Goal: Task Accomplishment & Management: Complete application form

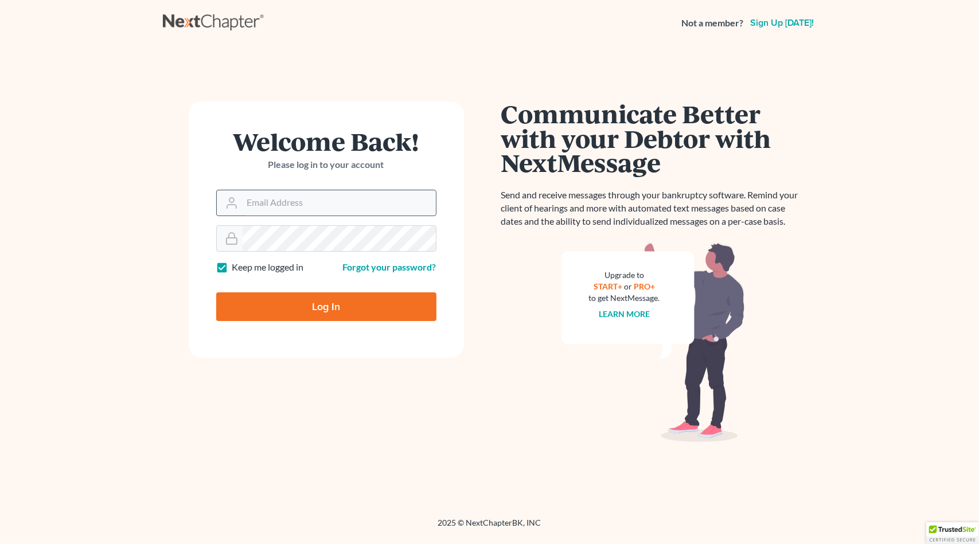
click at [309, 200] on input "Email Address" at bounding box center [339, 202] width 193 height 25
type input "pacer@lynnlawgroup.com"
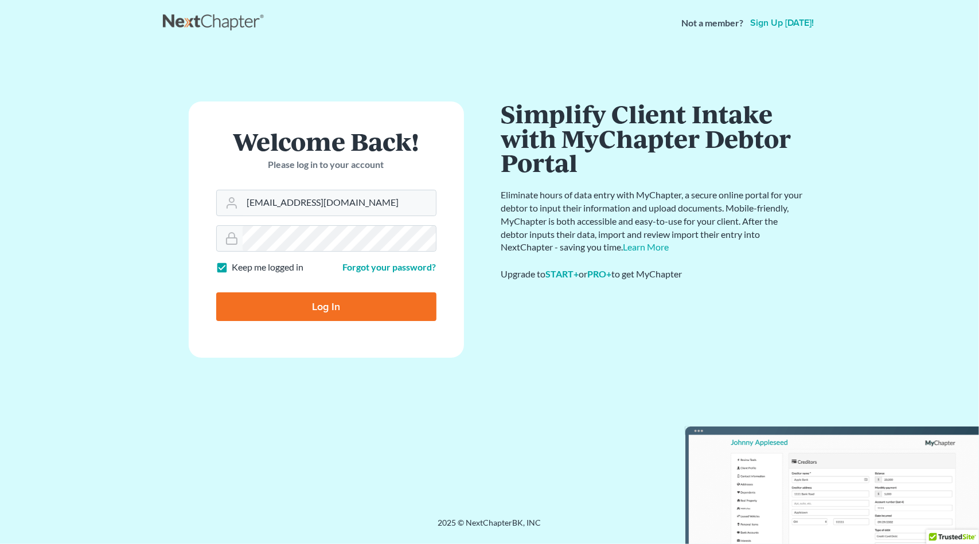
click at [338, 314] on input "Log In" at bounding box center [326, 306] width 220 height 29
type input "Thinking..."
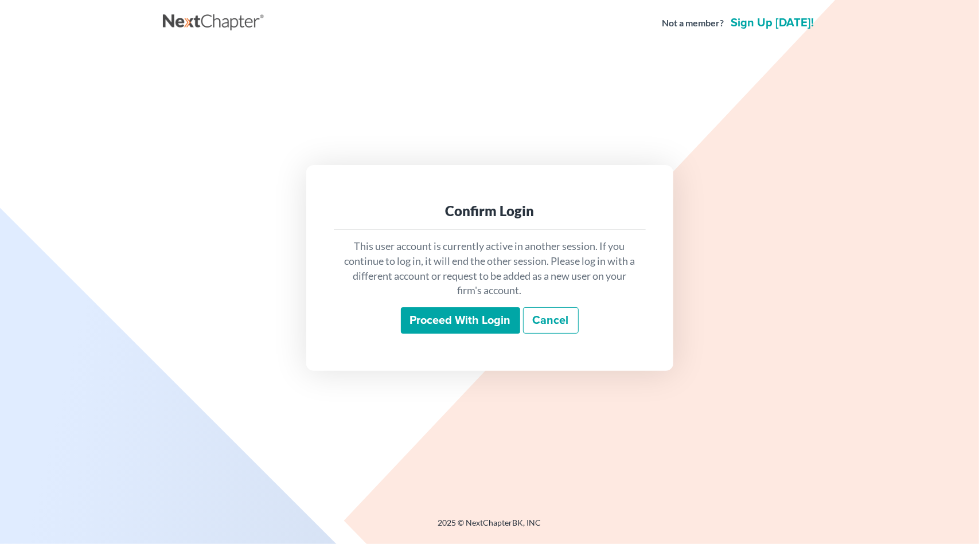
drag, startPoint x: 417, startPoint y: 306, endPoint x: 440, endPoint y: 319, distance: 26.0
click at [422, 308] on div "This user account is currently active in another session. If you continue to lo…" at bounding box center [490, 286] width 312 height 113
click at [440, 322] on input "Proceed with login" at bounding box center [460, 320] width 119 height 26
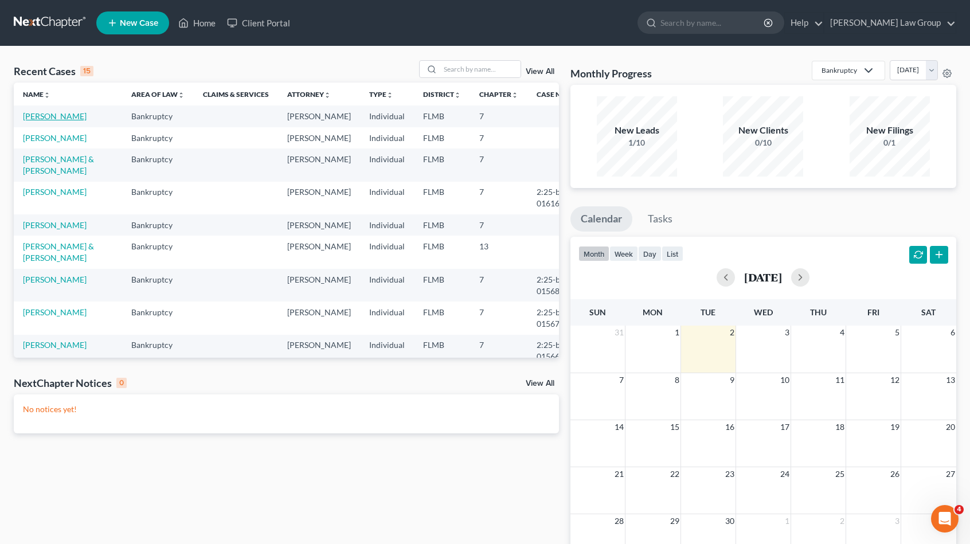
click at [52, 111] on link "[PERSON_NAME]" at bounding box center [55, 116] width 64 height 10
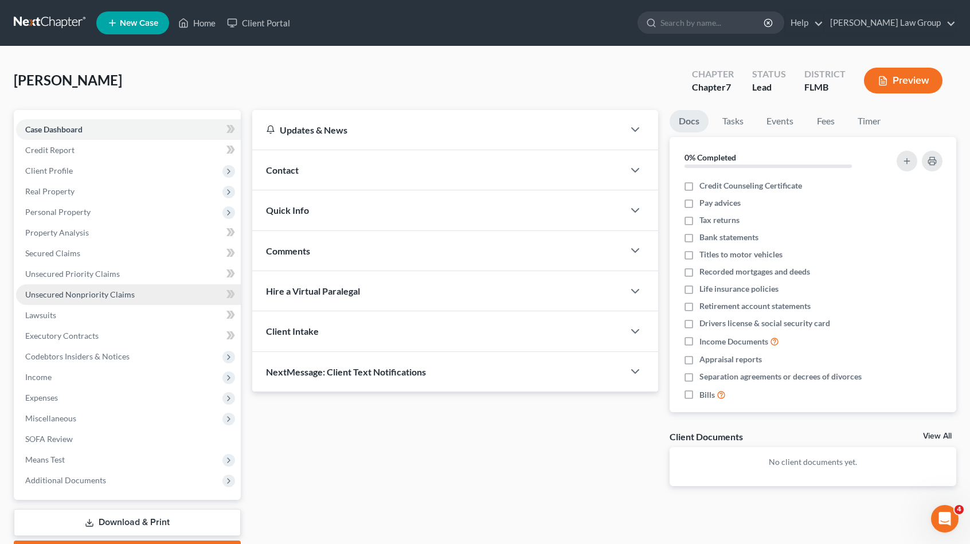
click at [126, 294] on span "Unsecured Nonpriority Claims" at bounding box center [80, 295] width 110 height 10
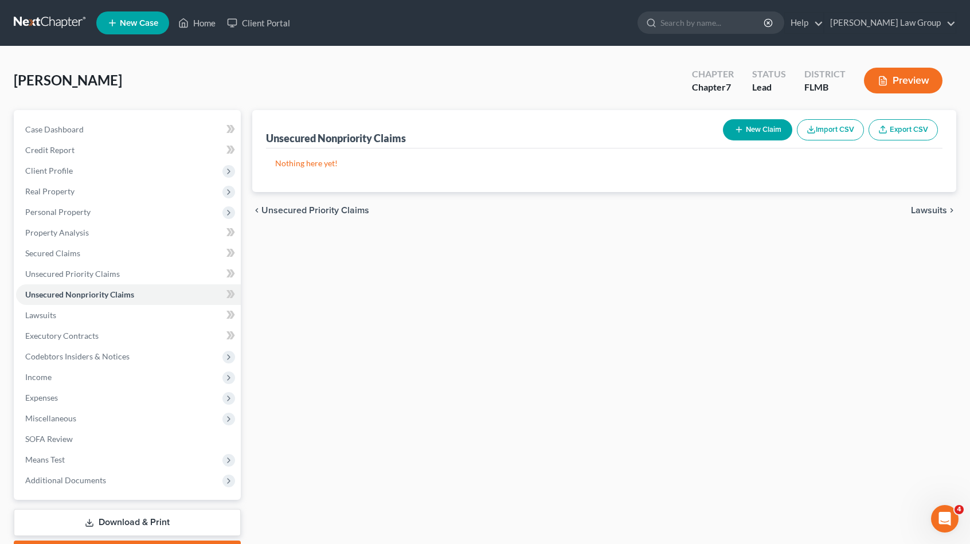
click at [759, 123] on button "New Claim" at bounding box center [757, 129] width 69 height 21
select select "0"
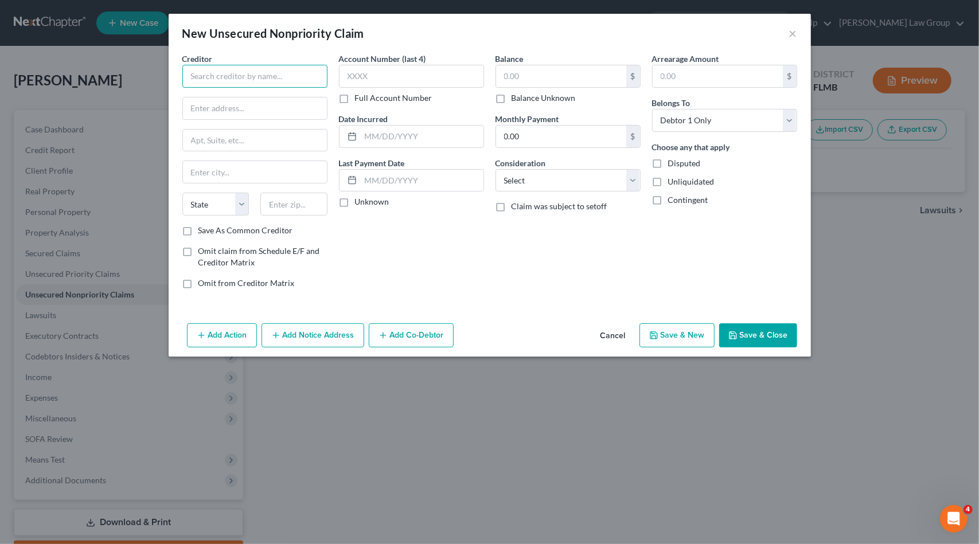
click at [276, 76] on input "text" at bounding box center [254, 76] width 145 height 23
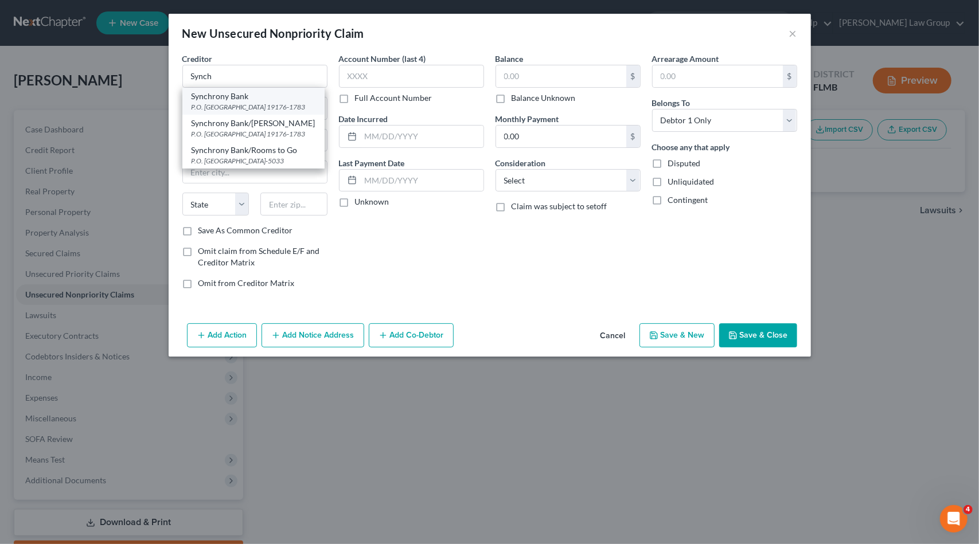
drag, startPoint x: 274, startPoint y: 100, endPoint x: 274, endPoint y: 93, distance: 6.9
click at [274, 100] on div "Synchrony Bank" at bounding box center [254, 96] width 124 height 11
type input "Synchrony Bank"
type input "P.O. Box 71783"
type input "[GEOGRAPHIC_DATA]"
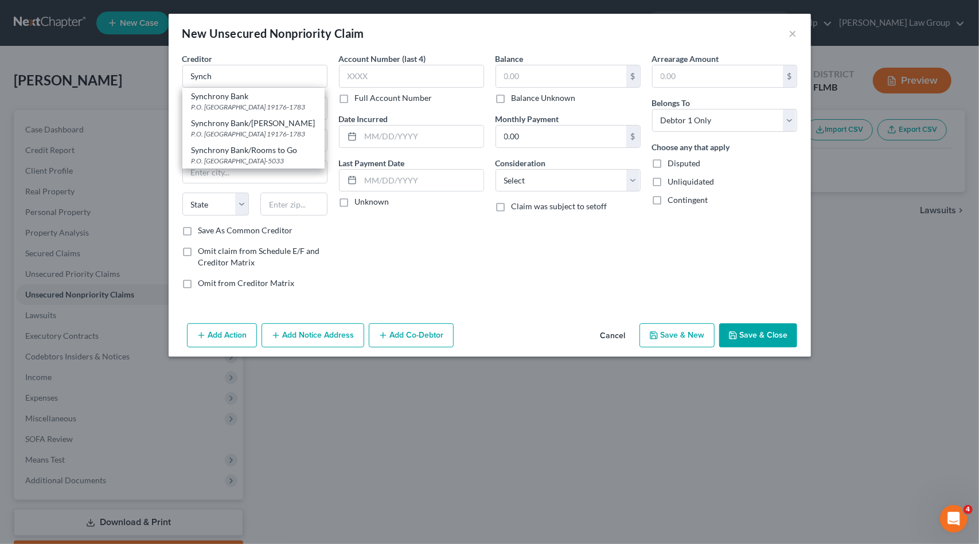
select select "39"
type input "19176-1783"
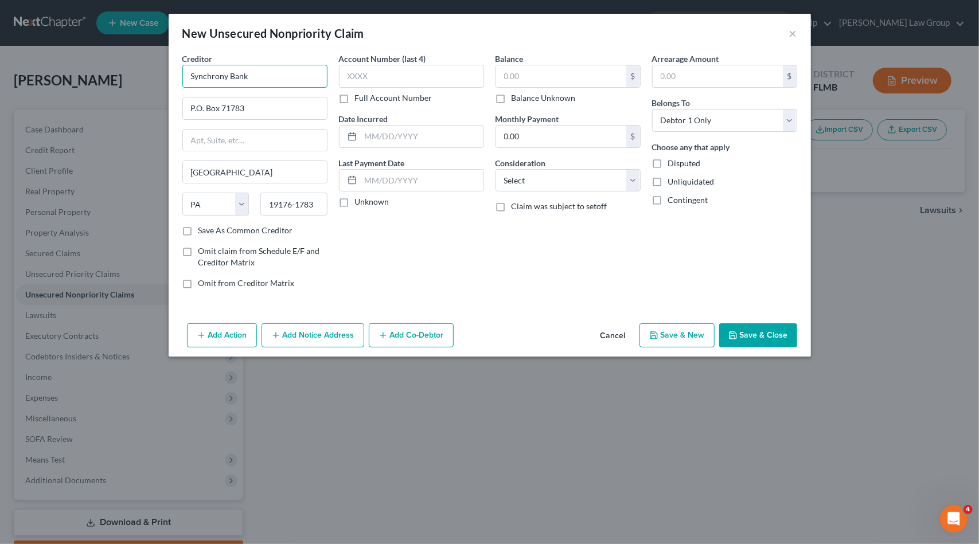
click at [278, 76] on input "Synchrony Bank" at bounding box center [254, 76] width 145 height 23
type input "Synchrony Bank/PayPal"
type input "1436"
click at [555, 171] on select "Select Cable / Satellite Services Collection Agency Credit Card Debt Debt Couns…" at bounding box center [567, 180] width 145 height 23
select select "2"
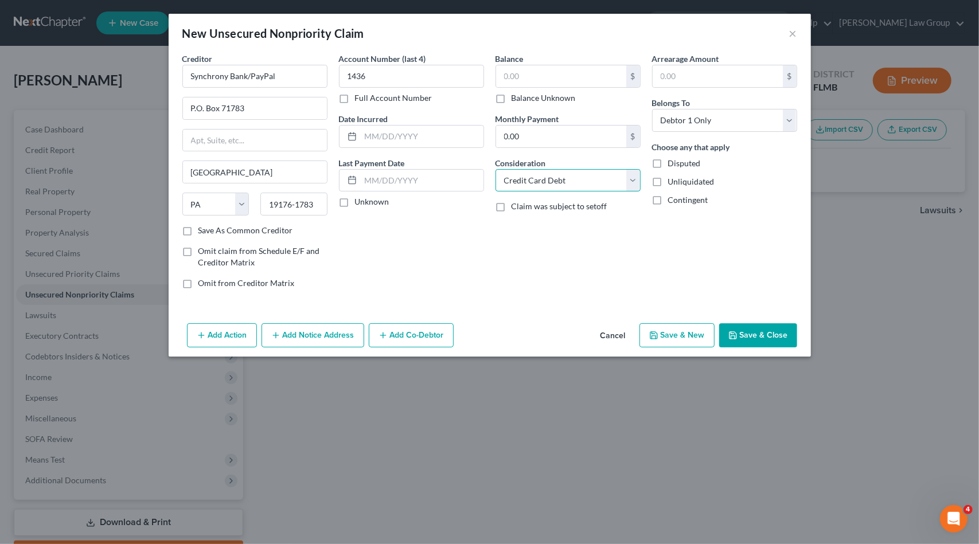
click at [495, 169] on select "Select Cable / Satellite Services Collection Agency Credit Card Debt Debt Couns…" at bounding box center [567, 180] width 145 height 23
click at [551, 72] on input "text" at bounding box center [561, 76] width 130 height 22
type input "0"
click at [697, 337] on button "Save & New" at bounding box center [676, 335] width 75 height 24
select select "0"
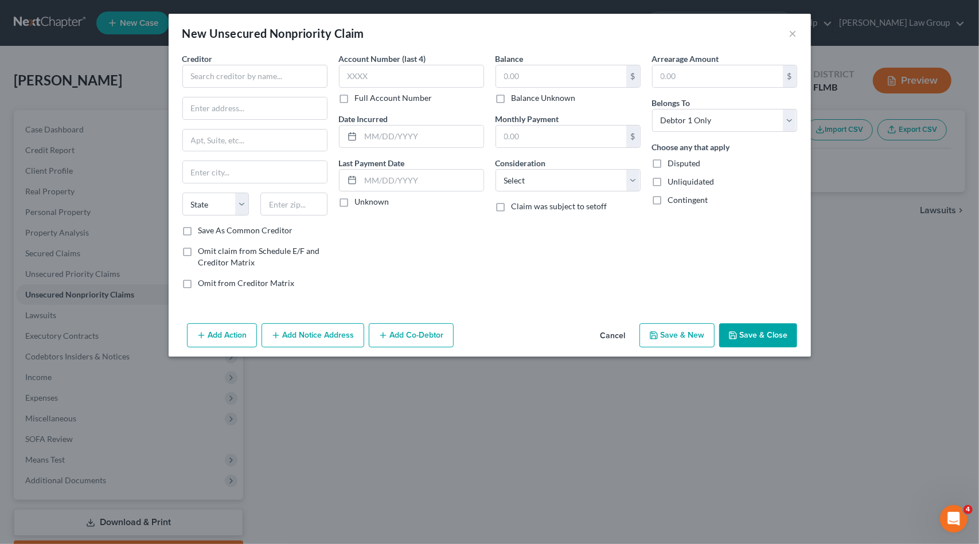
type input "0.00"
click at [251, 75] on input "text" at bounding box center [254, 76] width 145 height 23
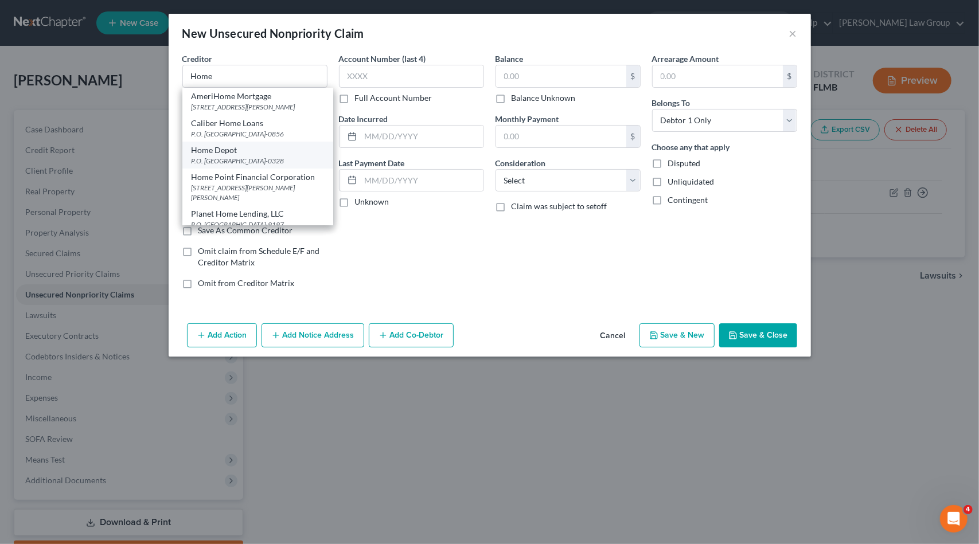
click at [248, 156] on div "Home Depot" at bounding box center [258, 150] width 132 height 11
type input "Home Depot"
type input "P.O. Box 790328"
type input "Saint Louis"
select select "26"
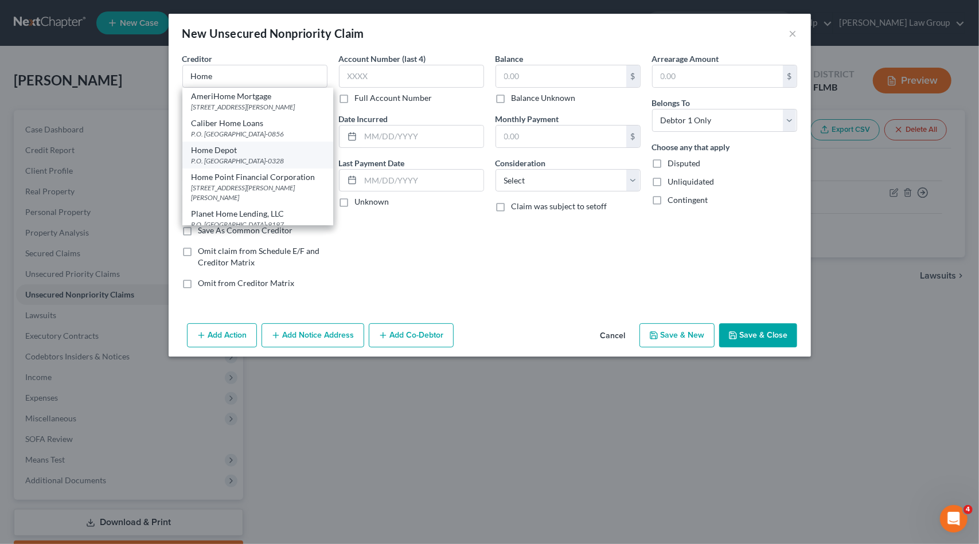
type input "63179-0328"
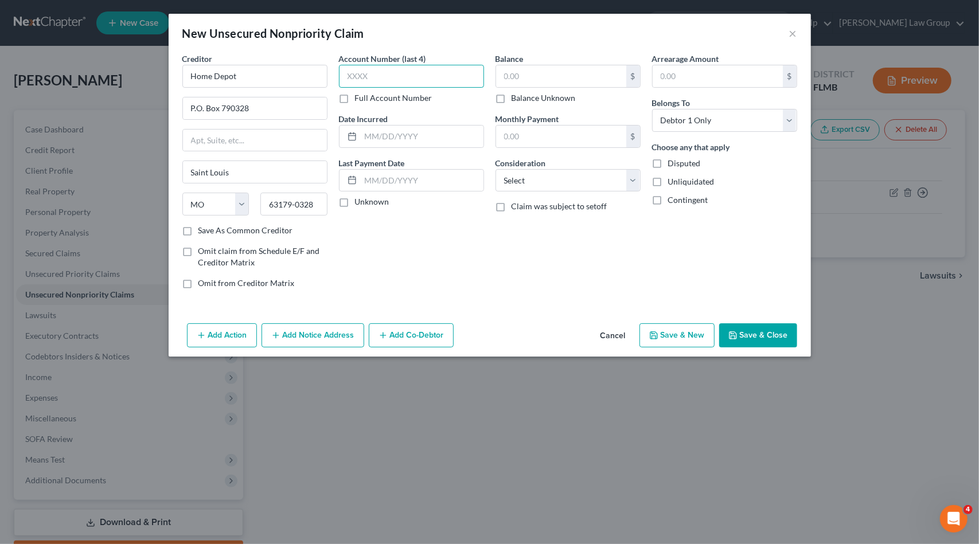
click at [388, 69] on input "text" at bounding box center [411, 76] width 145 height 23
type input "2909"
click at [540, 79] on input "text" at bounding box center [561, 76] width 130 height 22
type input "533"
click at [612, 177] on select "Select Cable / Satellite Services Collection Agency Credit Card Debt Debt Couns…" at bounding box center [567, 180] width 145 height 23
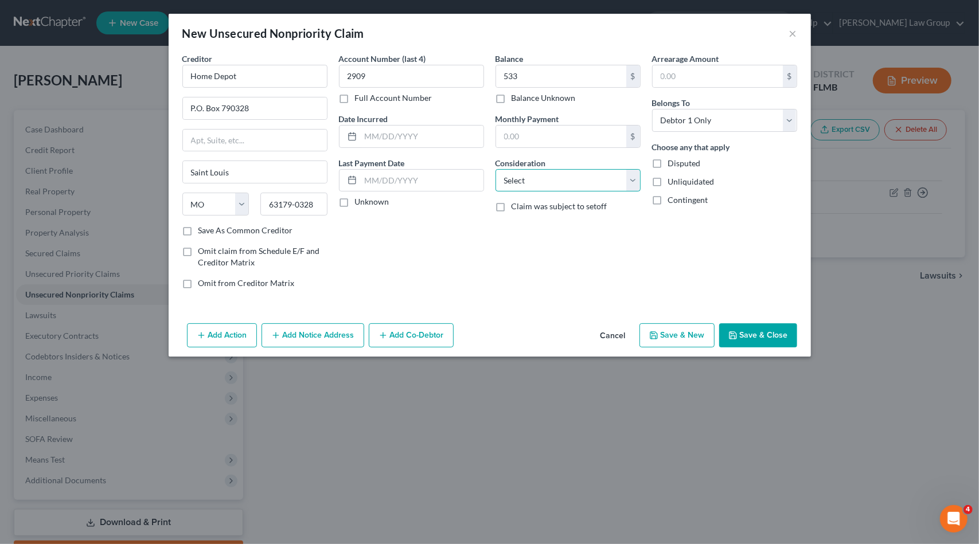
select select "2"
click at [495, 169] on select "Select Cable / Satellite Services Collection Agency Credit Card Debt Debt Couns…" at bounding box center [567, 180] width 145 height 23
click at [670, 329] on button "Save & New" at bounding box center [676, 335] width 75 height 24
select select "0"
type input "533.00"
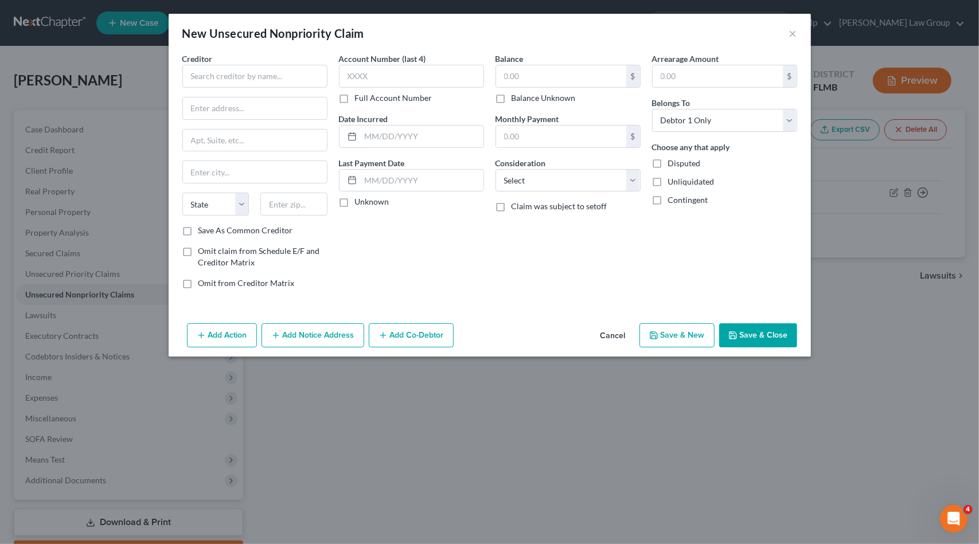
type input "0.00"
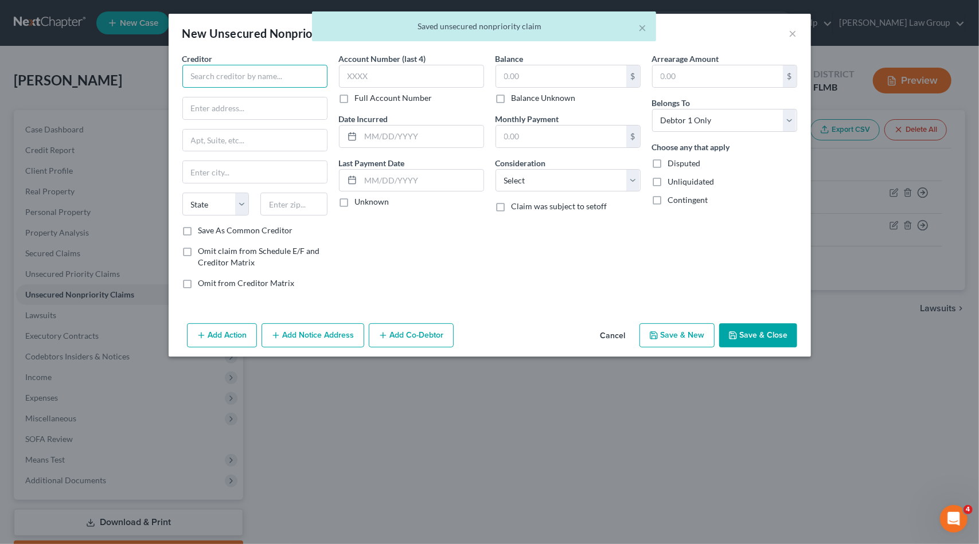
click at [259, 72] on input "text" at bounding box center [254, 76] width 145 height 23
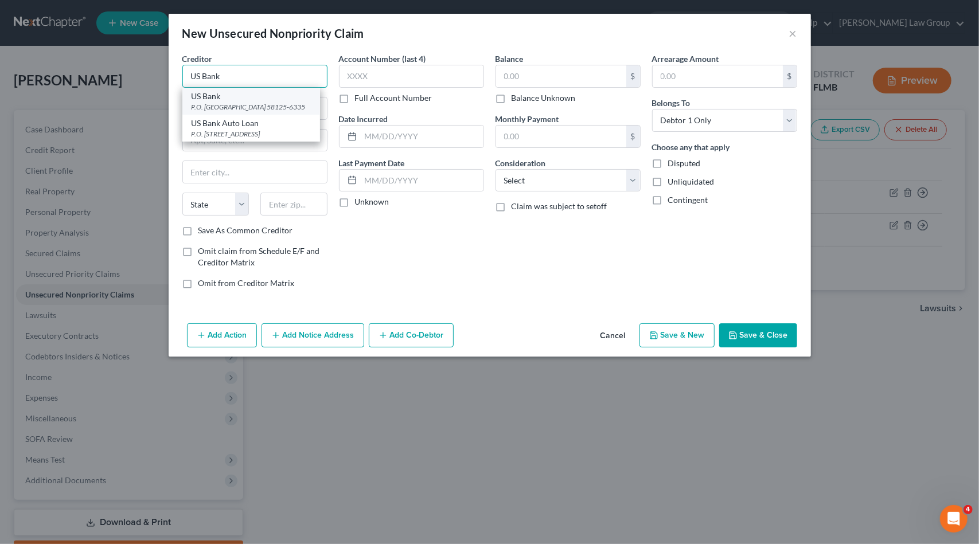
type input "US Bank"
click at [263, 101] on div "US Bank" at bounding box center [251, 96] width 119 height 11
type input "P.O. Box 6335"
type input "Fargo"
select select "29"
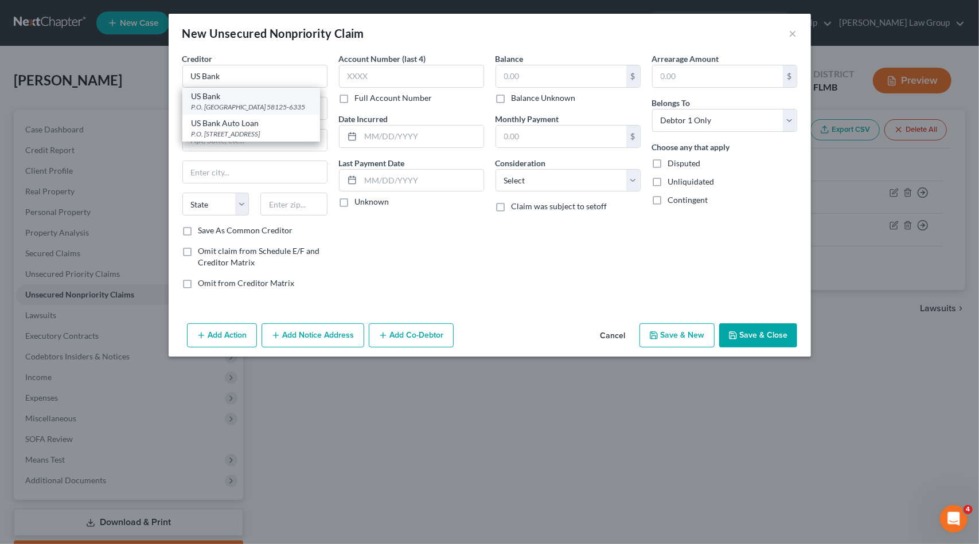
type input "58125-6335"
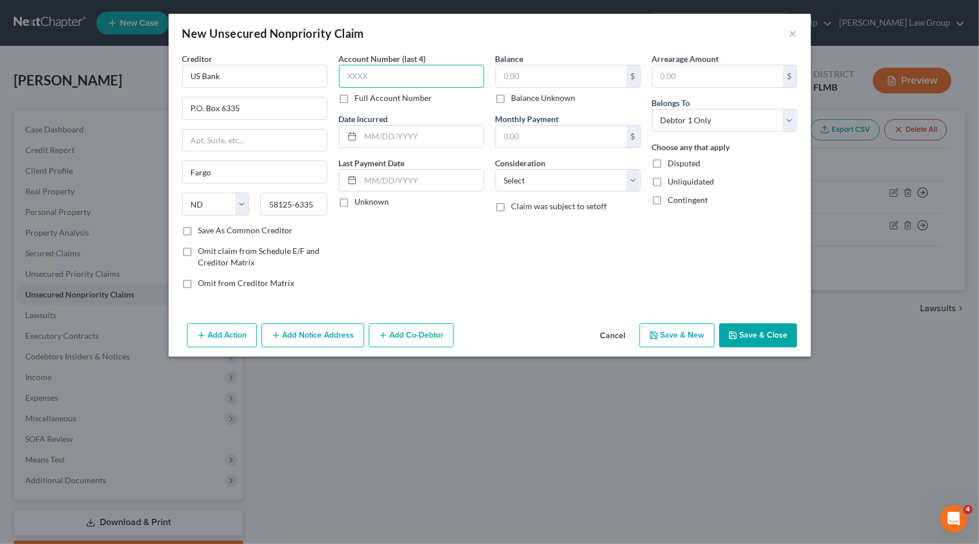
click at [432, 73] on input "text" at bounding box center [411, 76] width 145 height 23
type input "8277"
click at [583, 77] on input "text" at bounding box center [561, 76] width 130 height 22
type input "0"
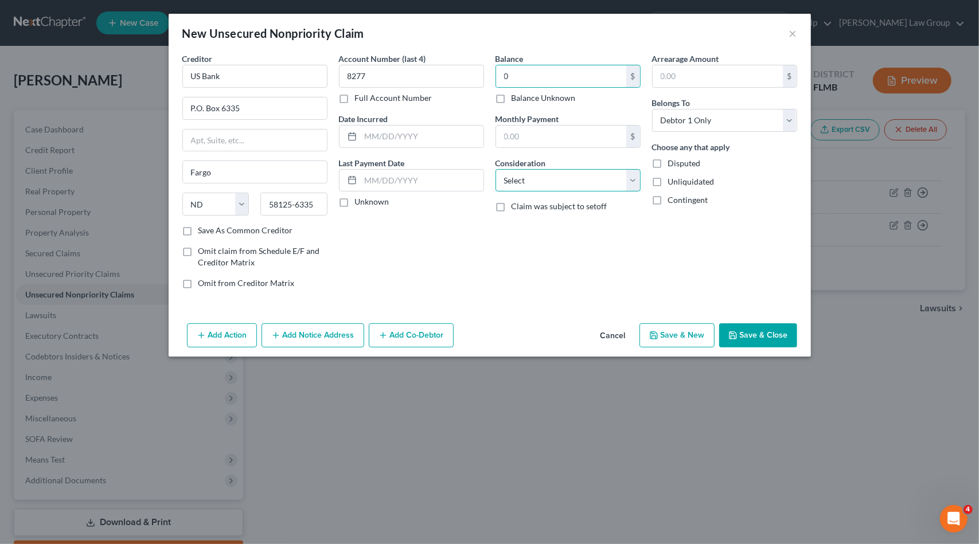
click at [569, 185] on select "Select Cable / Satellite Services Collection Agency Credit Card Debt Debt Couns…" at bounding box center [567, 180] width 145 height 23
select select "2"
click at [495, 169] on select "Select Cable / Satellite Services Collection Agency Credit Card Debt Debt Couns…" at bounding box center [567, 180] width 145 height 23
click at [673, 334] on button "Save & New" at bounding box center [676, 335] width 75 height 24
select select "0"
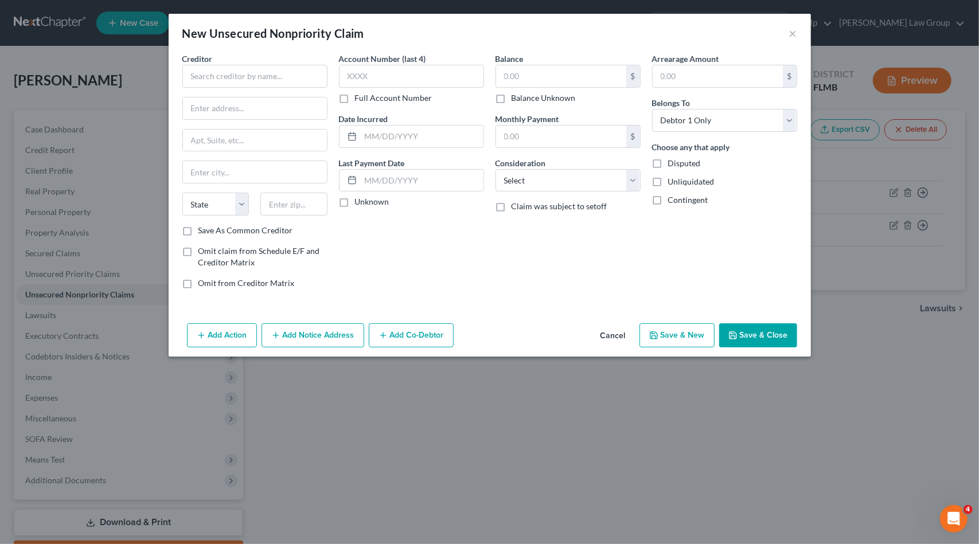
type input "0.00"
click at [253, 74] on input "text" at bounding box center [254, 76] width 145 height 23
click at [253, 99] on div "Suncoast Credit Union" at bounding box center [251, 96] width 119 height 11
type input "Suncoast Credit Union"
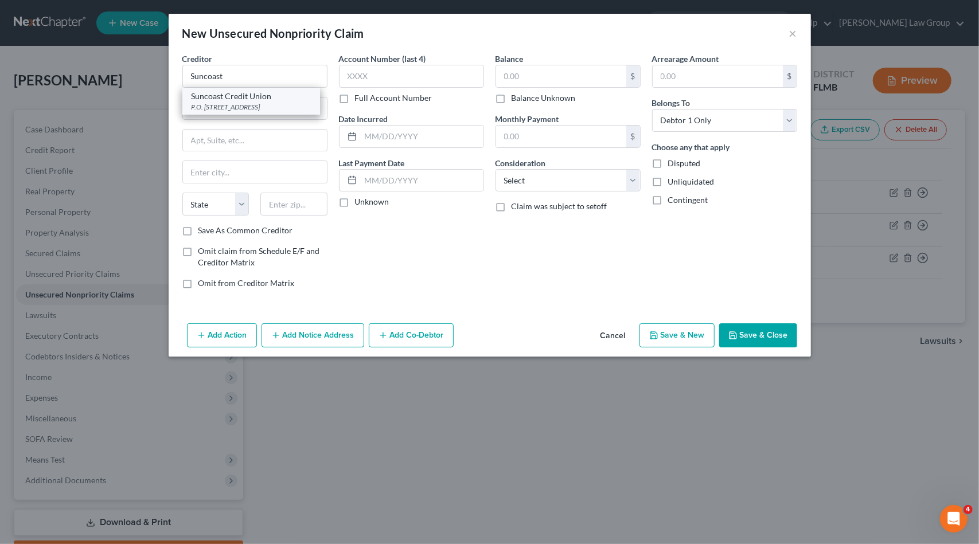
type input "P.O. Box 11904"
type input "[GEOGRAPHIC_DATA]"
select select "9"
type input "33680-0000"
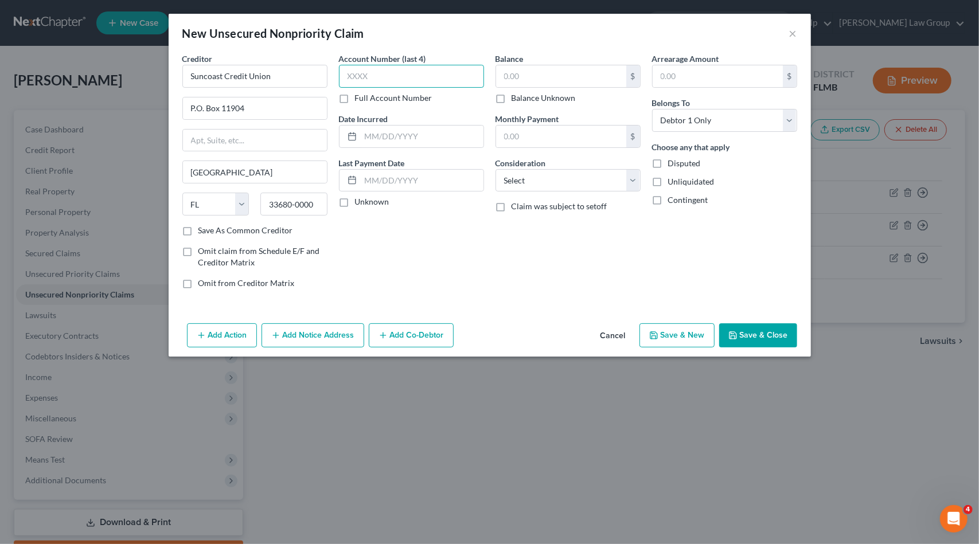
click at [359, 80] on input "text" at bounding box center [411, 76] width 145 height 23
type input "6788"
click at [522, 178] on select "Select Cable / Satellite Services Collection Agency Credit Card Debt Debt Couns…" at bounding box center [567, 180] width 145 height 23
select select "2"
click at [495, 169] on select "Select Cable / Satellite Services Collection Agency Credit Card Debt Debt Couns…" at bounding box center [567, 180] width 145 height 23
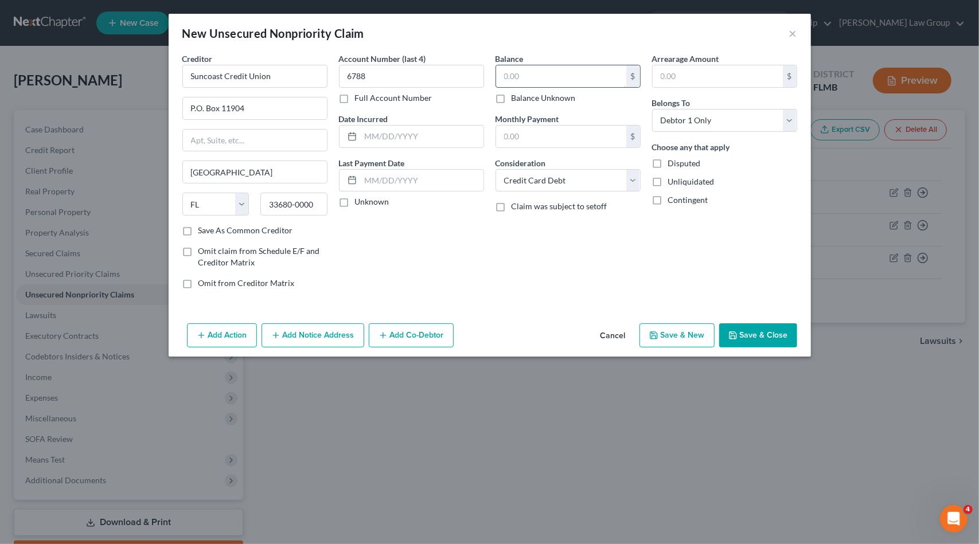
click at [522, 73] on input "text" at bounding box center [561, 76] width 130 height 22
type input "8,088"
click at [673, 333] on button "Save & New" at bounding box center [676, 335] width 75 height 24
select select "0"
type input "8,088.00"
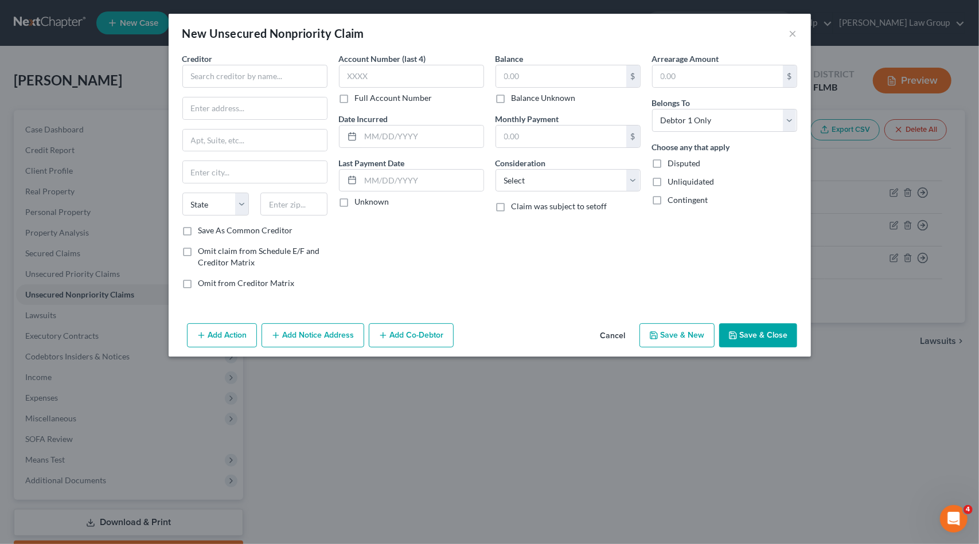
type input "0.00"
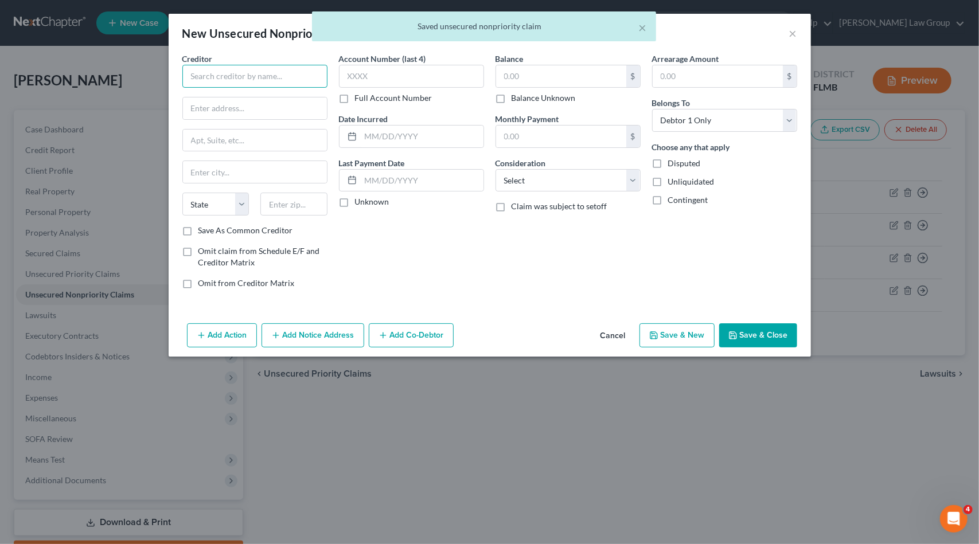
click at [228, 79] on input "text" at bounding box center [254, 76] width 145 height 23
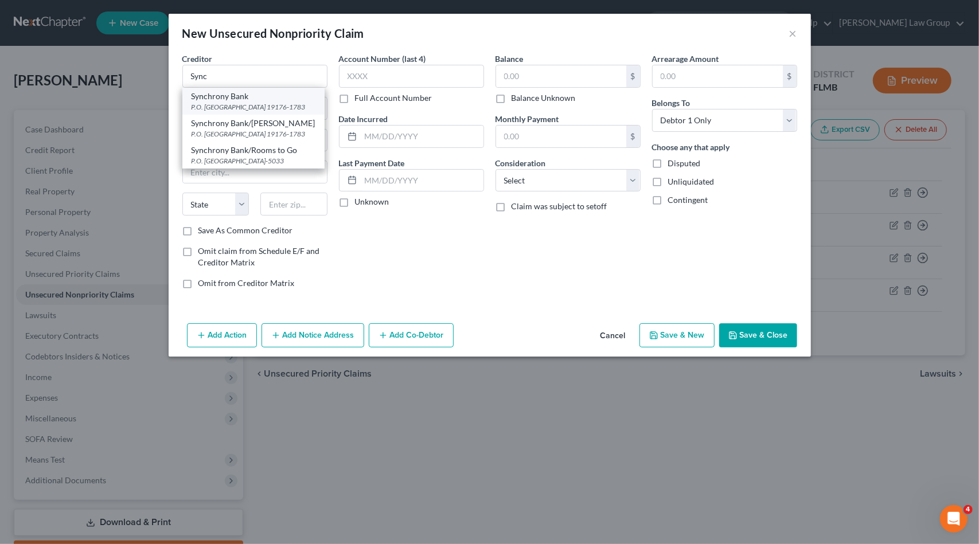
click at [248, 99] on div "Synchrony Bank" at bounding box center [254, 96] width 124 height 11
type input "Synchrony Bank"
type input "P.O. Box 71783"
type input "[GEOGRAPHIC_DATA]"
select select "39"
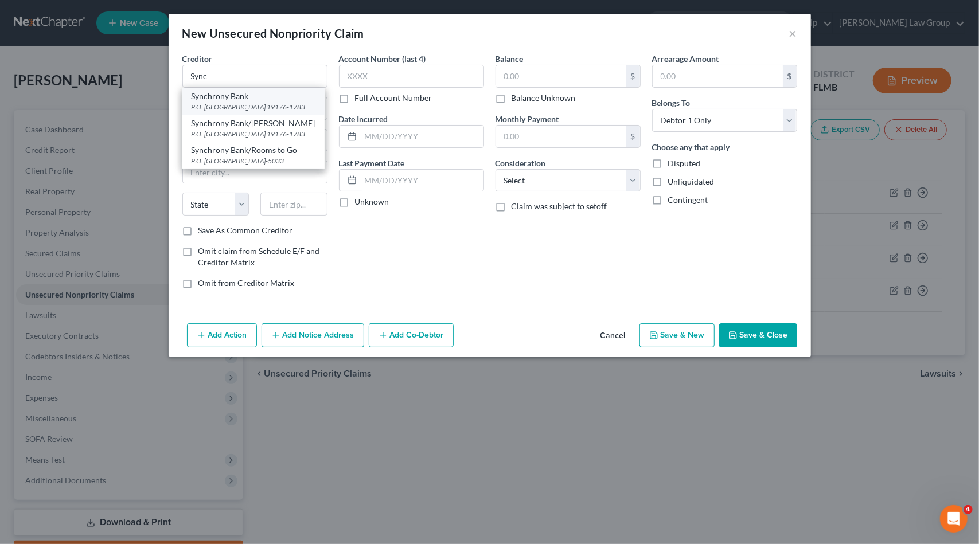
type input "19176-1783"
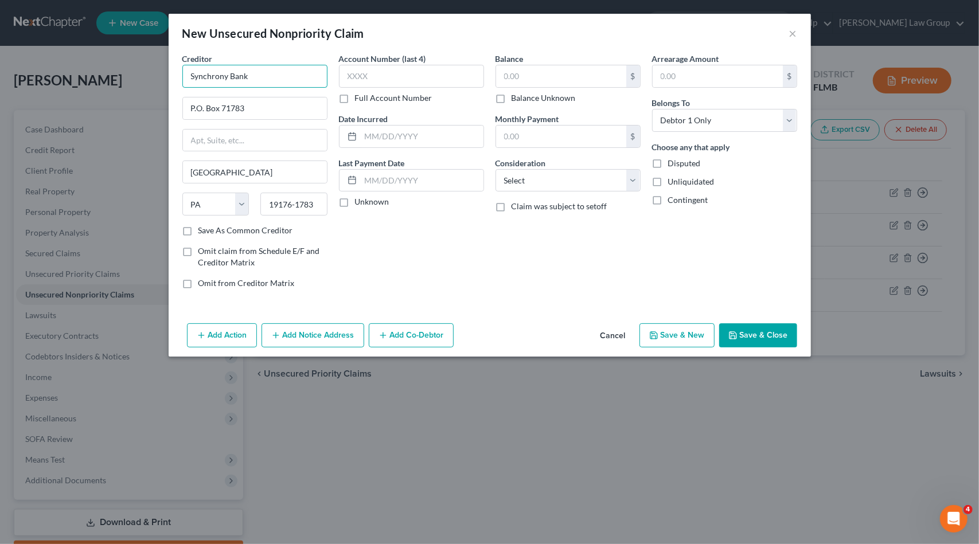
click at [289, 82] on input "Synchrony Bank" at bounding box center [254, 76] width 145 height 23
type input "Synchrony Bank/[PERSON_NAME]"
click at [362, 76] on input "text" at bounding box center [411, 76] width 145 height 23
type input "4252"
click at [521, 178] on select "Select Cable / Satellite Services Collection Agency Credit Card Debt Debt Couns…" at bounding box center [567, 180] width 145 height 23
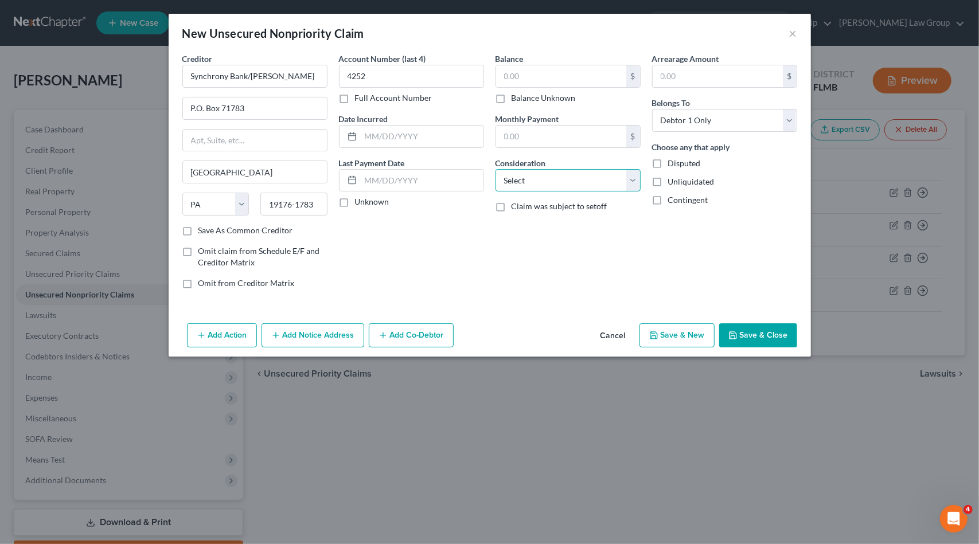
select select "2"
click at [495, 169] on select "Select Cable / Satellite Services Collection Agency Credit Card Debt Debt Couns…" at bounding box center [567, 180] width 145 height 23
click at [546, 69] on input "text" at bounding box center [561, 76] width 130 height 22
type input "0"
click at [662, 340] on button "Save & New" at bounding box center [676, 335] width 75 height 24
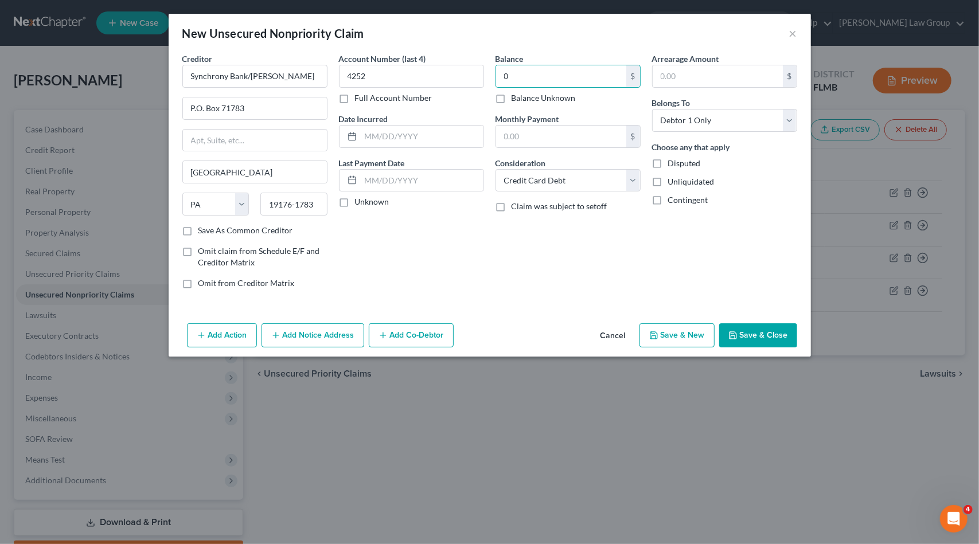
select select "0"
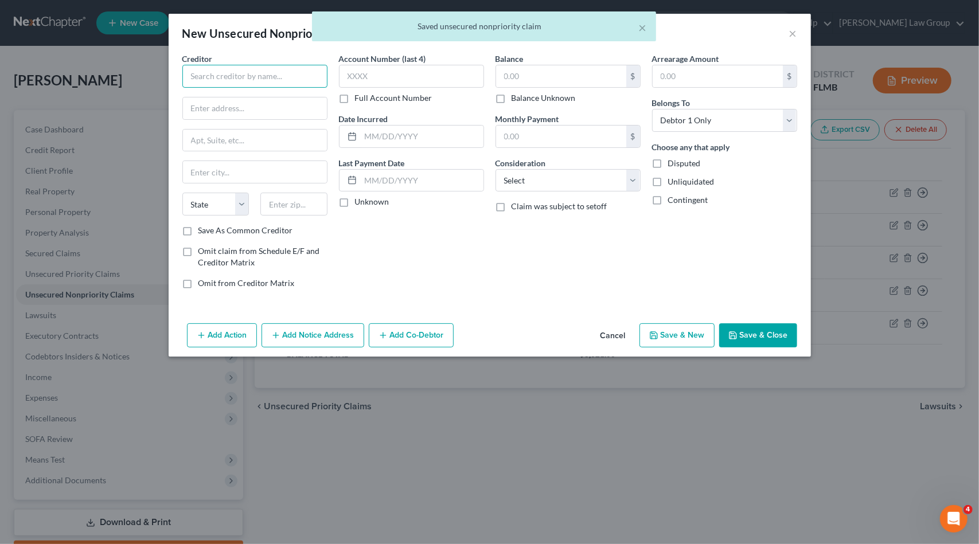
click at [294, 70] on input "text" at bounding box center [254, 76] width 145 height 23
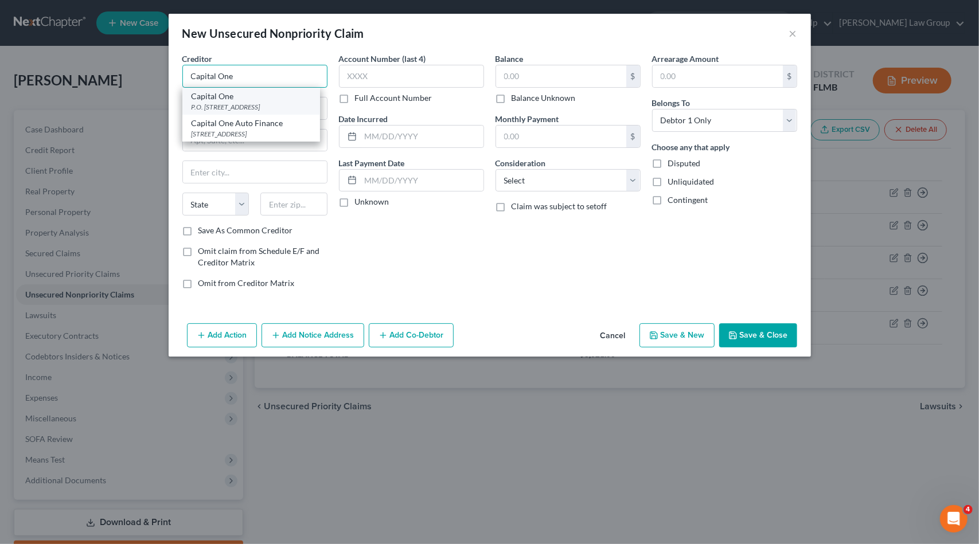
type input "Capital One"
click at [267, 103] on div "P.O. [STREET_ADDRESS]" at bounding box center [251, 107] width 119 height 10
type input "P.O. Box 30285"
type input "[GEOGRAPHIC_DATA]"
select select "46"
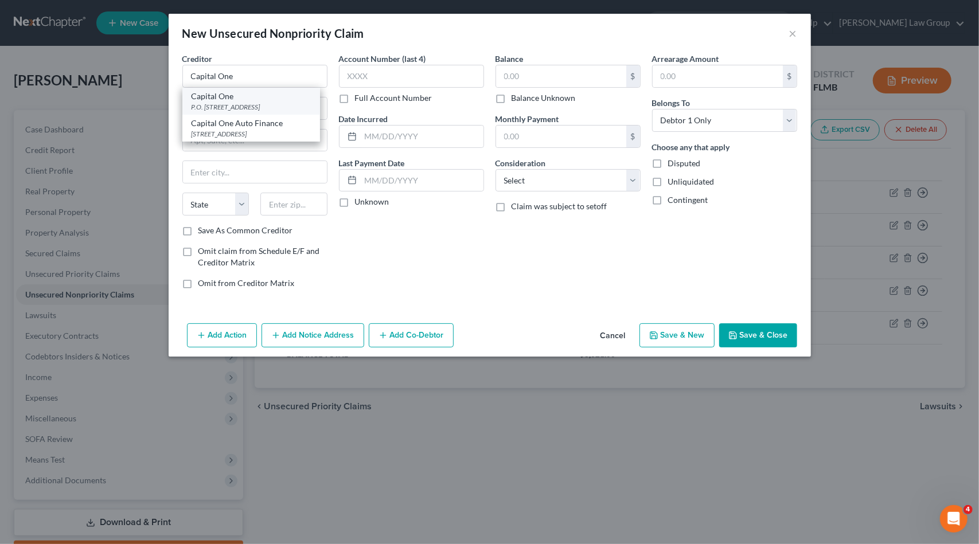
type input "84130-0185"
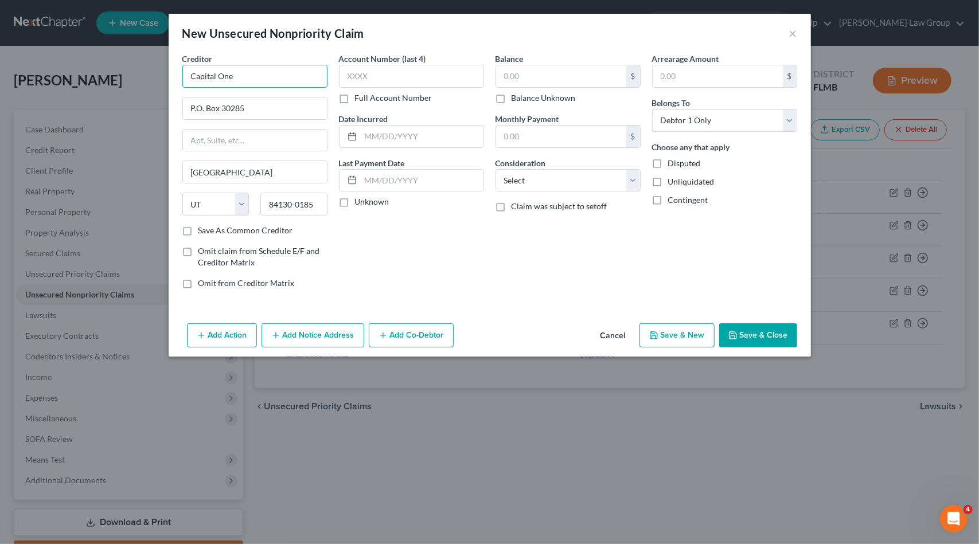
drag, startPoint x: 284, startPoint y: 66, endPoint x: 283, endPoint y: 76, distance: 10.5
click at [284, 68] on input "Capital One" at bounding box center [254, 76] width 145 height 23
type input "Capital One/[PERSON_NAME]"
click at [414, 77] on input "text" at bounding box center [411, 76] width 145 height 23
type input "6986"
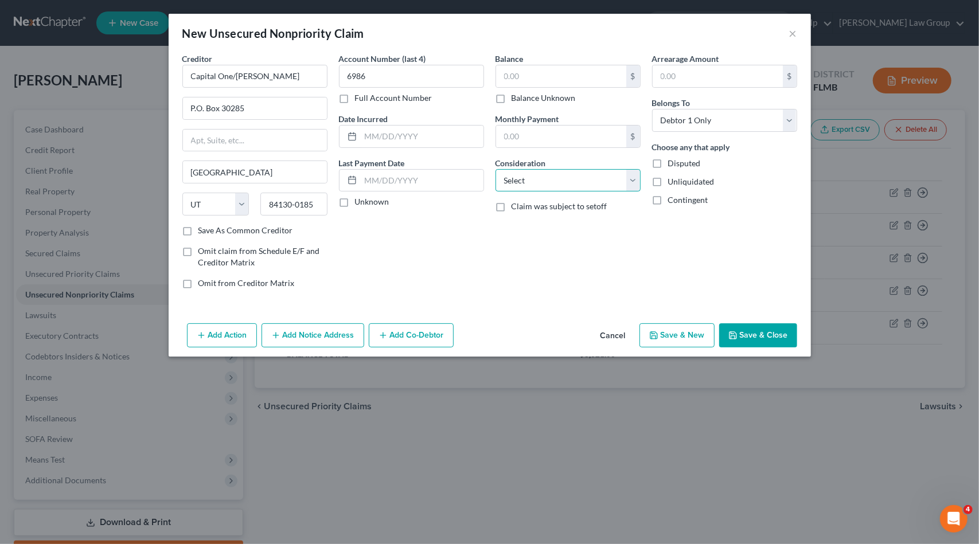
drag, startPoint x: 580, startPoint y: 182, endPoint x: 585, endPoint y: 189, distance: 8.3
click at [583, 185] on select "Select Cable / Satellite Services Collection Agency Credit Card Debt Debt Couns…" at bounding box center [567, 180] width 145 height 23
select select "2"
click at [495, 169] on select "Select Cable / Satellite Services Collection Agency Credit Card Debt Debt Couns…" at bounding box center [567, 180] width 145 height 23
click at [533, 72] on input "text" at bounding box center [561, 76] width 130 height 22
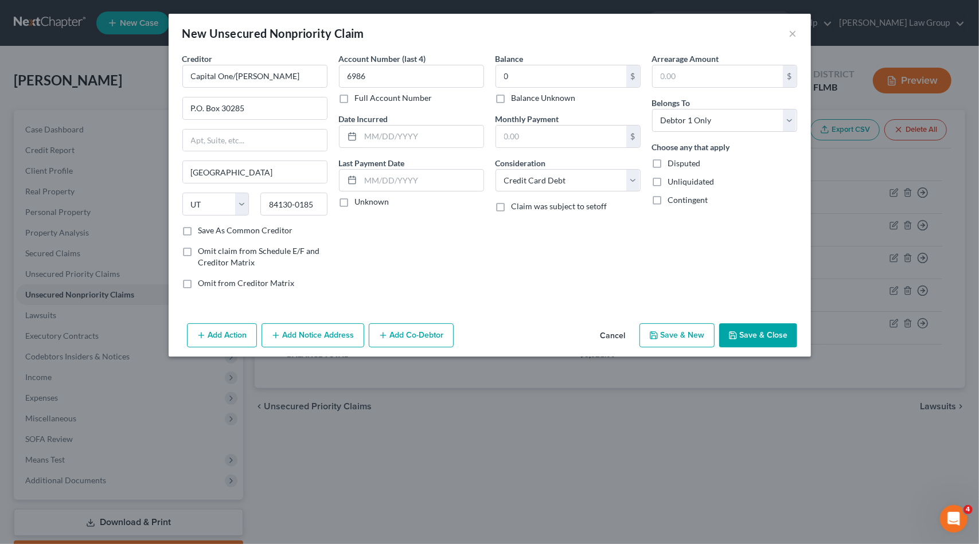
click at [690, 331] on button "Save & New" at bounding box center [676, 335] width 75 height 24
type input "0.00"
select select "0"
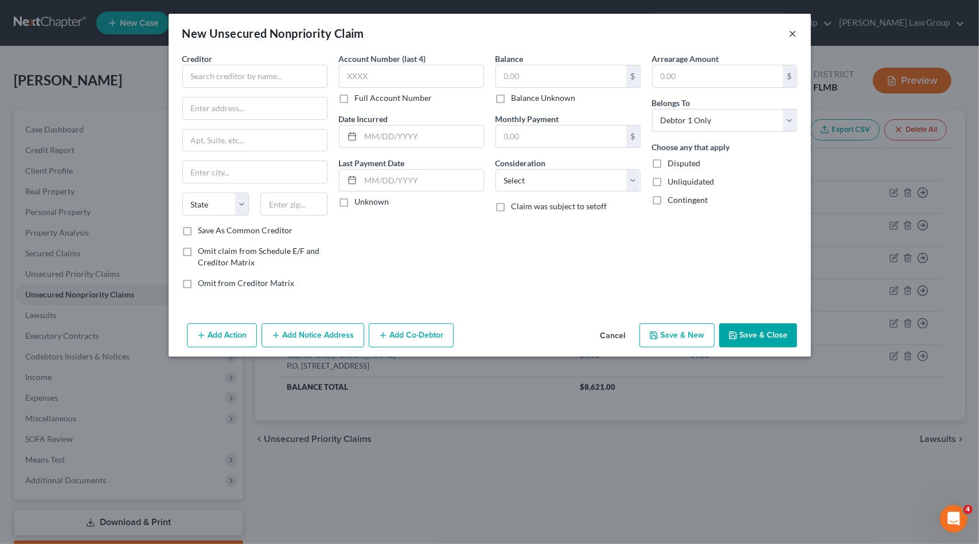
click at [793, 31] on button "×" at bounding box center [793, 33] width 8 height 14
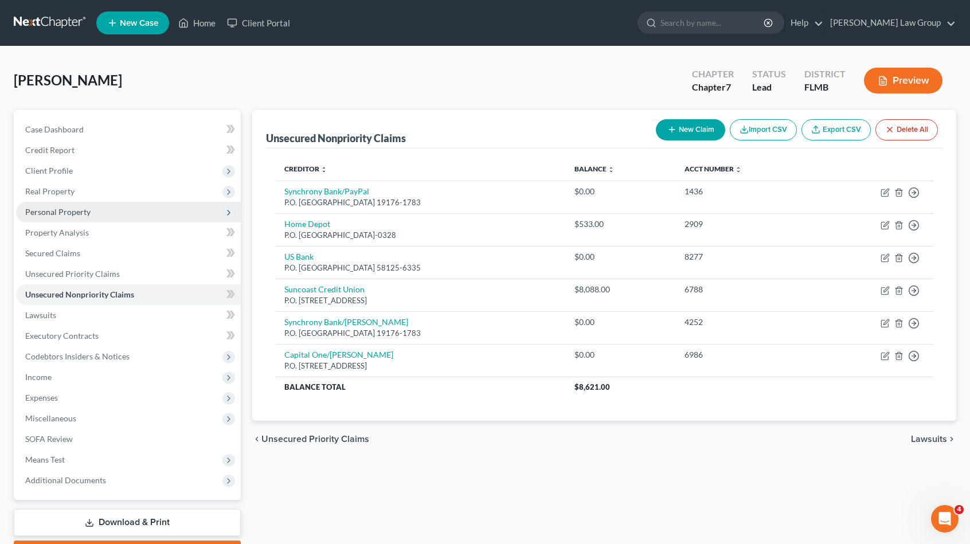
click at [65, 213] on span "Personal Property" at bounding box center [57, 212] width 65 height 10
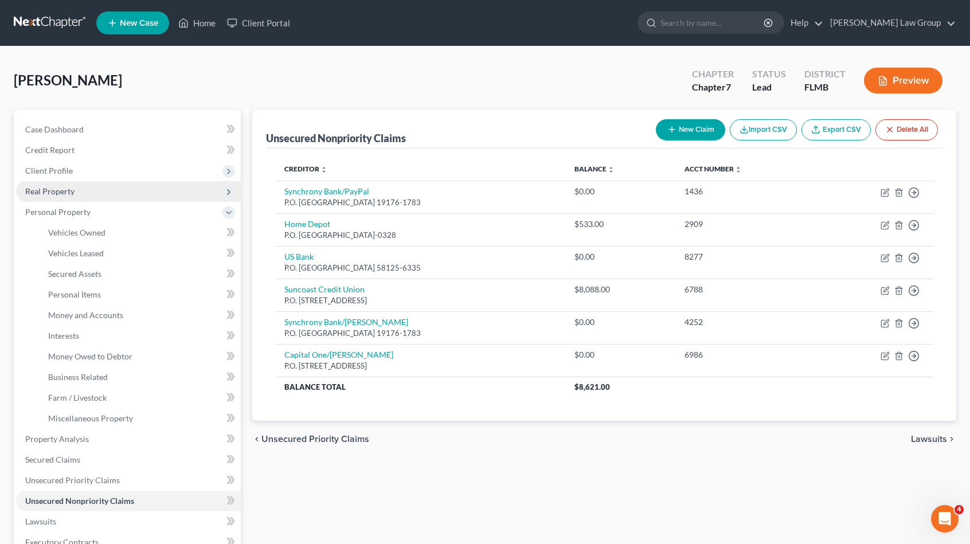
click at [66, 192] on span "Real Property" at bounding box center [49, 191] width 49 height 10
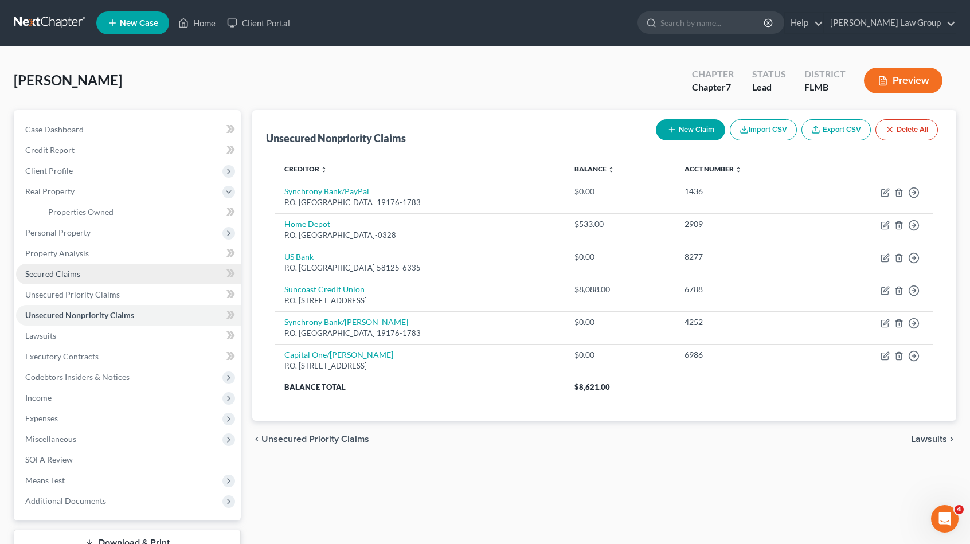
click at [77, 271] on span "Secured Claims" at bounding box center [52, 274] width 55 height 10
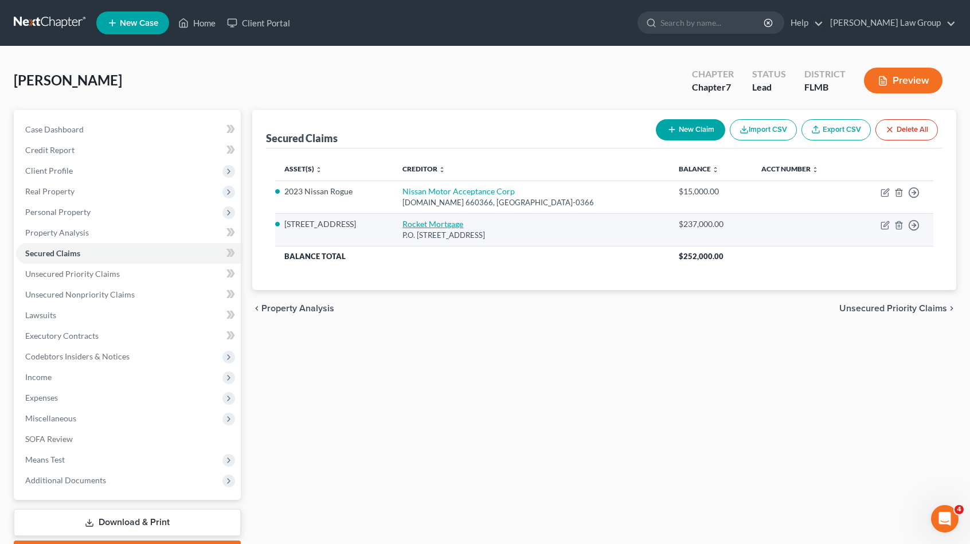
click at [446, 223] on link "Rocket Mortgage" at bounding box center [433, 224] width 61 height 10
select select "14"
select select "4"
select select "0"
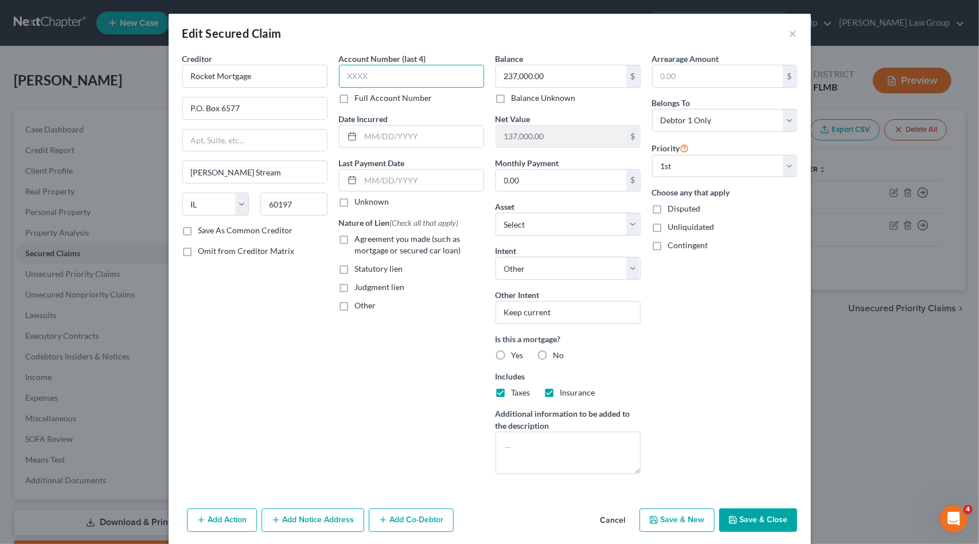
drag, startPoint x: 383, startPoint y: 69, endPoint x: 395, endPoint y: 73, distance: 12.5
click at [383, 69] on input "text" at bounding box center [411, 76] width 145 height 23
type input "4616"
click at [363, 240] on span "Agreement you made (such as mortgage or secured car loan)" at bounding box center [408, 244] width 106 height 21
click at [363, 240] on input "Agreement you made (such as mortgage or secured car loan)" at bounding box center [363, 236] width 7 height 7
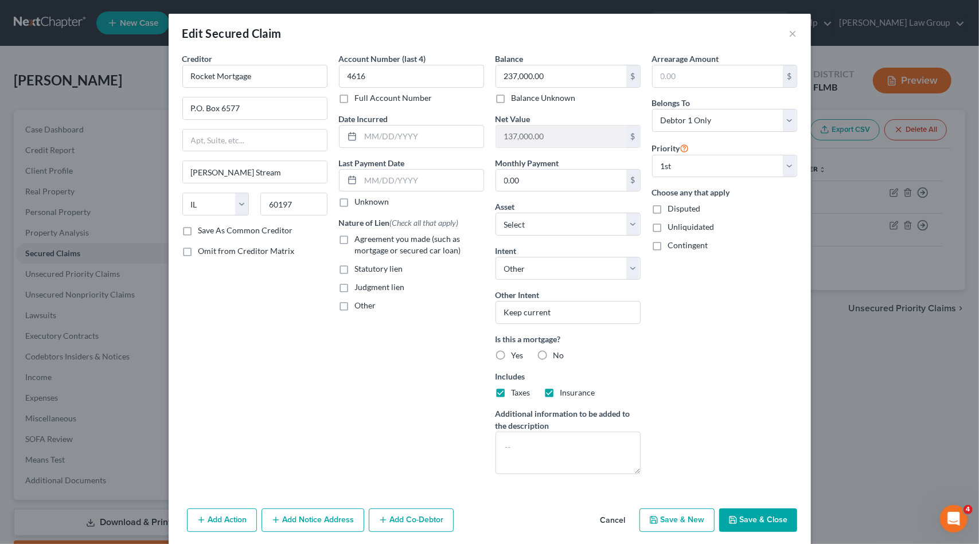
checkbox input "true"
click at [512, 357] on label "Yes" at bounding box center [518, 355] width 12 height 11
click at [516, 357] on input "Yes" at bounding box center [519, 353] width 7 height 7
radio input "true"
click at [568, 179] on input "0.00" at bounding box center [561, 181] width 130 height 22
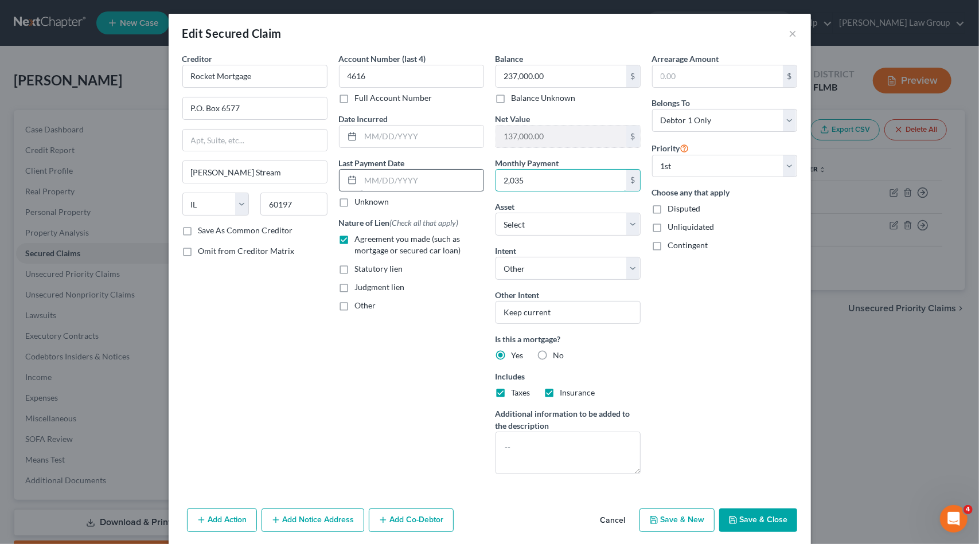
type input "2,035"
click at [454, 185] on input "text" at bounding box center [422, 181] width 123 height 22
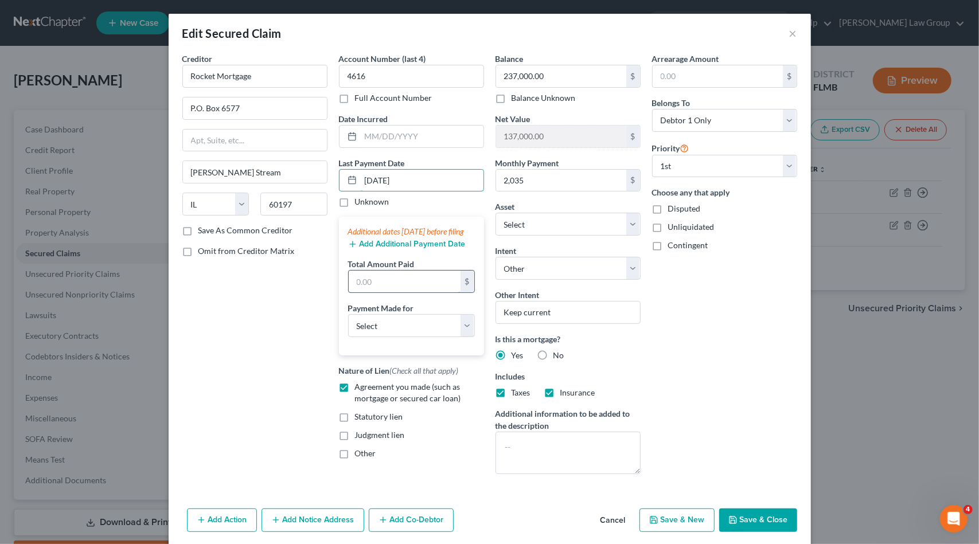
type input "[DATE]"
click at [413, 291] on input "text" at bounding box center [405, 282] width 112 height 22
drag, startPoint x: 603, startPoint y: 449, endPoint x: 591, endPoint y: 447, distance: 12.2
click at [596, 448] on textarea at bounding box center [567, 453] width 145 height 42
click at [390, 292] on input "text" at bounding box center [405, 282] width 112 height 22
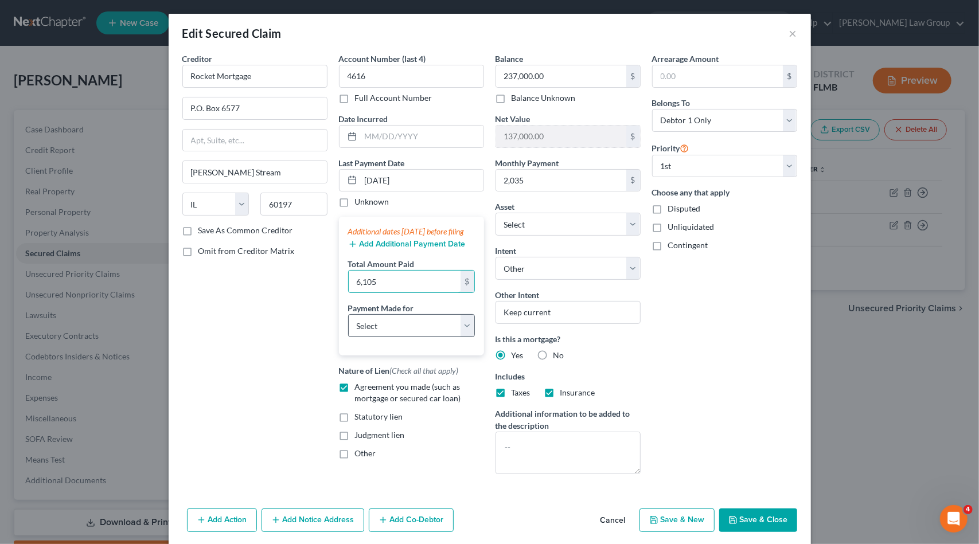
type input "6,105"
click at [418, 326] on select "Select Car Credit Card Loan Repayment Mortgage Other Suppliers Or Vendors" at bounding box center [411, 325] width 127 height 23
select select "3"
click at [348, 324] on select "Select Car Credit Card Loan Repayment Mortgage Other Suppliers Or Vendors" at bounding box center [411, 325] width 127 height 23
drag, startPoint x: 413, startPoint y: 175, endPoint x: 321, endPoint y: 176, distance: 92.9
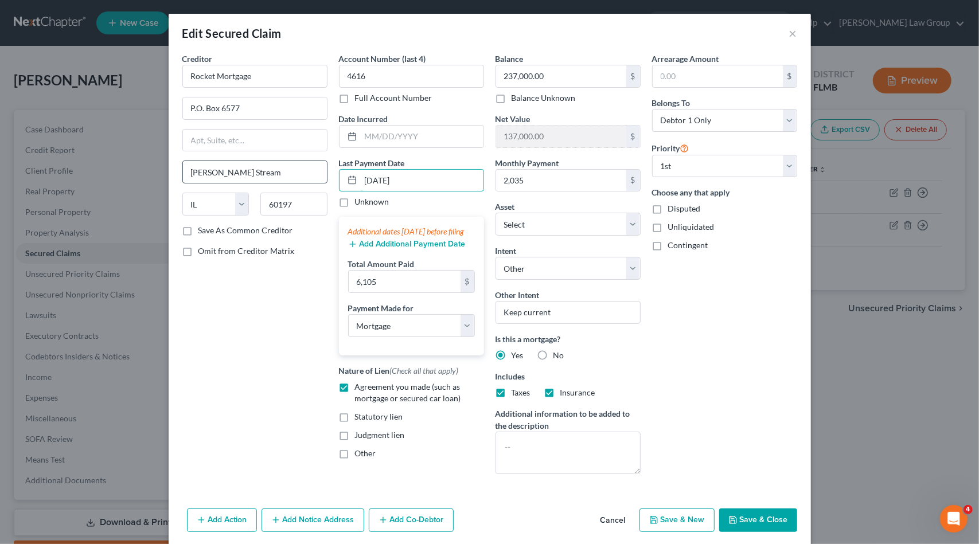
click at [321, 176] on div "Creditor * Rocket Mortgage P.O. Box 6577 [PERSON_NAME] Stream State [US_STATE] …" at bounding box center [490, 268] width 626 height 431
click at [404, 249] on button "Add Additional Payment Date" at bounding box center [407, 244] width 118 height 9
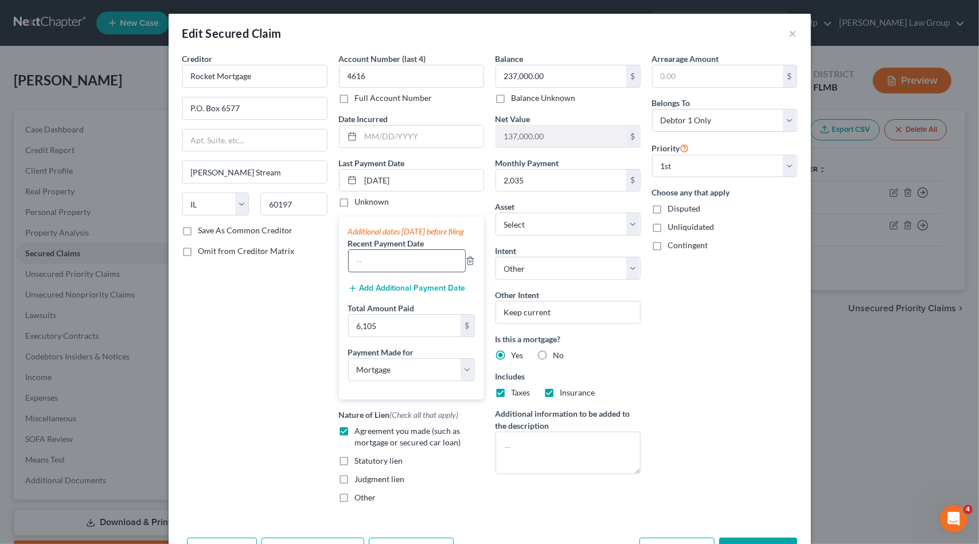
click at [398, 272] on input "text" at bounding box center [407, 261] width 116 height 22
paste input "[DATE]"
type input "[DATE]"
drag, startPoint x: 389, startPoint y: 298, endPoint x: 391, endPoint y: 291, distance: 7.3
click at [389, 293] on button "Add Additional Payment Date" at bounding box center [407, 288] width 118 height 9
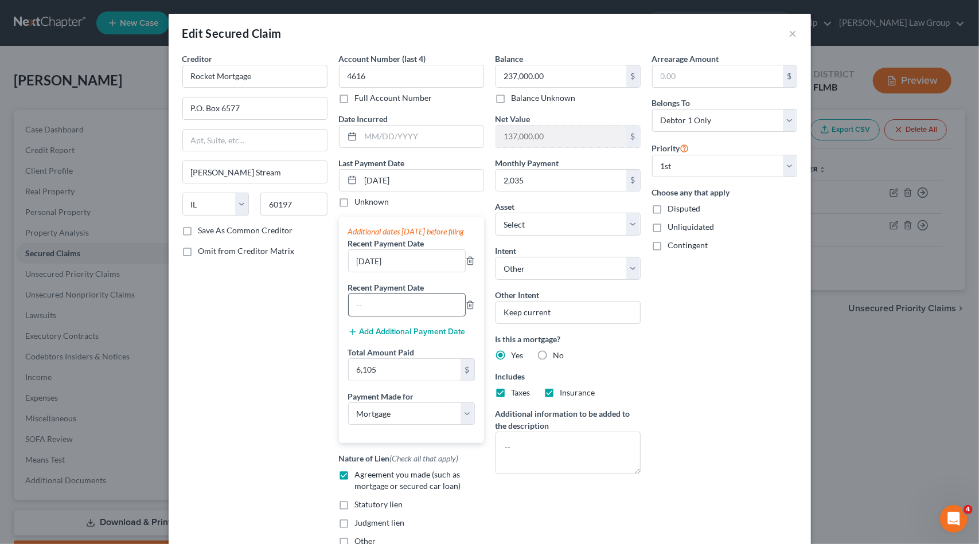
click at [393, 310] on input "text" at bounding box center [407, 305] width 116 height 22
paste input "[DATE]"
click at [355, 316] on input "[DATE]" at bounding box center [407, 305] width 116 height 22
type input "[DATE]"
drag, startPoint x: 357, startPoint y: 274, endPoint x: 349, endPoint y: 274, distance: 8.0
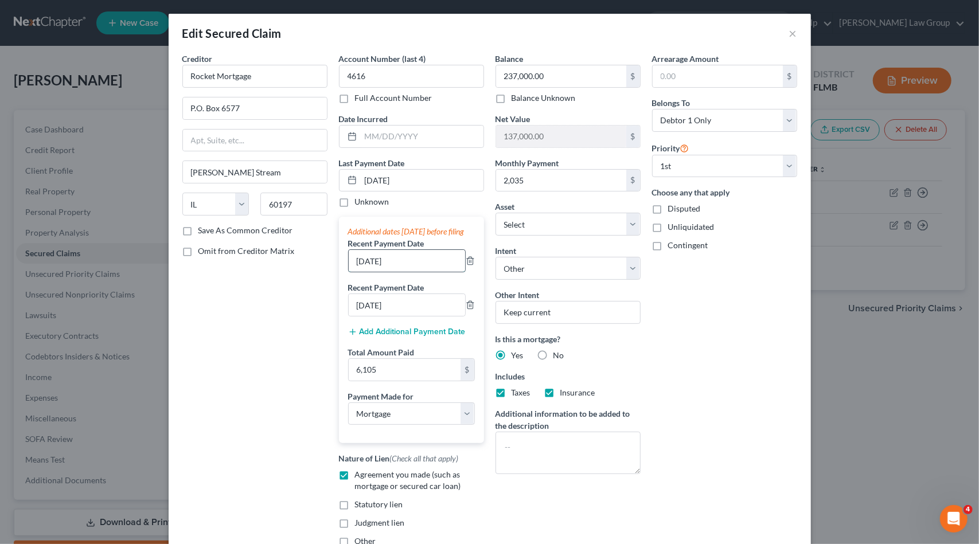
click at [349, 272] on input "[DATE]" at bounding box center [407, 261] width 116 height 22
type input "[DATE]"
drag, startPoint x: 356, startPoint y: 315, endPoint x: 346, endPoint y: 313, distance: 9.3
click at [349, 313] on input "[DATE]" at bounding box center [407, 305] width 116 height 22
type input "[DATE]"
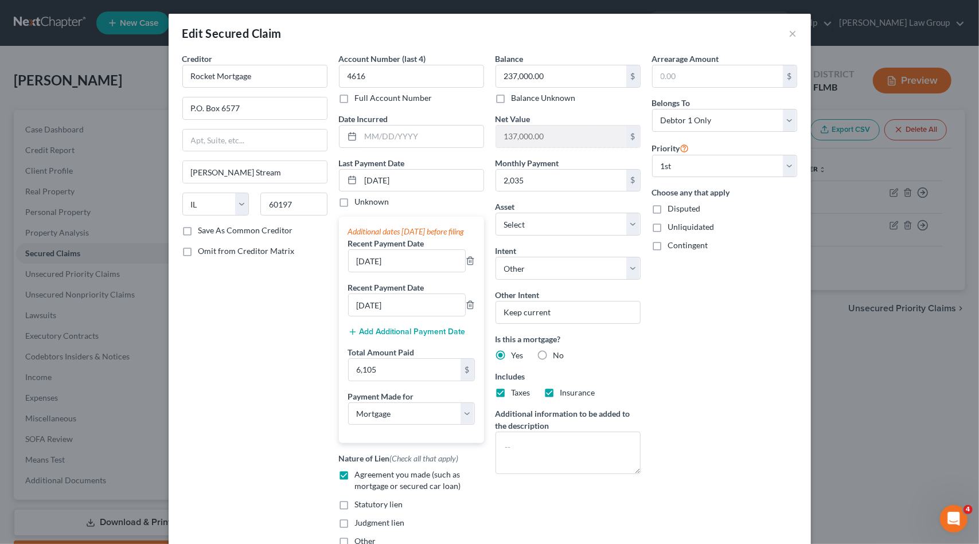
drag, startPoint x: 718, startPoint y: 418, endPoint x: 702, endPoint y: 417, distance: 16.1
click at [717, 417] on div "Arrearage Amount $ Belongs To * Select Debtor 1 Only Debtor 2 Only Debtor 1 And…" at bounding box center [724, 305] width 157 height 504
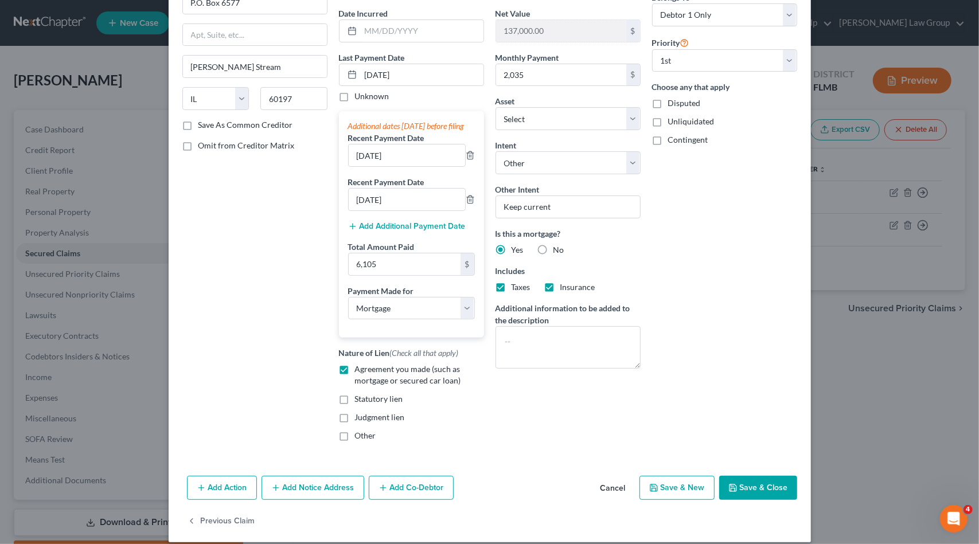
scroll to position [69, 0]
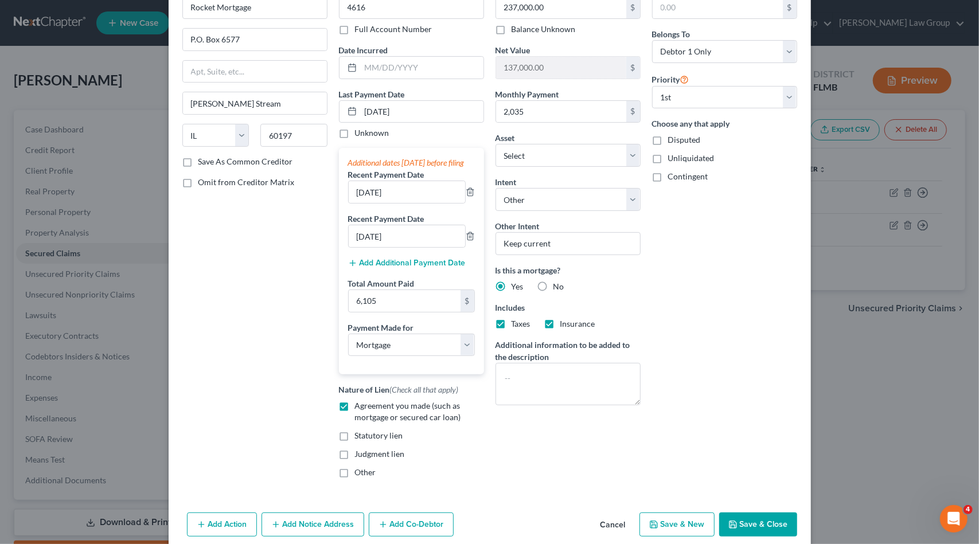
click at [746, 533] on button "Save & Close" at bounding box center [758, 525] width 78 height 24
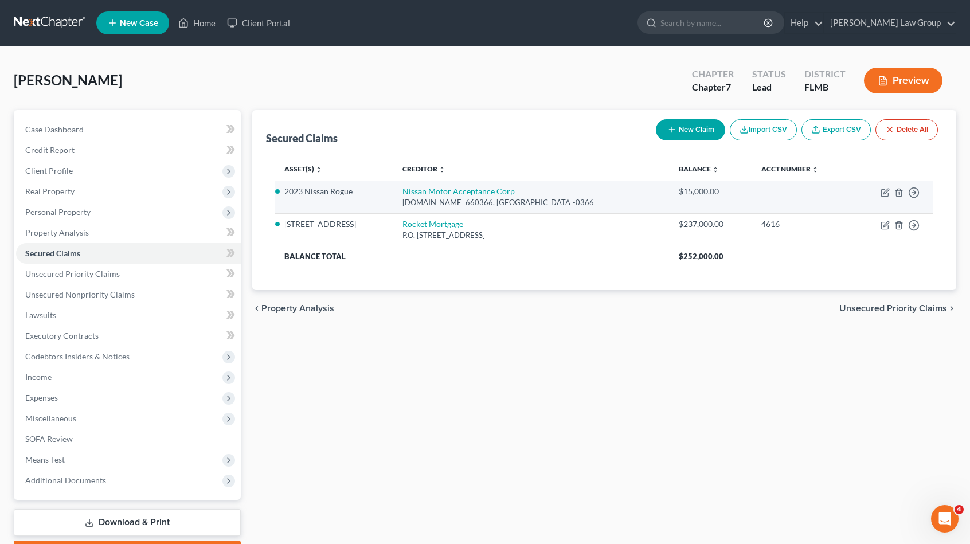
click at [489, 192] on link "Nissan Motor Acceptance Corp" at bounding box center [459, 191] width 112 height 10
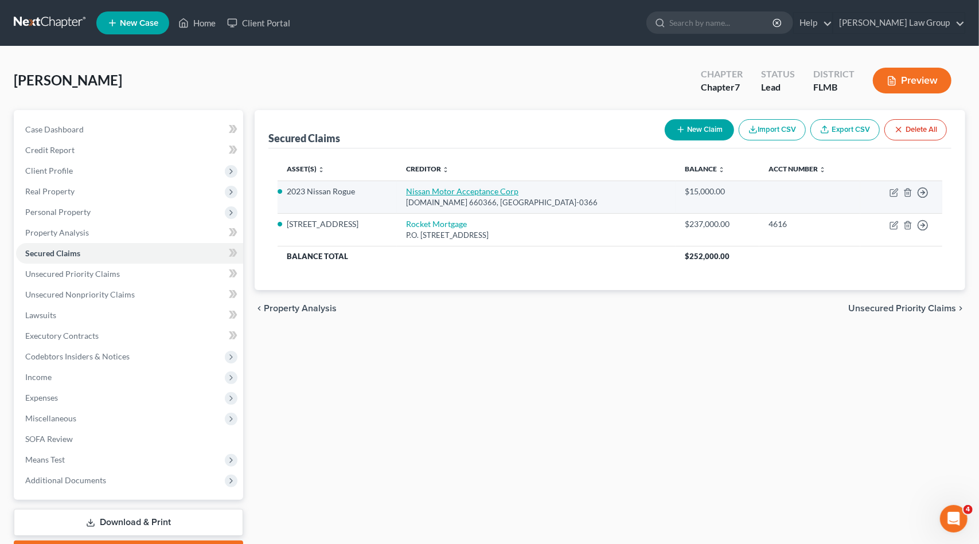
select select "45"
select select "2"
select select "0"
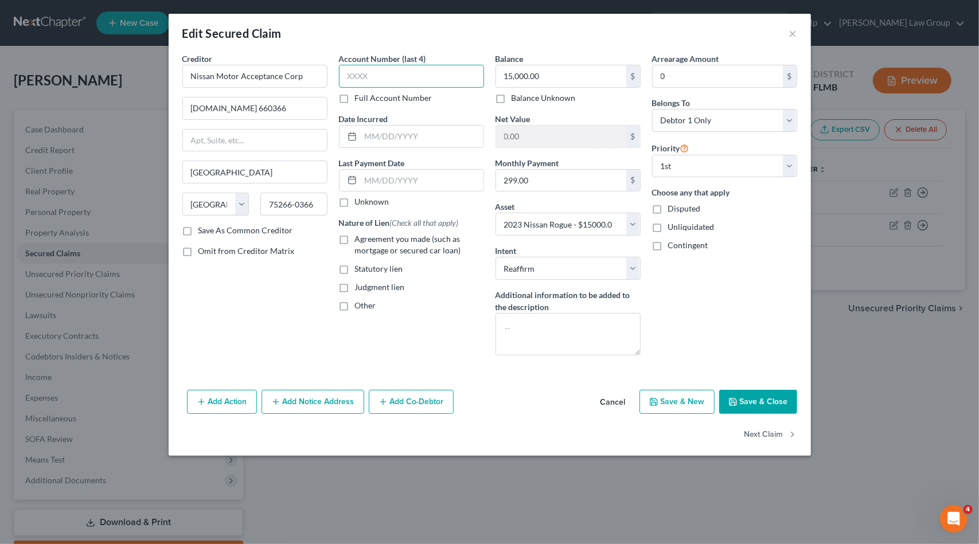
click at [434, 75] on input "text" at bounding box center [411, 76] width 145 height 23
type input "0001"
click at [387, 237] on span "Agreement you made (such as mortgage or secured car loan)" at bounding box center [408, 244] width 106 height 21
click at [367, 237] on input "Agreement you made (such as mortgage or secured car loan)" at bounding box center [363, 236] width 7 height 7
checkbox input "true"
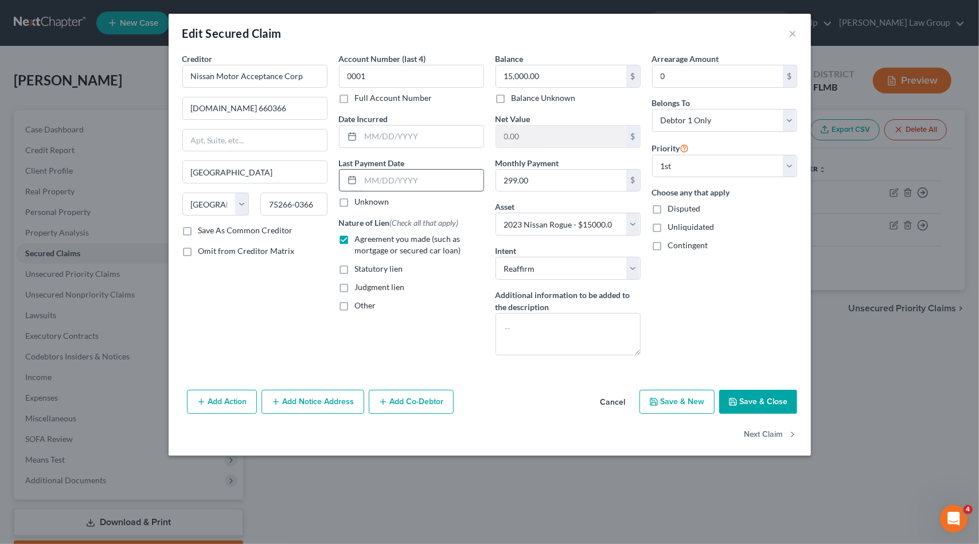
click at [430, 177] on input "text" at bounding box center [422, 181] width 123 height 22
paste input "[DATE]"
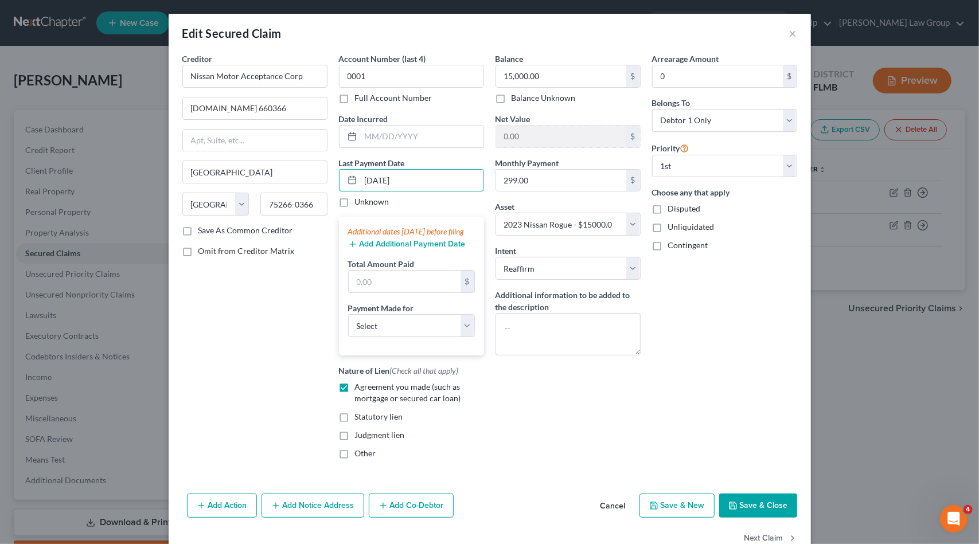
type input "[DATE]"
click at [442, 153] on div "Account Number (last 4) 0001 Full Account Number Date Incurred Last Payment Dat…" at bounding box center [411, 261] width 157 height 416
click at [407, 249] on button "Add Additional Payment Date" at bounding box center [407, 244] width 118 height 9
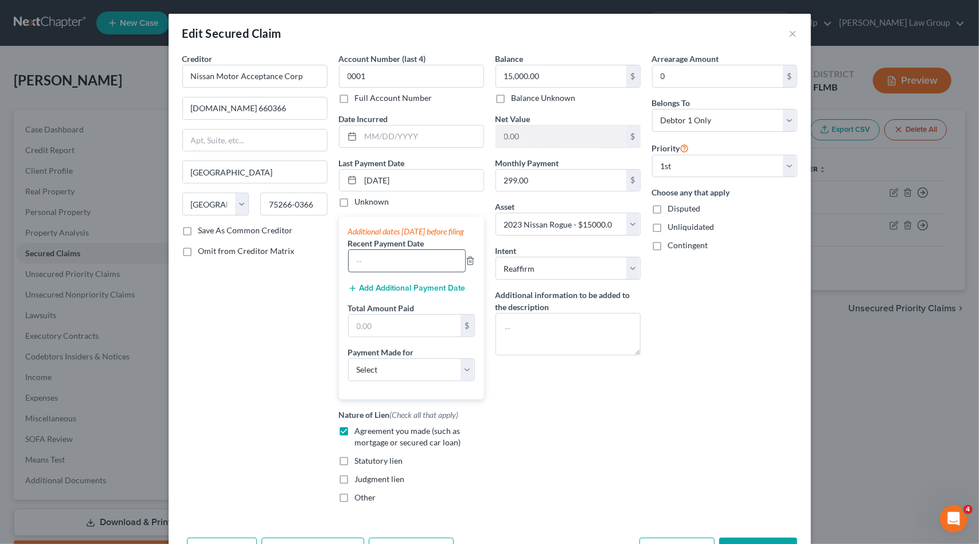
click at [377, 270] on input "text" at bounding box center [407, 261] width 116 height 22
paste input "[DATE]"
type input "[DATE]"
click at [378, 293] on button "Add Additional Payment Date" at bounding box center [407, 288] width 118 height 9
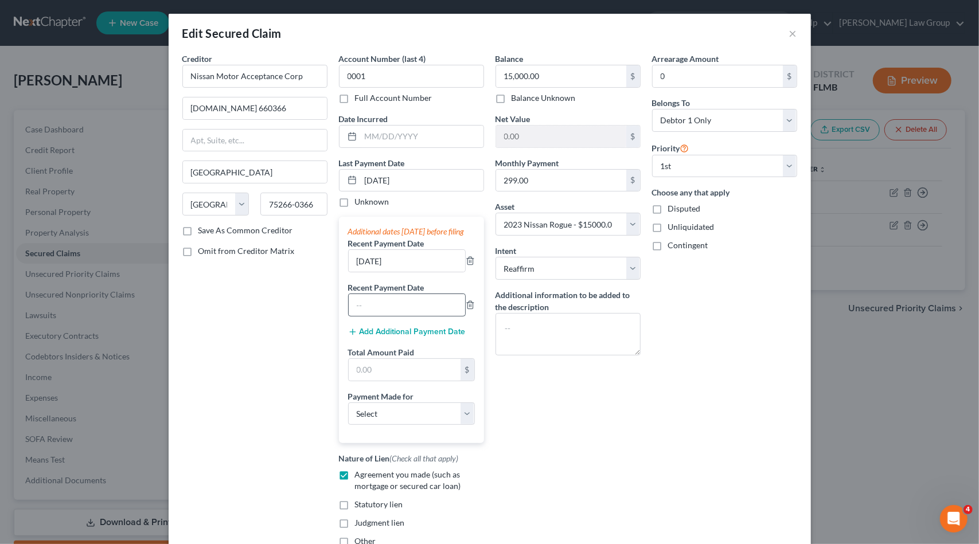
click at [377, 326] on div "Additional dates [DATE] before filing Recent Payment Date [DATE] Recent Payment…" at bounding box center [411, 330] width 145 height 227
click at [377, 314] on input "text" at bounding box center [407, 305] width 116 height 22
click at [378, 313] on input "text" at bounding box center [407, 305] width 116 height 22
click at [400, 315] on input "text" at bounding box center [407, 305] width 116 height 22
drag, startPoint x: 400, startPoint y: 312, endPoint x: 346, endPoint y: 308, distance: 54.1
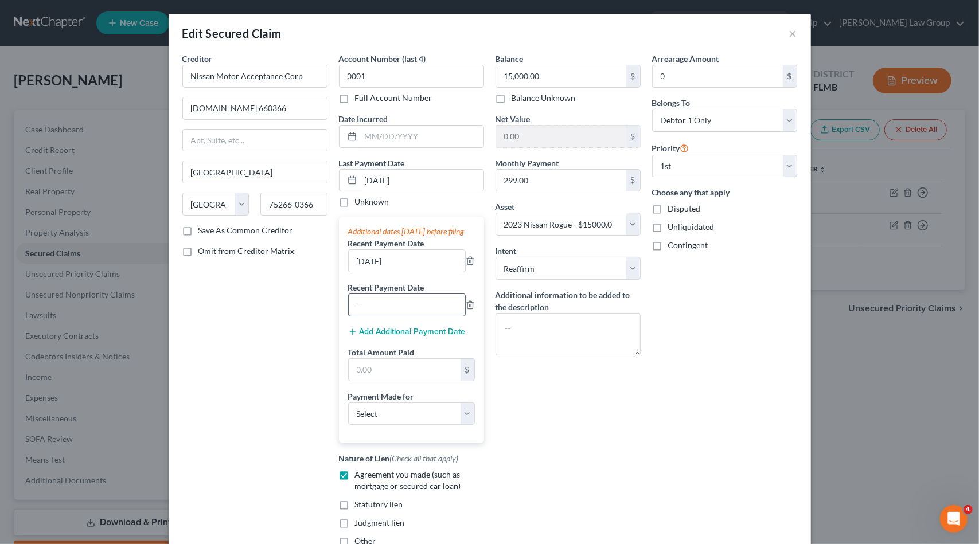
click at [349, 309] on input "text" at bounding box center [407, 305] width 116 height 22
paste input "[DATE]"
type input "[DATE]"
drag, startPoint x: 354, startPoint y: 268, endPoint x: 341, endPoint y: 268, distance: 13.2
click at [341, 268] on div "Additional dates [DATE] before filing Recent Payment Date [DATE] Recent Payment…" at bounding box center [411, 330] width 145 height 227
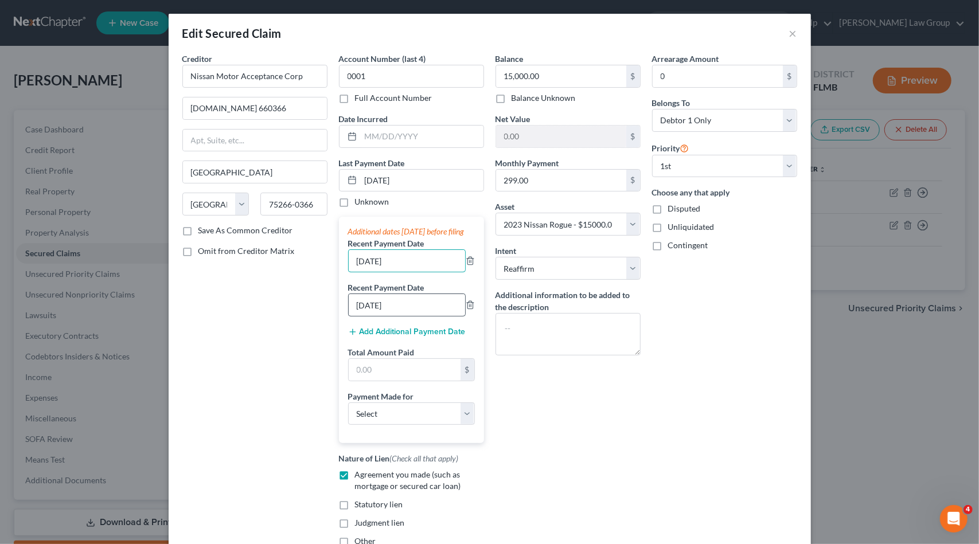
type input "[DATE]"
drag, startPoint x: 355, startPoint y: 317, endPoint x: 336, endPoint y: 314, distance: 19.1
click at [339, 314] on div "Additional dates [DATE] before filing Recent Payment Date [DATE] Recent Payment…" at bounding box center [411, 330] width 145 height 227
type input "[DATE]"
click at [395, 370] on input "text" at bounding box center [405, 370] width 112 height 22
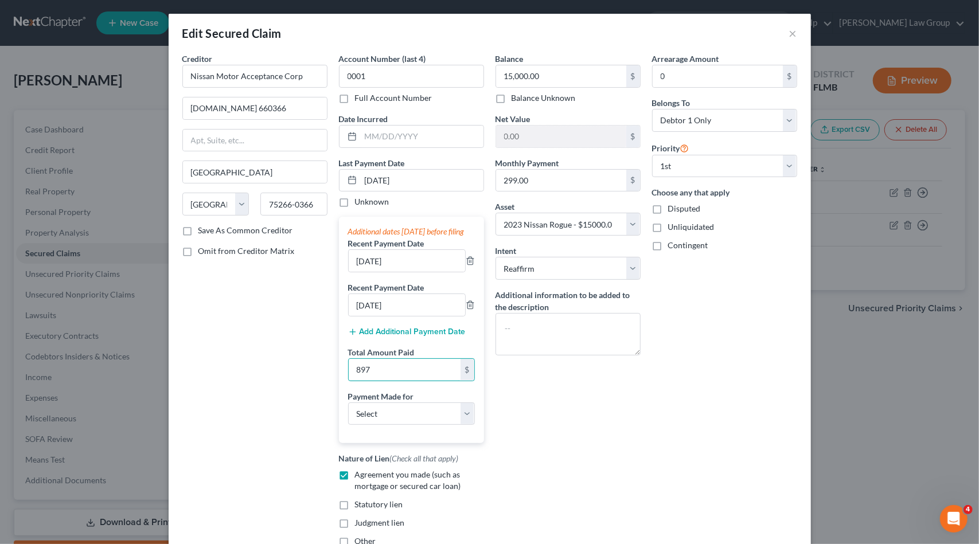
type input "897"
drag, startPoint x: 458, startPoint y: 405, endPoint x: 456, endPoint y: 411, distance: 6.5
click at [457, 408] on div "Payment Made for Select Car Credit Card Loan Repayment Mortgage Other Suppliers…" at bounding box center [411, 408] width 127 height 35
drag, startPoint x: 456, startPoint y: 411, endPoint x: 448, endPoint y: 427, distance: 17.7
click at [450, 424] on select "Select Car Credit Card Loan Repayment Mortgage Other Suppliers Or Vendors" at bounding box center [411, 414] width 127 height 23
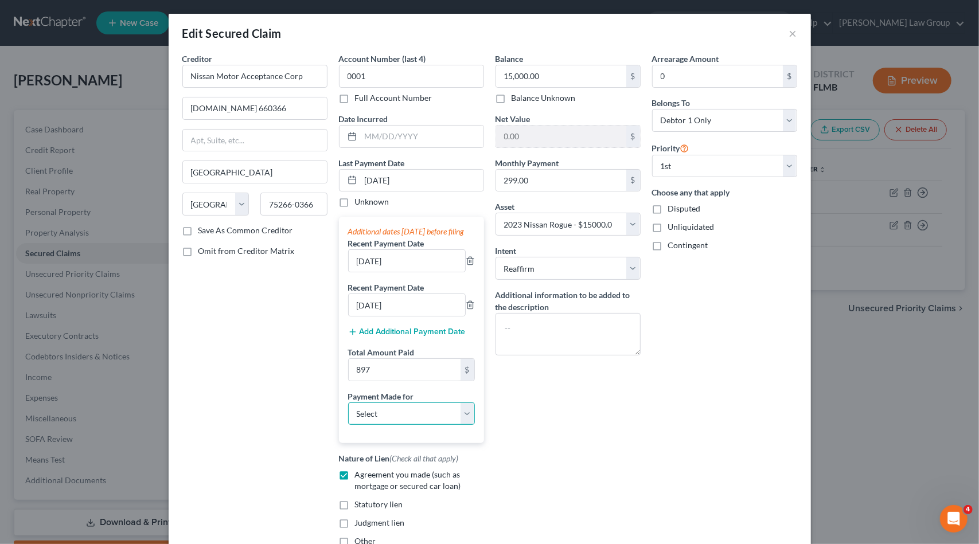
select select "0"
click at [348, 411] on select "Select Car Credit Card Loan Repayment Mortgage Other Suppliers Or Vendors" at bounding box center [411, 414] width 127 height 23
click at [555, 68] on input "15,000.00" at bounding box center [561, 76] width 130 height 22
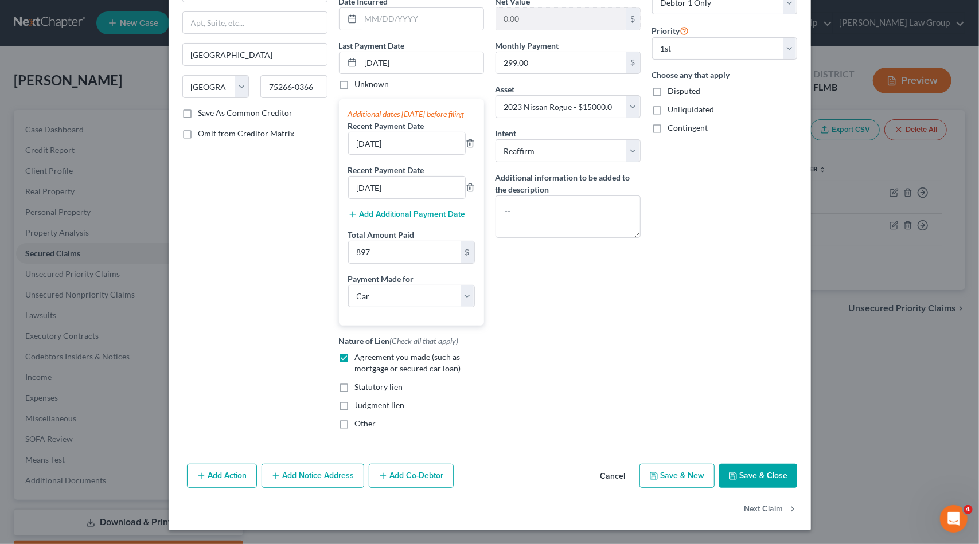
scroll to position [126, 0]
type input "14,432"
drag, startPoint x: 742, startPoint y: 469, endPoint x: 754, endPoint y: 459, distance: 15.5
click at [746, 468] on button "Save & Close" at bounding box center [758, 476] width 78 height 24
select select
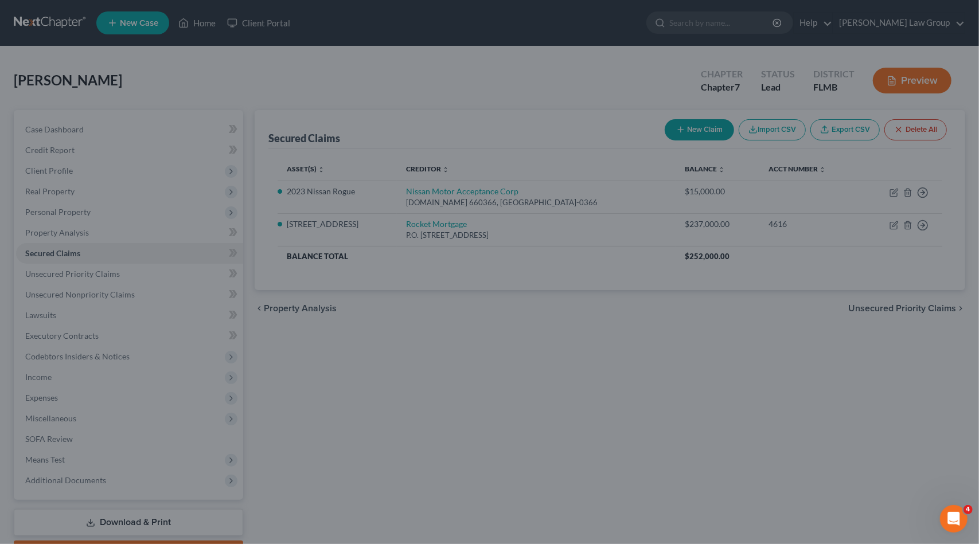
type input "14,432.00"
type input "568.00"
select select "2"
type input "897.00"
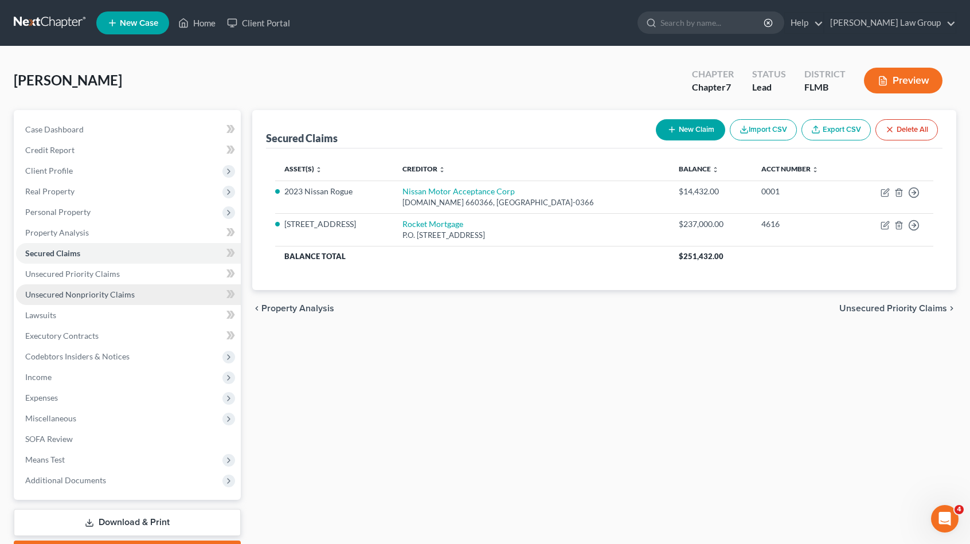
click at [156, 293] on link "Unsecured Nonpriority Claims" at bounding box center [128, 294] width 225 height 21
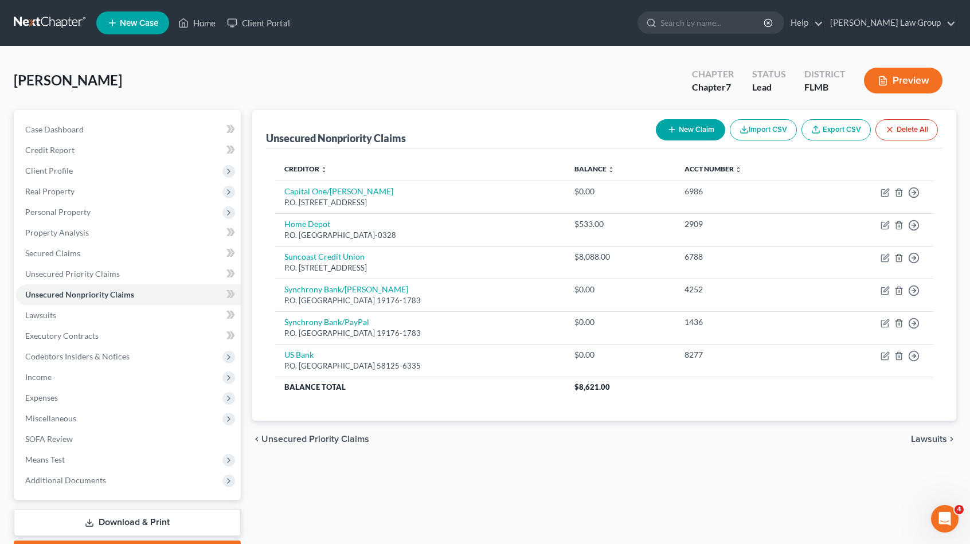
click at [680, 130] on button "New Claim" at bounding box center [690, 129] width 69 height 21
select select "0"
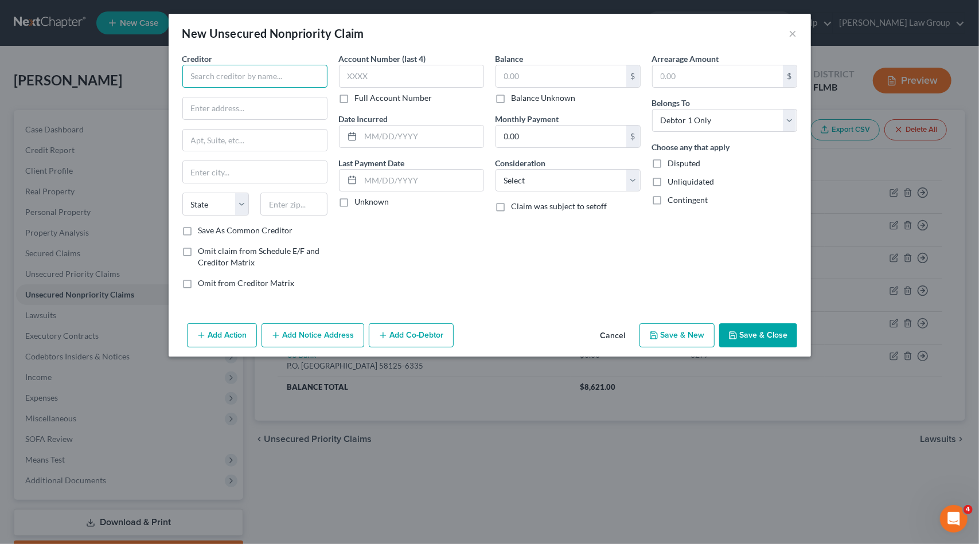
click at [317, 77] on input "text" at bounding box center [254, 76] width 145 height 23
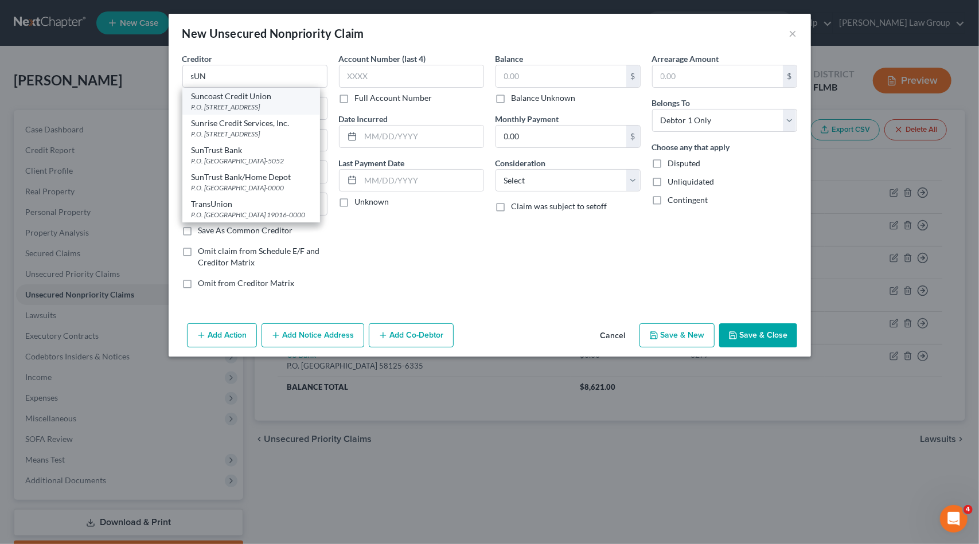
drag, startPoint x: 285, startPoint y: 100, endPoint x: 377, endPoint y: 83, distance: 93.9
click at [288, 100] on div "Suncoast Credit Union" at bounding box center [251, 96] width 119 height 11
type input "Suncoast Credit Union"
type input "P.O. Box 11904"
type input "[GEOGRAPHIC_DATA]"
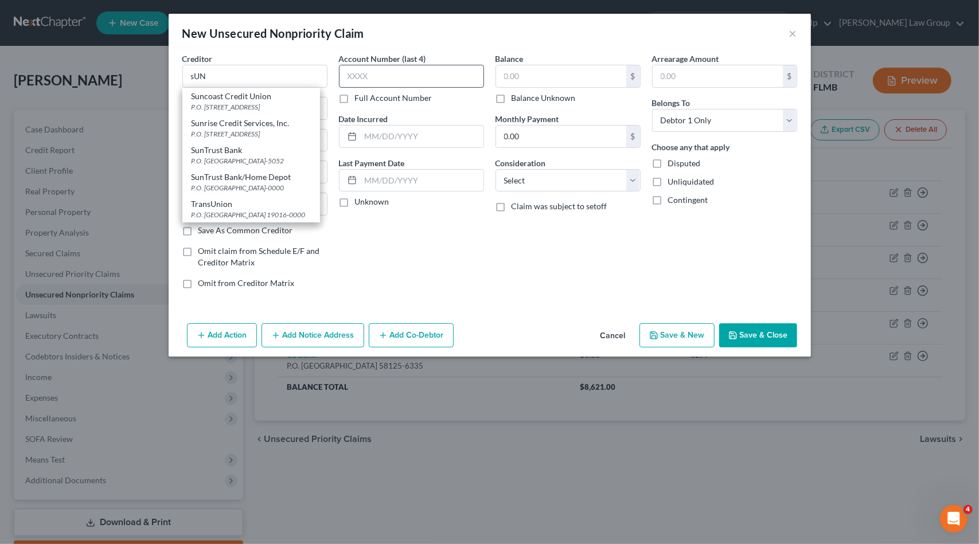
select select "9"
type input "33680-0000"
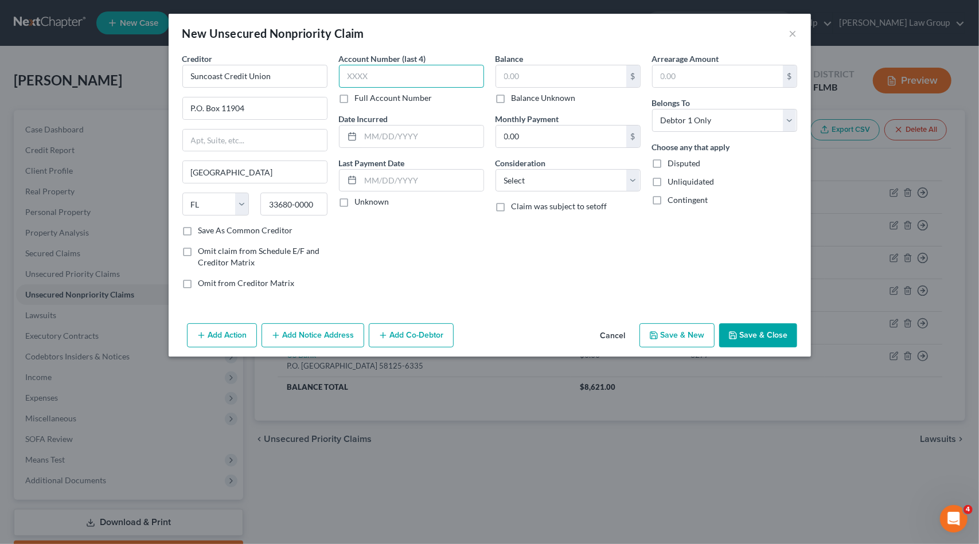
click at [423, 72] on input "text" at bounding box center [411, 76] width 145 height 23
type input "0100"
click at [522, 186] on select "Select Cable / Satellite Services Collection Agency Credit Card Debt Debt Couns…" at bounding box center [567, 180] width 145 height 23
select select "2"
click at [495, 169] on select "Select Cable / Satellite Services Collection Agency Credit Card Debt Debt Couns…" at bounding box center [567, 180] width 145 height 23
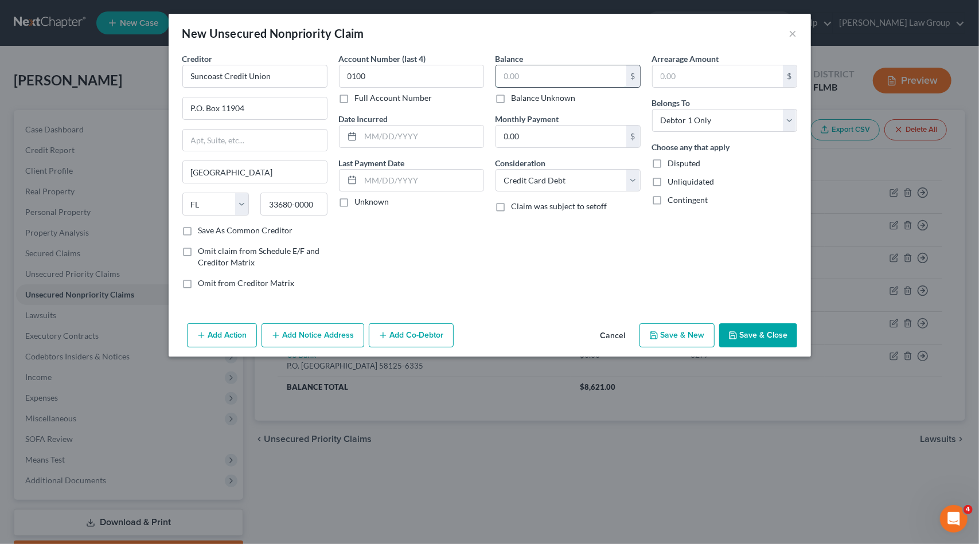
click at [531, 73] on input "text" at bounding box center [561, 76] width 130 height 22
click at [754, 336] on button "Save & Close" at bounding box center [758, 335] width 78 height 24
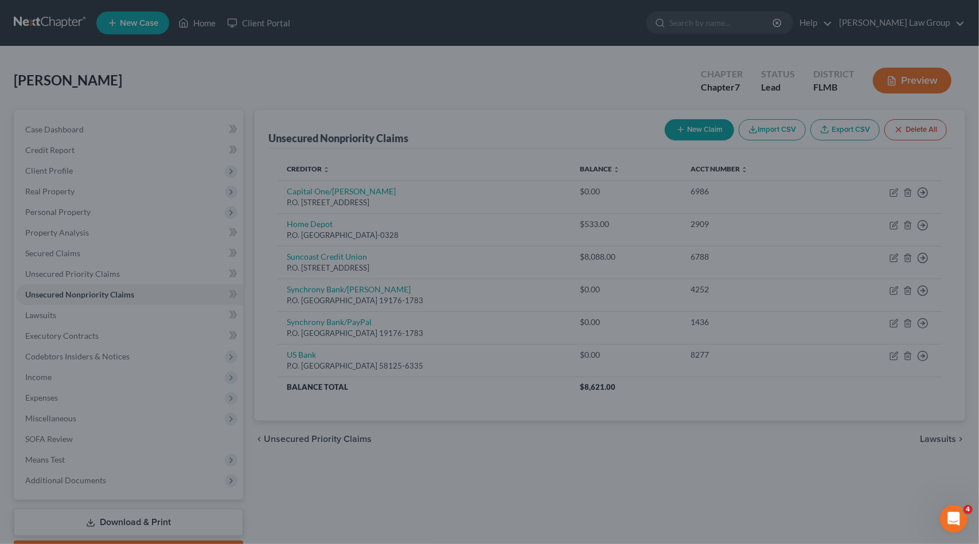
type input "25,921.00"
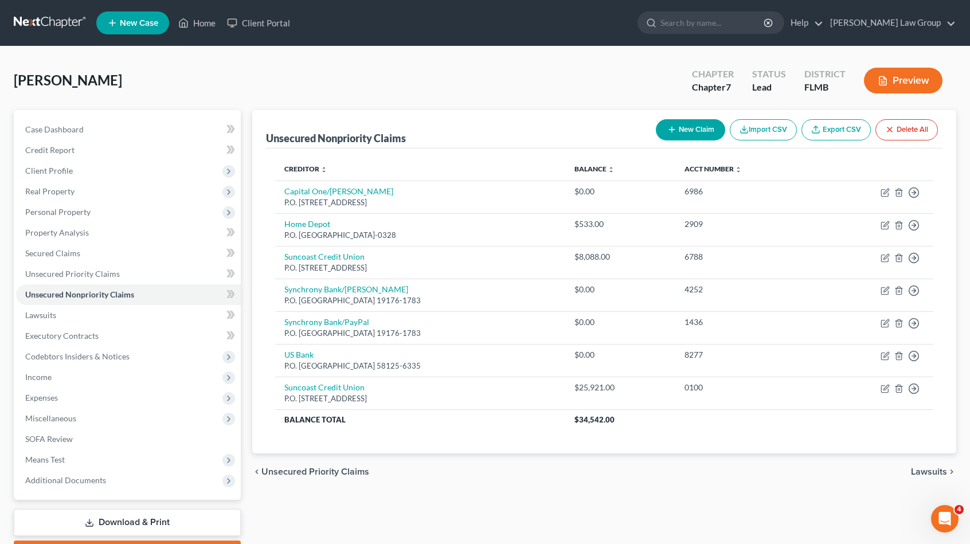
click at [491, 22] on ul "New Case Home Client Portal - No Result - See all results Or Press Enter... Hel…" at bounding box center [526, 23] width 860 height 30
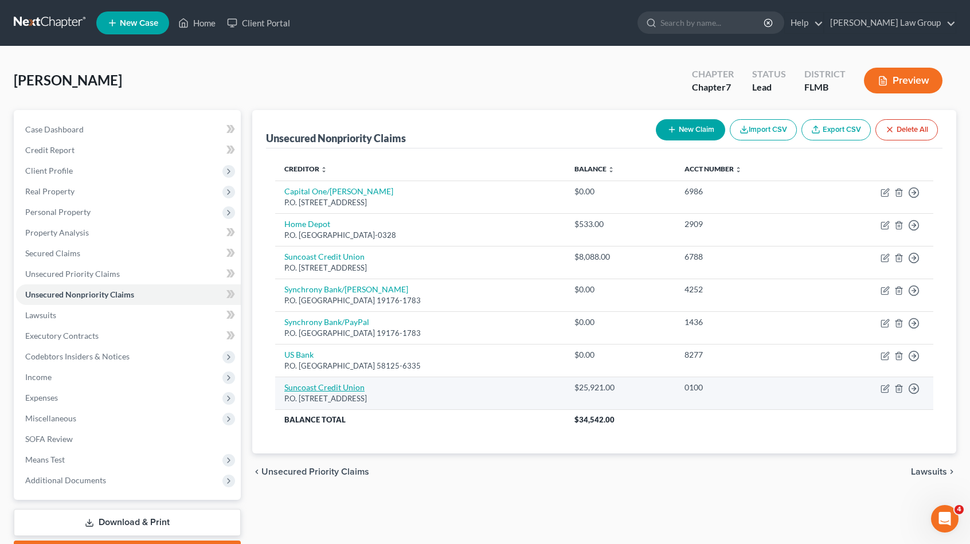
click at [348, 387] on link "Suncoast Credit Union" at bounding box center [324, 388] width 80 height 10
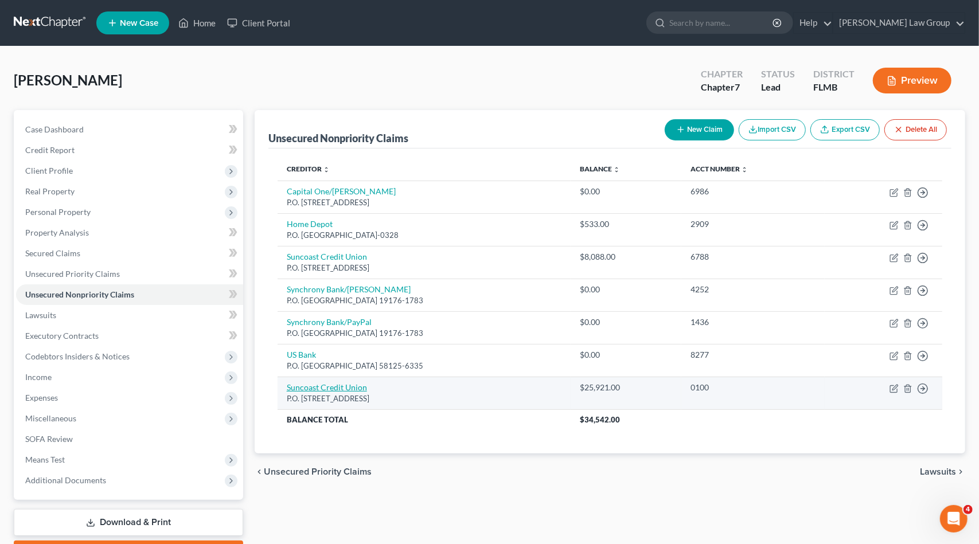
select select "9"
select select "2"
select select "0"
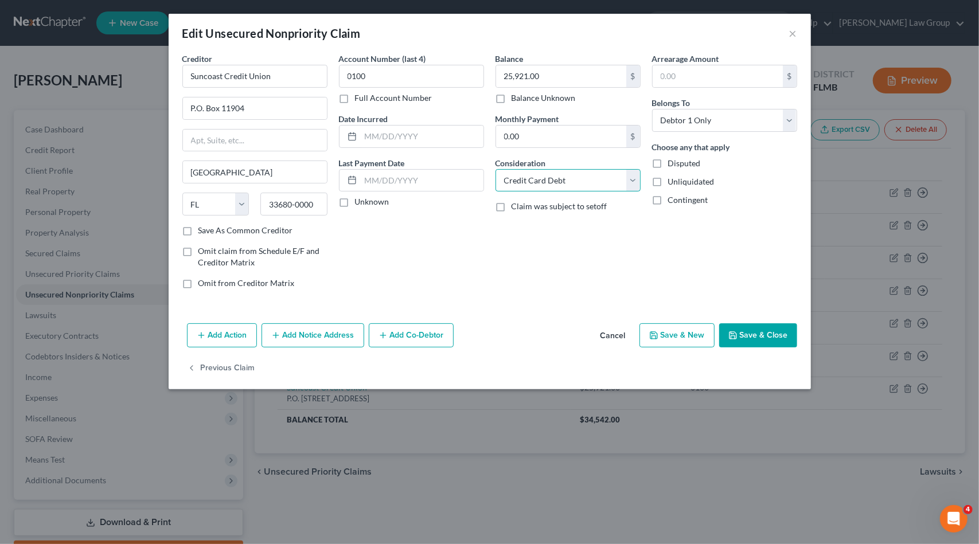
click at [567, 179] on select "Select Cable / Satellite Services Collection Agency Credit Card Debt Debt Couns…" at bounding box center [567, 180] width 145 height 23
select select "4"
click at [495, 169] on select "Select Cable / Satellite Services Collection Agency Credit Card Debt Debt Couns…" at bounding box center [567, 180] width 145 height 23
click at [759, 339] on button "Save & Close" at bounding box center [758, 335] width 78 height 24
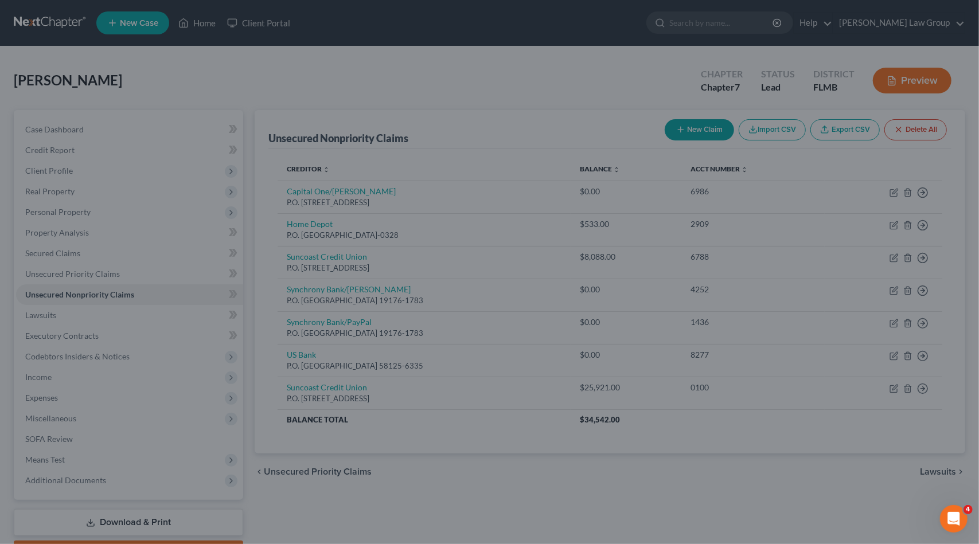
type input "0"
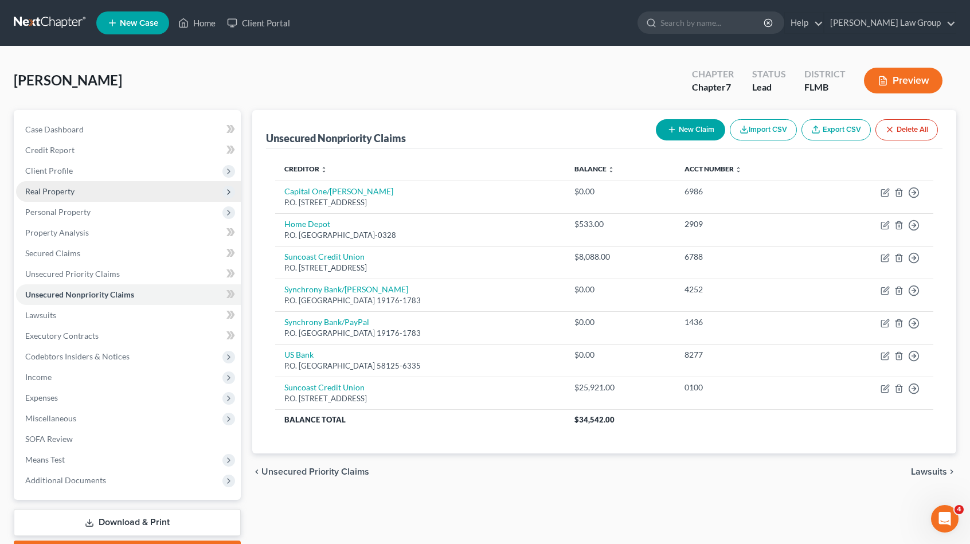
click at [96, 184] on span "Real Property" at bounding box center [128, 191] width 225 height 21
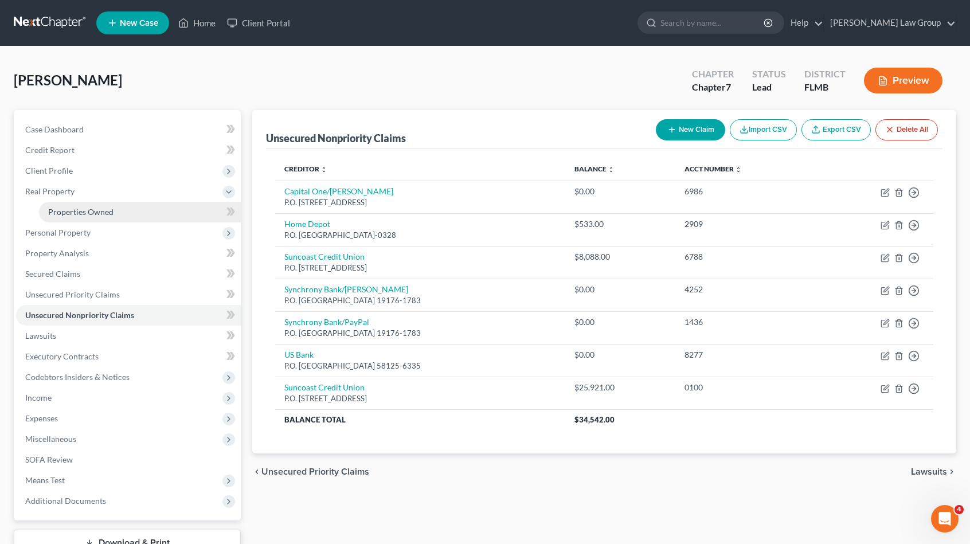
click at [111, 216] on span "Properties Owned" at bounding box center [80, 212] width 65 height 10
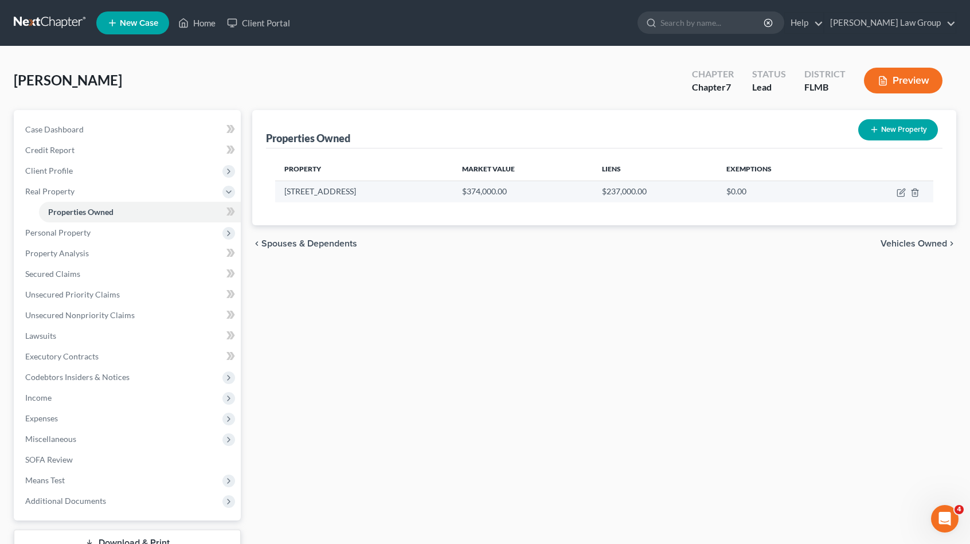
click at [899, 184] on td at bounding box center [888, 192] width 91 height 22
click at [903, 194] on icon "button" at bounding box center [901, 192] width 9 height 9
select select "9"
select select "0"
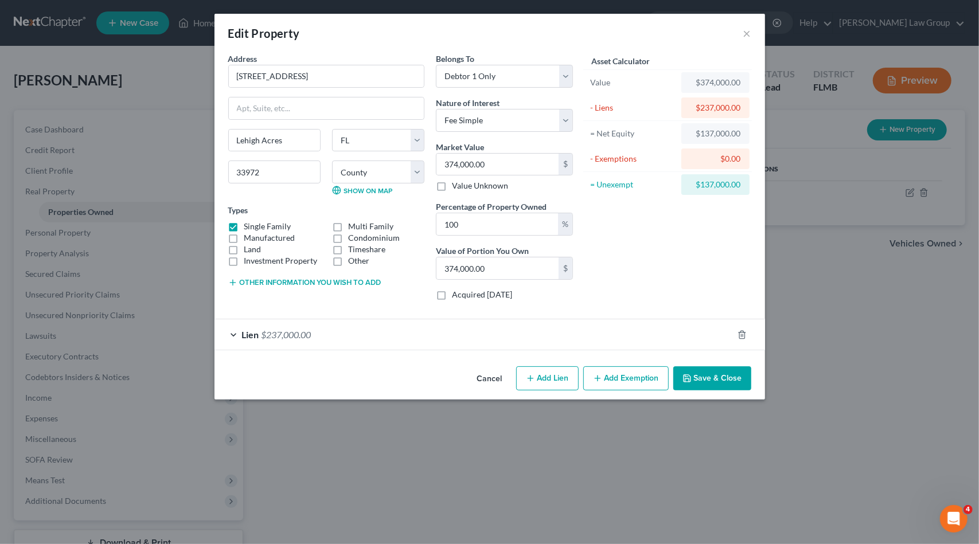
click at [610, 376] on button "Add Exemption" at bounding box center [625, 378] width 85 height 24
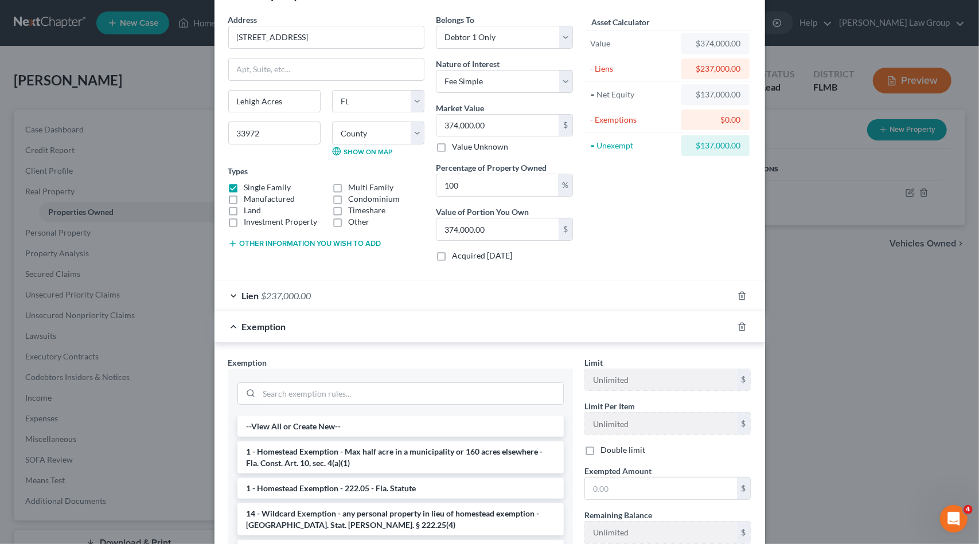
scroll to position [173, 0]
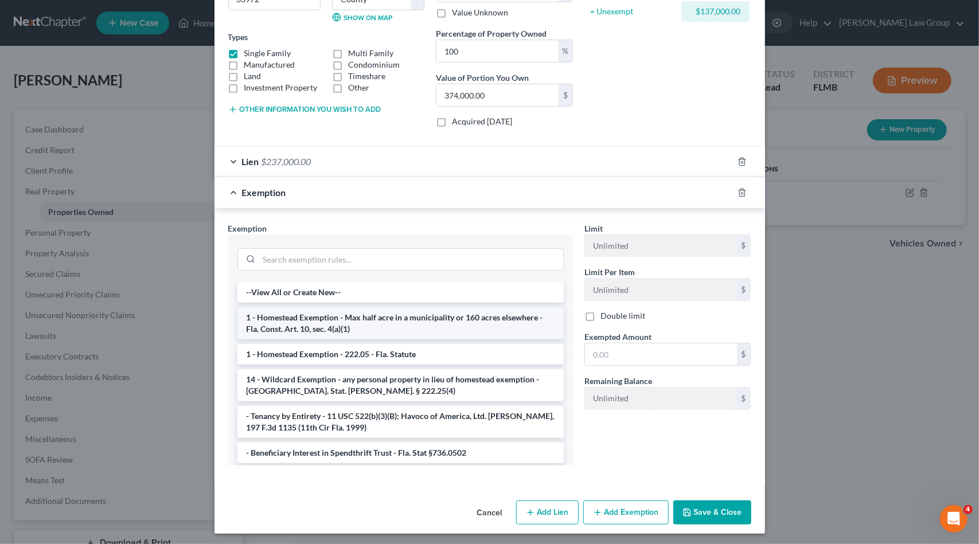
click at [366, 309] on li "1 - Homestead Exemption - Max half acre in a municipality or 160 acres elsewher…" at bounding box center [400, 323] width 326 height 32
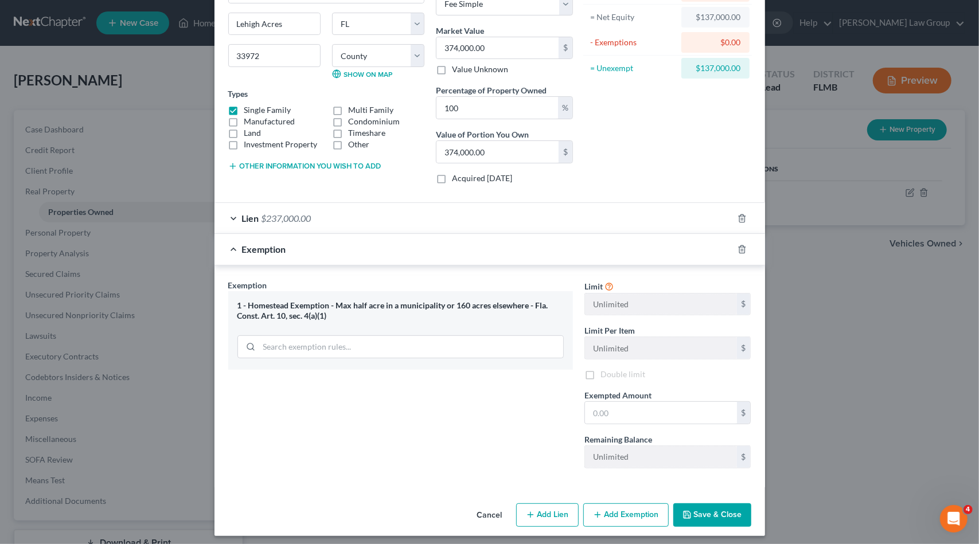
scroll to position [118, 0]
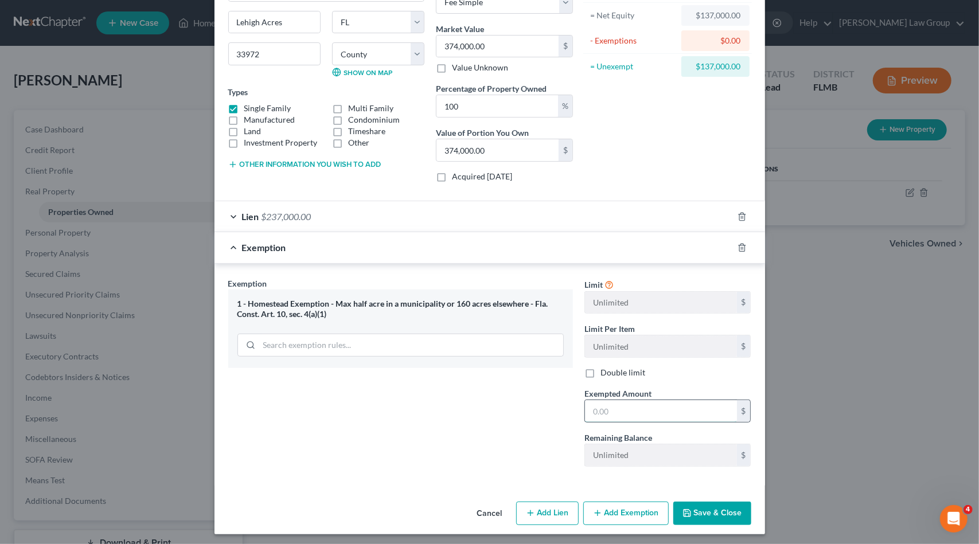
click at [606, 404] on input "text" at bounding box center [661, 411] width 152 height 22
type input "137,000"
click at [718, 514] on button "Save & Close" at bounding box center [712, 514] width 78 height 24
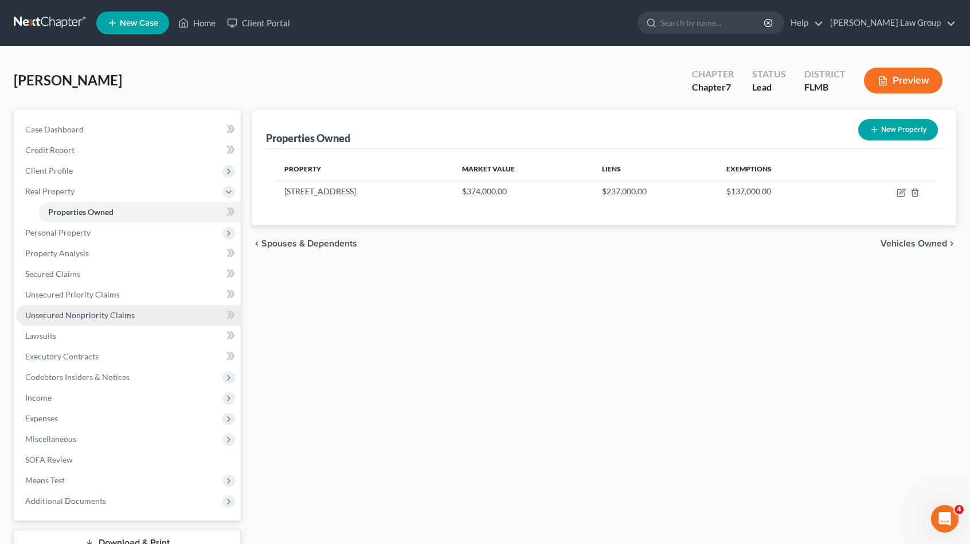
click at [91, 314] on span "Unsecured Nonpriority Claims" at bounding box center [80, 315] width 110 height 10
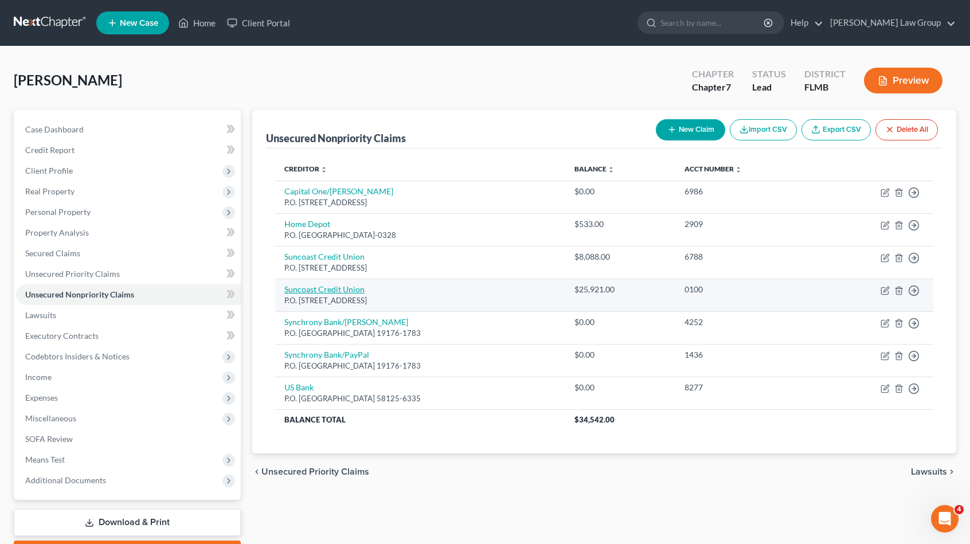
click at [323, 288] on link "Suncoast Credit Union" at bounding box center [324, 289] width 80 height 10
select select "9"
select select "4"
select select "0"
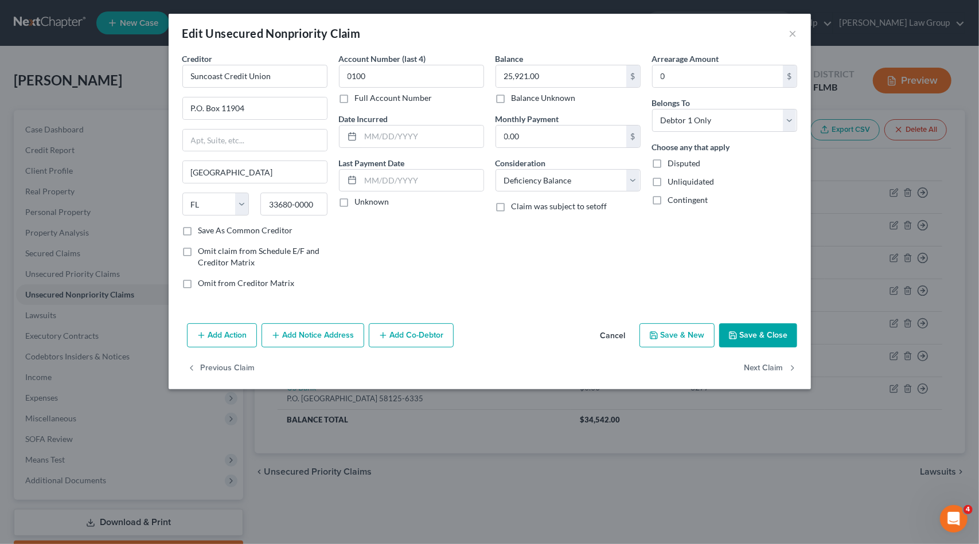
click at [288, 337] on button "Add Notice Address" at bounding box center [313, 335] width 103 height 24
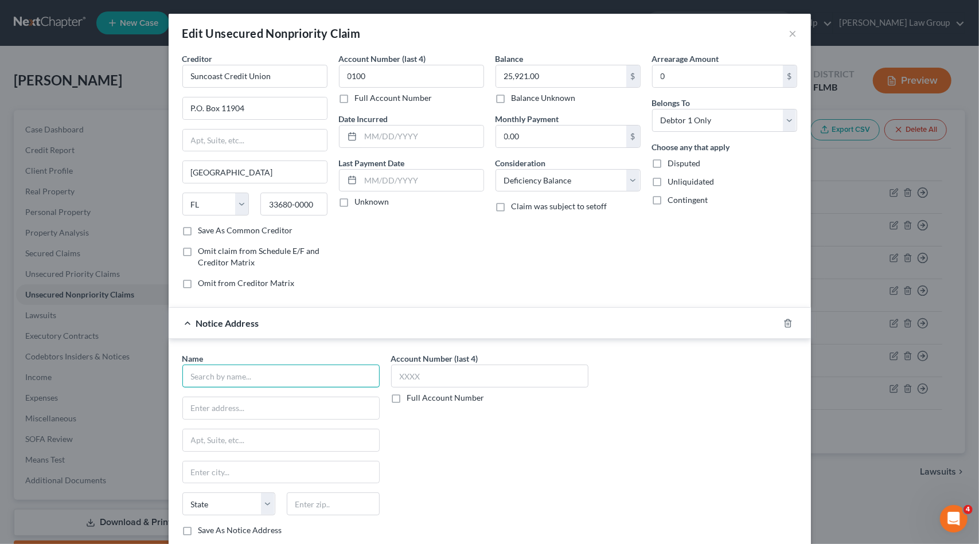
click at [257, 378] on input "text" at bounding box center [280, 376] width 197 height 23
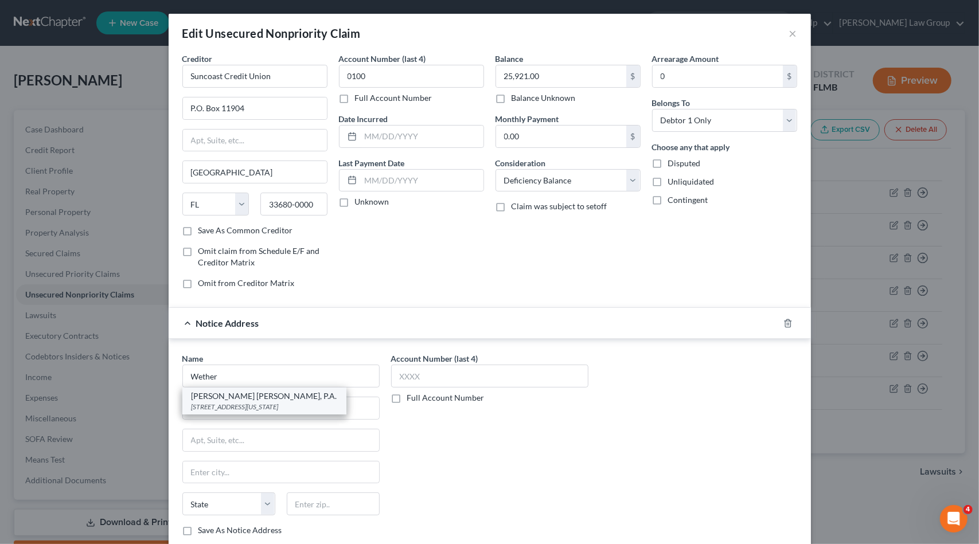
click at [264, 403] on div "[STREET_ADDRESS][US_STATE]" at bounding box center [265, 407] width 146 height 10
type input "[PERSON_NAME] [PERSON_NAME], P.A."
type input "[STREET_ADDRESS][US_STATE]"
type input "[GEOGRAPHIC_DATA]"
select select "9"
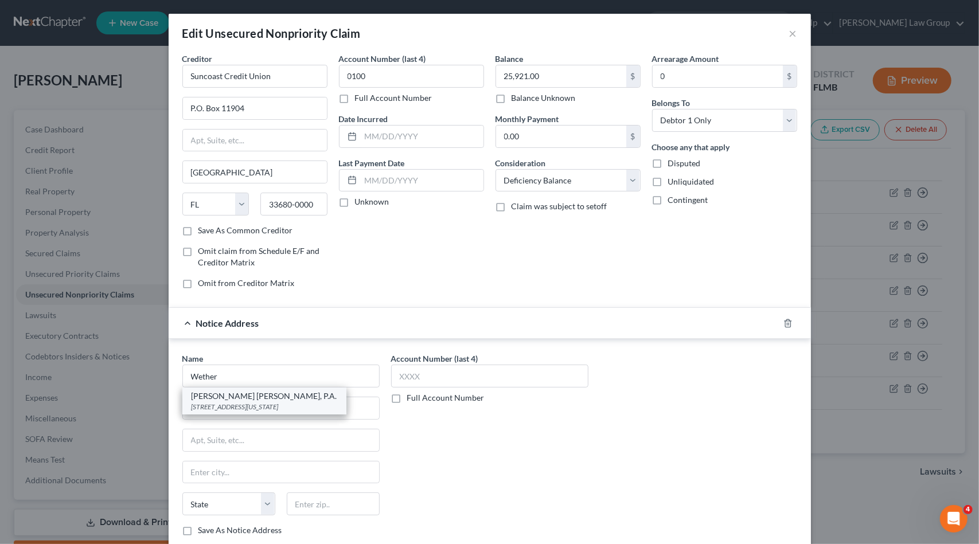
type input "33602-0000"
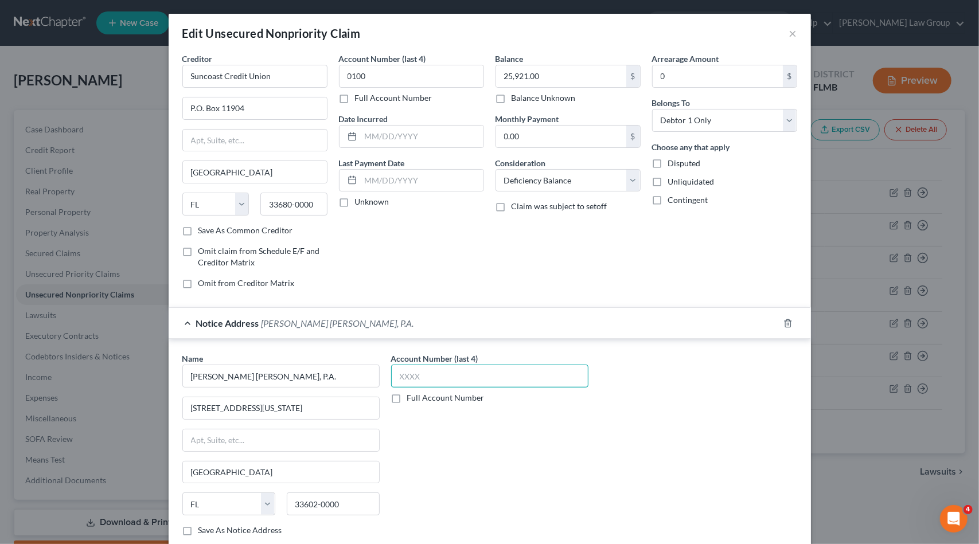
click at [414, 372] on input "text" at bounding box center [489, 376] width 197 height 23
click at [407, 394] on label "Full Account Number" at bounding box center [445, 397] width 77 height 11
click at [412, 394] on input "Full Account Number" at bounding box center [415, 395] width 7 height 7
click at [411, 371] on input "text" at bounding box center [489, 376] width 197 height 23
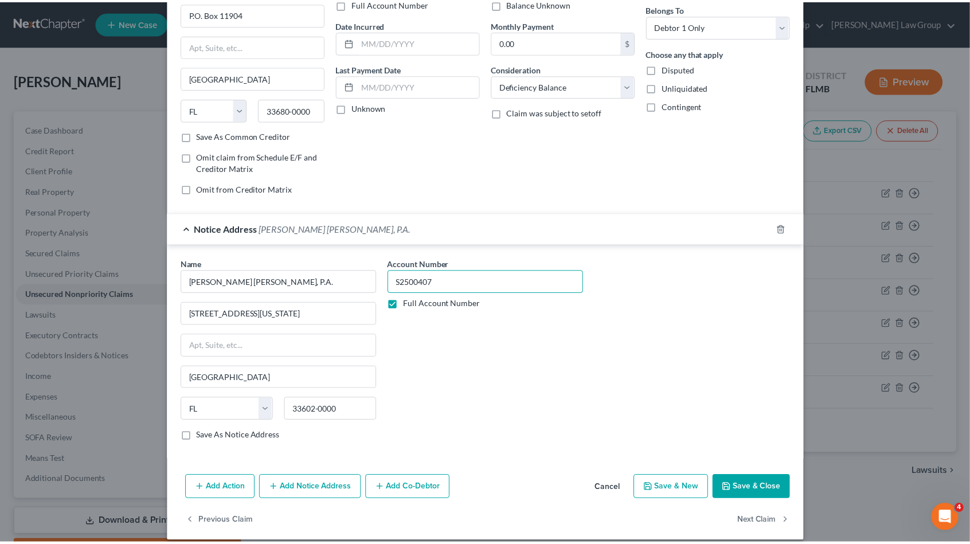
scroll to position [102, 0]
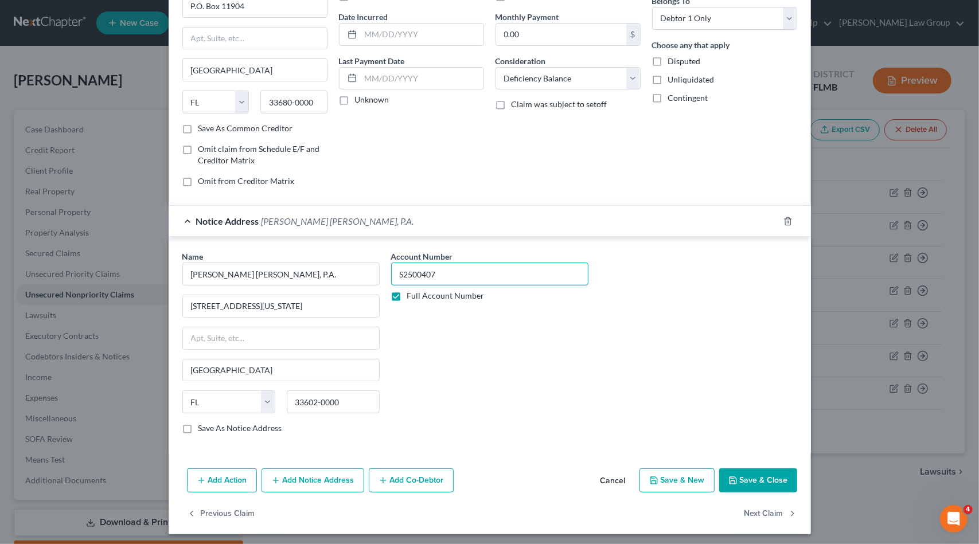
type input "S2500407"
drag, startPoint x: 758, startPoint y: 477, endPoint x: 758, endPoint y: 462, distance: 14.9
click at [758, 474] on button "Save & Close" at bounding box center [758, 481] width 78 height 24
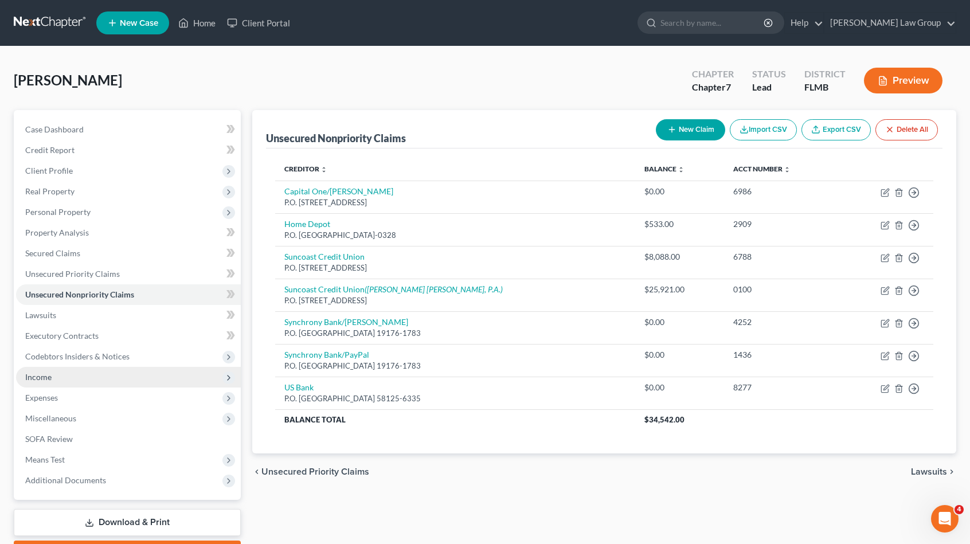
click at [72, 378] on span "Income" at bounding box center [128, 377] width 225 height 21
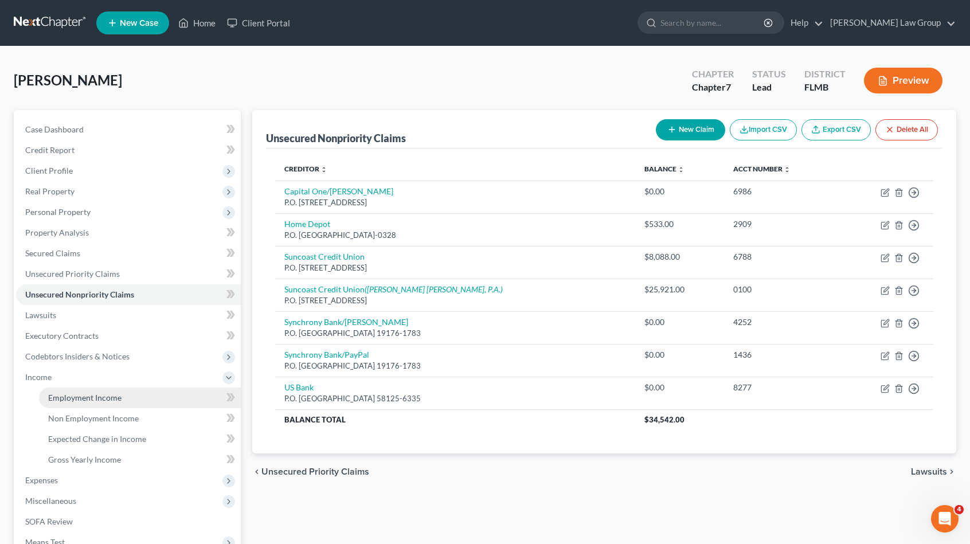
click at [85, 397] on span "Employment Income" at bounding box center [84, 398] width 73 height 10
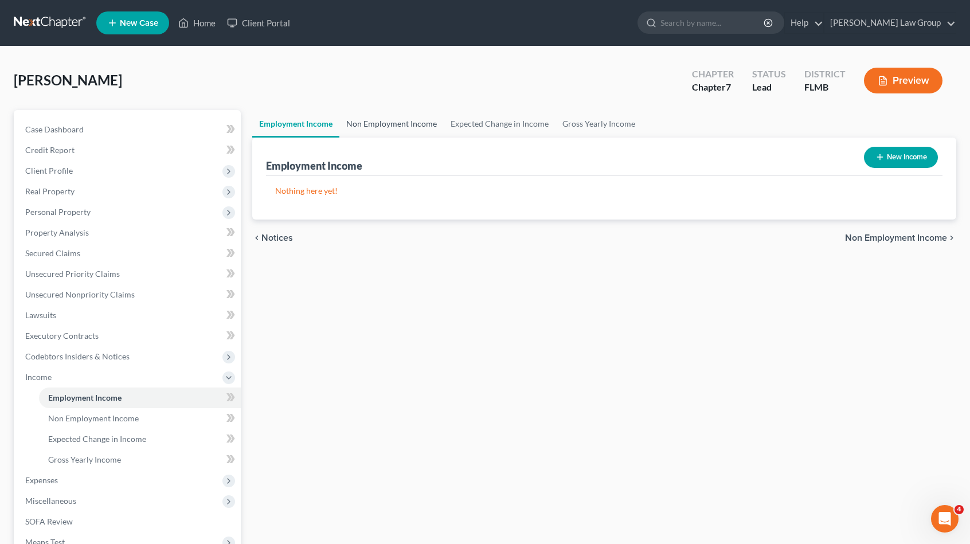
click at [397, 119] on link "Non Employment Income" at bounding box center [391, 124] width 104 height 28
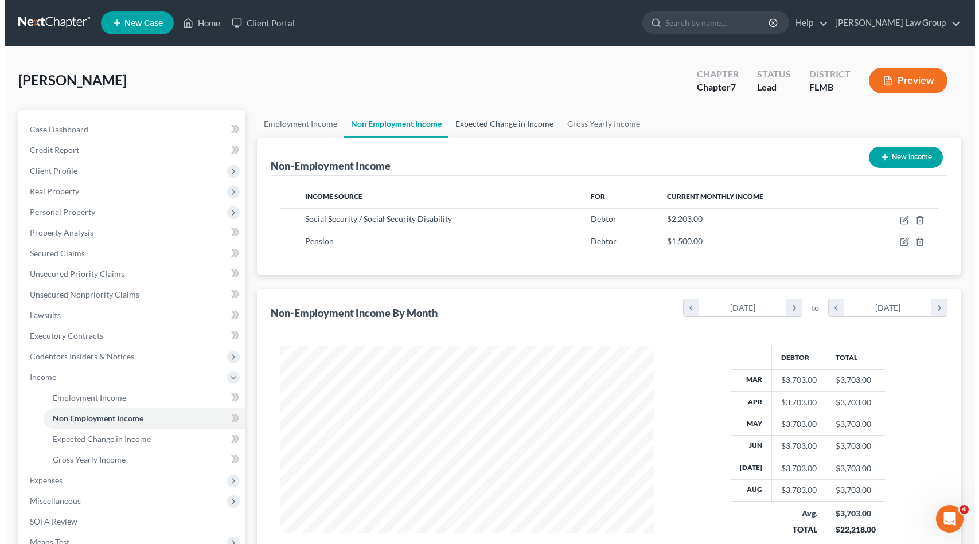
scroll to position [204, 397]
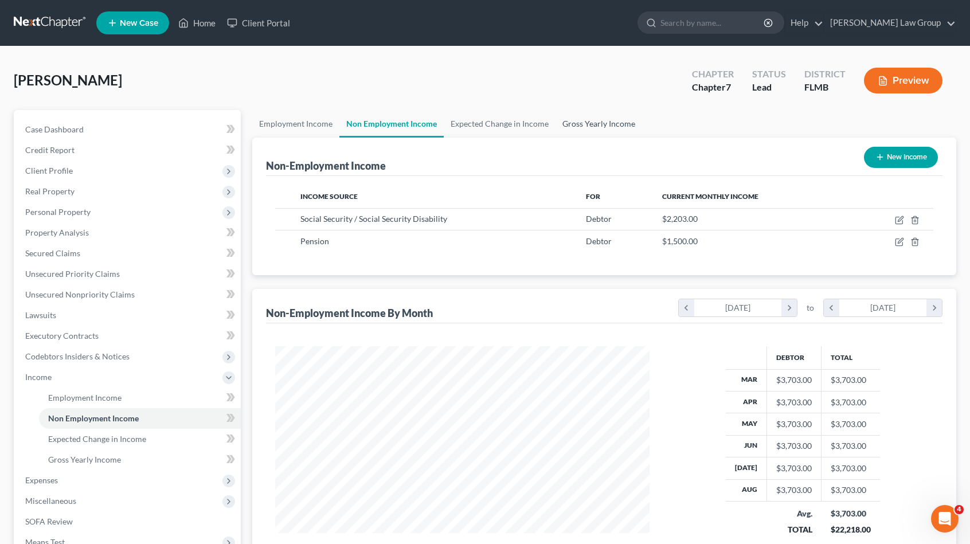
click at [629, 123] on link "Gross Yearly Income" at bounding box center [599, 124] width 87 height 28
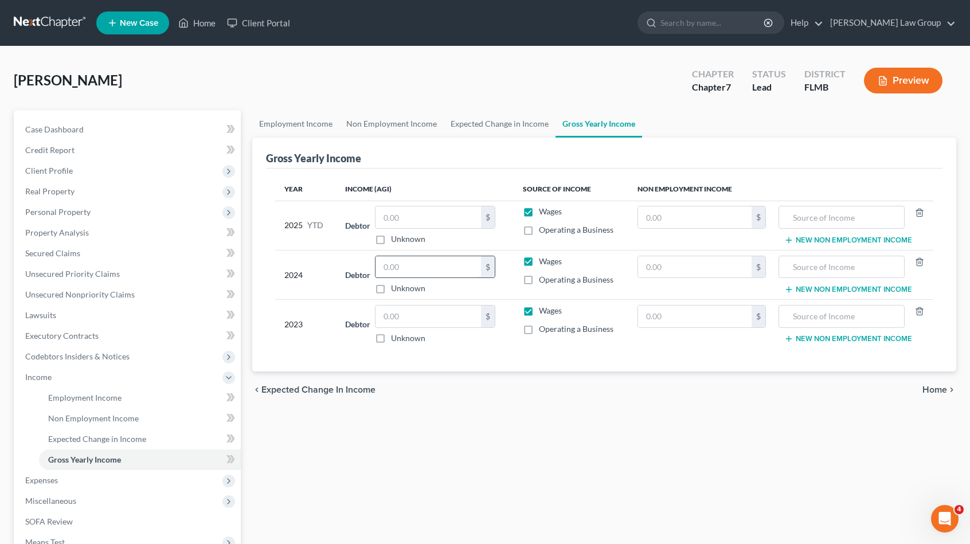
click at [447, 264] on input "text" at bounding box center [429, 267] width 106 height 22
type input "5,039"
click at [411, 311] on input "text" at bounding box center [429, 317] width 106 height 22
click at [662, 266] on input "text" at bounding box center [694, 267] width 113 height 22
type input "48,377"
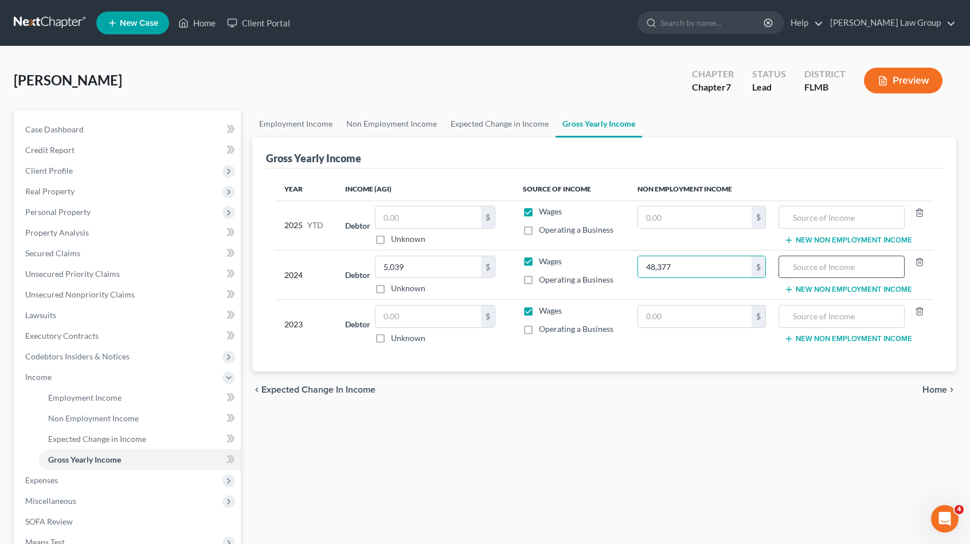
click at [817, 276] on input "text" at bounding box center [842, 267] width 114 height 22
type input "Social Security/Pension"
click at [422, 315] on input "text" at bounding box center [429, 317] width 106 height 22
type input "3,576"
drag, startPoint x: 884, startPoint y: 271, endPoint x: 700, endPoint y: 269, distance: 184.7
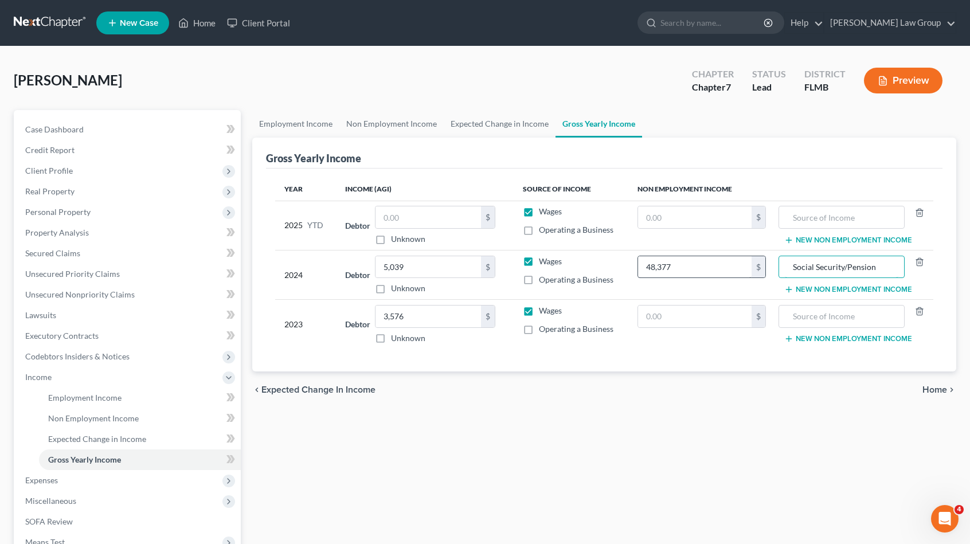
click at [700, 269] on tr "2024 Debtor 5,039.00 $ Unknown Balance Undetermined 5,039 $ Unknown Wages Opera…" at bounding box center [604, 274] width 658 height 49
click at [840, 318] on input "text" at bounding box center [842, 317] width 114 height 22
paste input "Social Security/Pension"
type input "Social Security/Pension"
click at [692, 316] on input "text" at bounding box center [694, 317] width 113 height 22
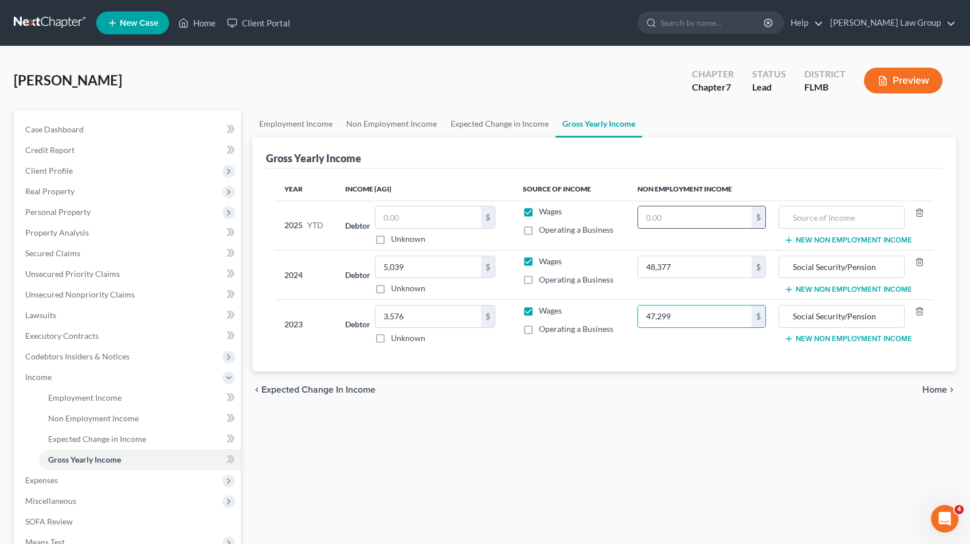
type input "47,299"
click at [692, 213] on input "text" at bounding box center [694, 217] width 113 height 22
click at [669, 218] on input "text" at bounding box center [694, 217] width 113 height 22
paste input "36,282"
type input "36,283"
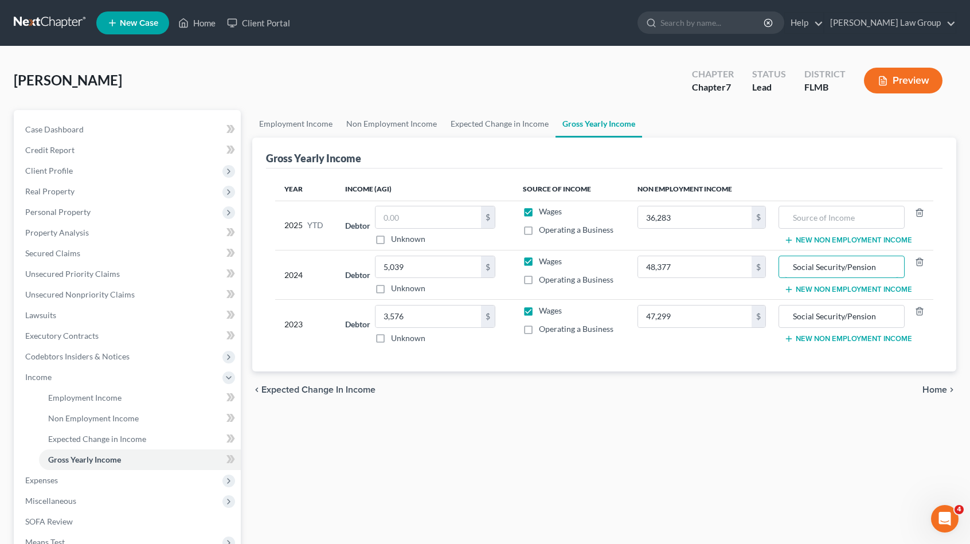
drag, startPoint x: 887, startPoint y: 264, endPoint x: 778, endPoint y: 257, distance: 109.8
click at [778, 257] on td "Social Security/Pension New Non Employment Income" at bounding box center [854, 274] width 158 height 49
click at [824, 216] on input "text" at bounding box center [842, 217] width 114 height 22
paste input "Social Security/Pension"
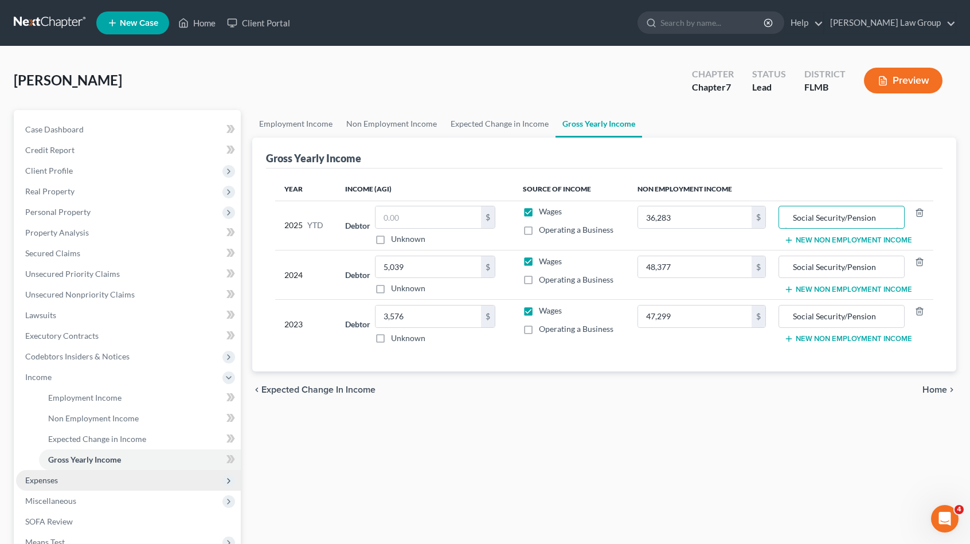
type input "Social Security/Pension"
click at [36, 482] on span "Expenses" at bounding box center [41, 480] width 33 height 10
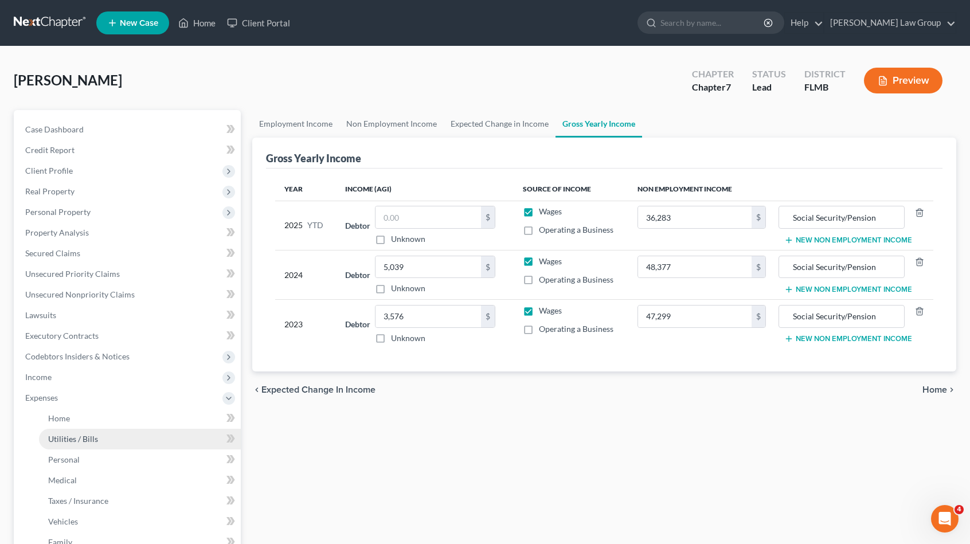
click at [100, 436] on link "Utilities / Bills" at bounding box center [140, 439] width 202 height 21
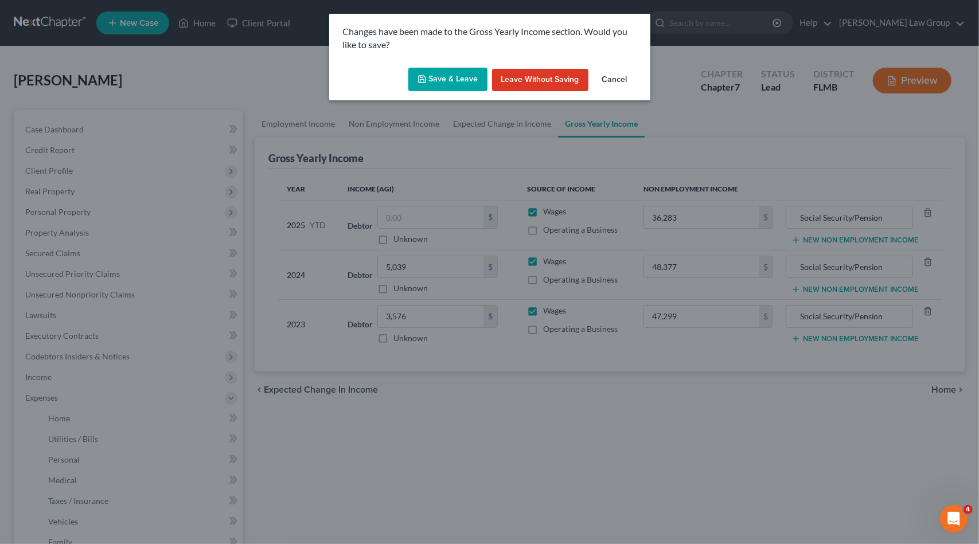
click at [448, 79] on button "Save & Leave" at bounding box center [447, 80] width 79 height 24
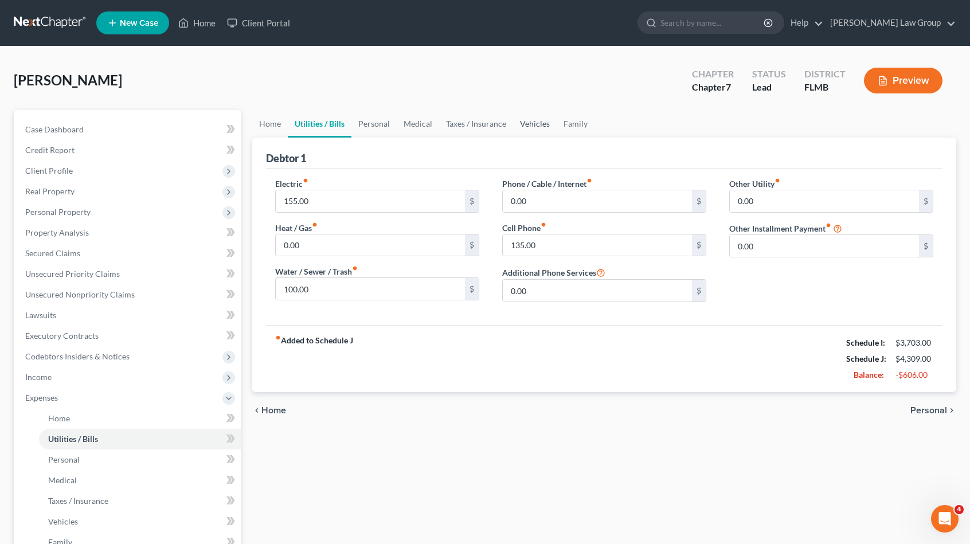
click at [539, 124] on link "Vehicles" at bounding box center [535, 124] width 44 height 28
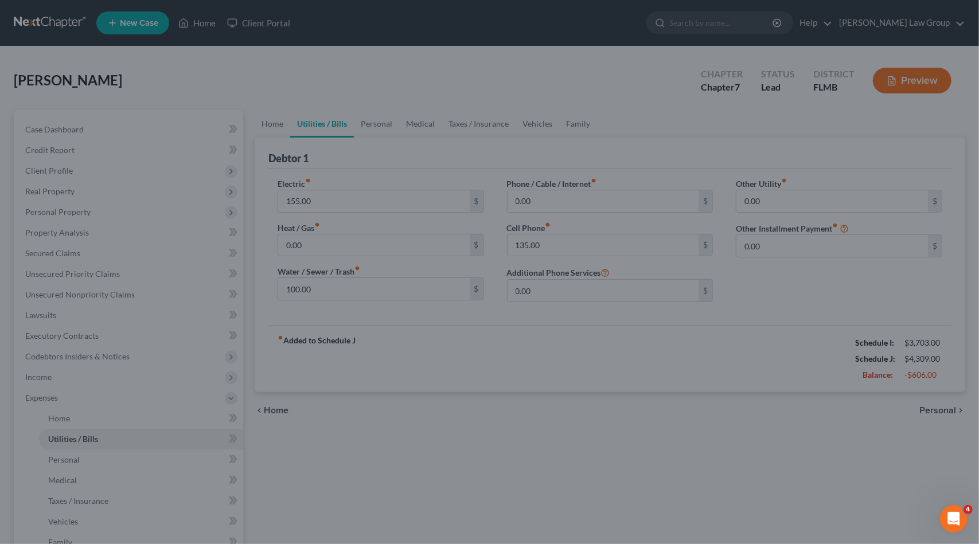
click at [530, 149] on div at bounding box center [489, 272] width 979 height 544
click at [156, 124] on div at bounding box center [489, 272] width 979 height 544
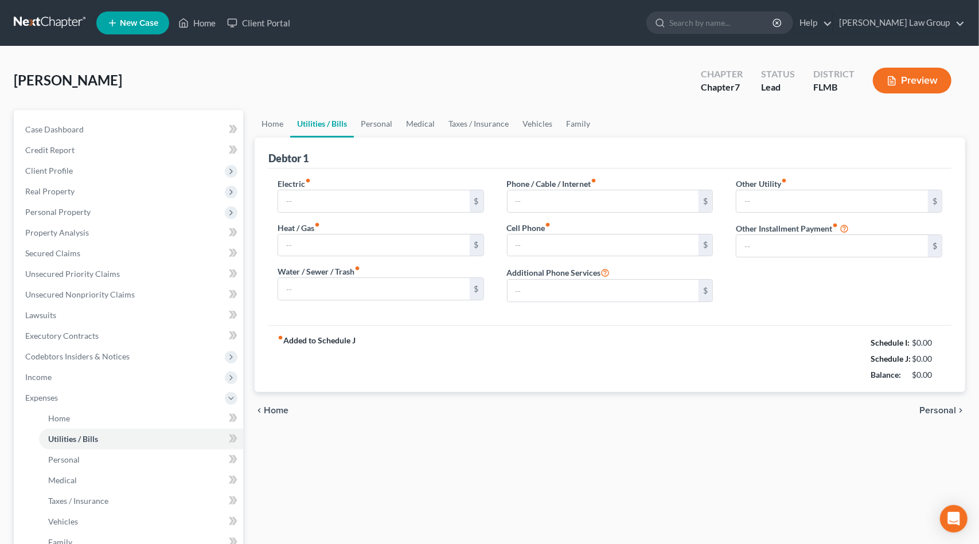
type input "155.00"
type input "0.00"
type input "100.00"
type input "0.00"
type input "135.00"
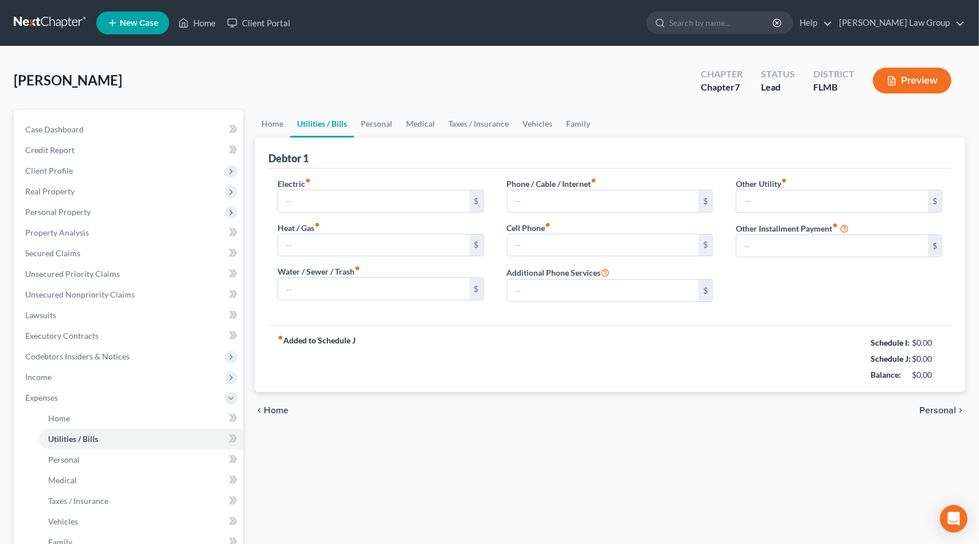
type input "0.00"
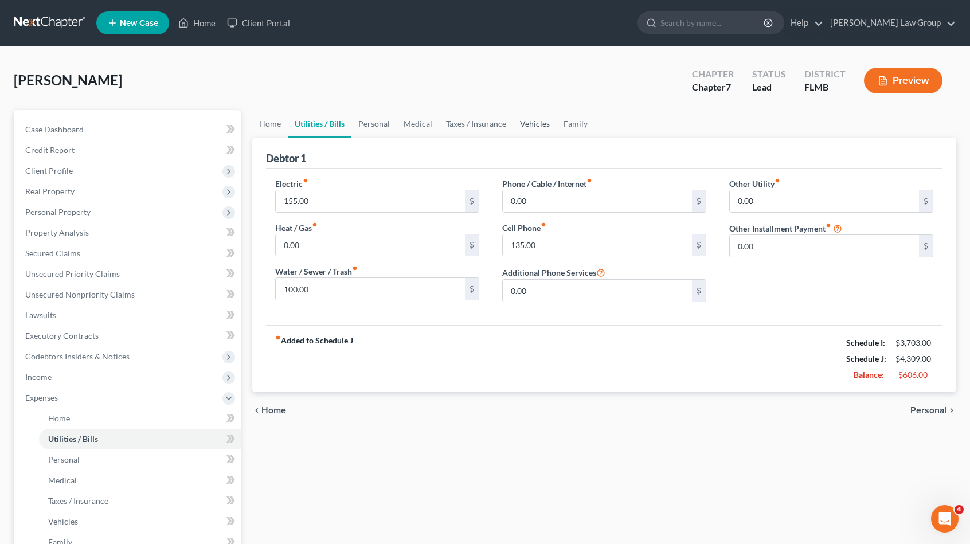
click at [550, 127] on link "Vehicles" at bounding box center [535, 124] width 44 height 28
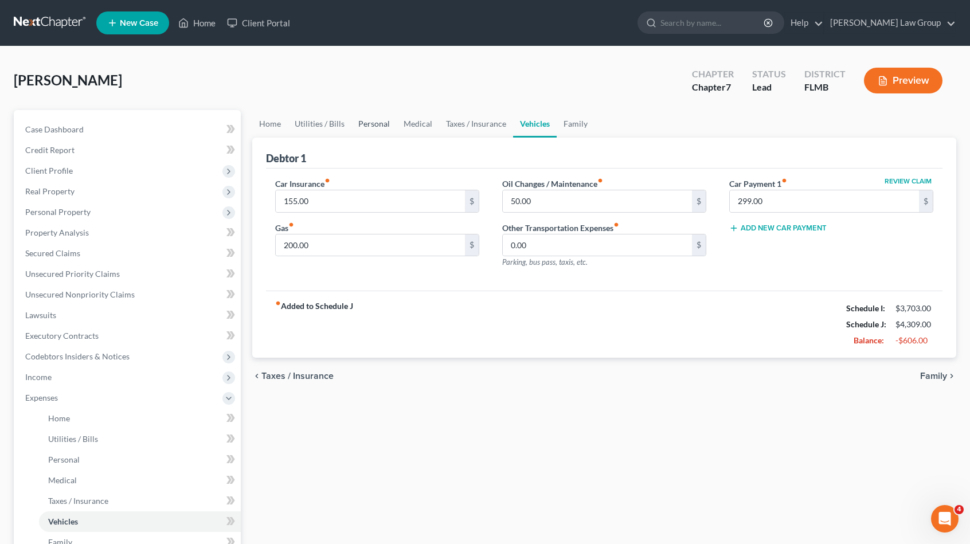
click at [361, 120] on link "Personal" at bounding box center [374, 124] width 45 height 28
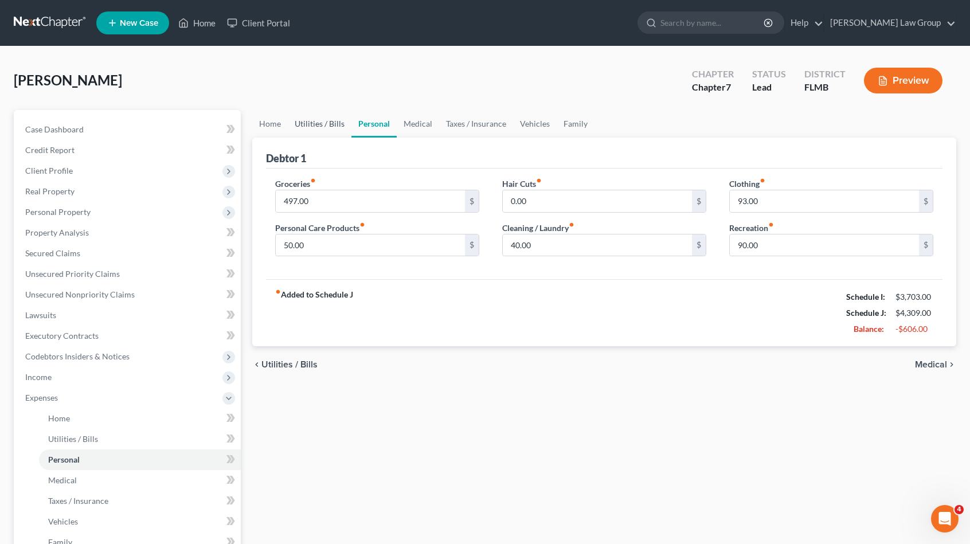
click at [323, 122] on link "Utilities / Bills" at bounding box center [320, 124] width 64 height 28
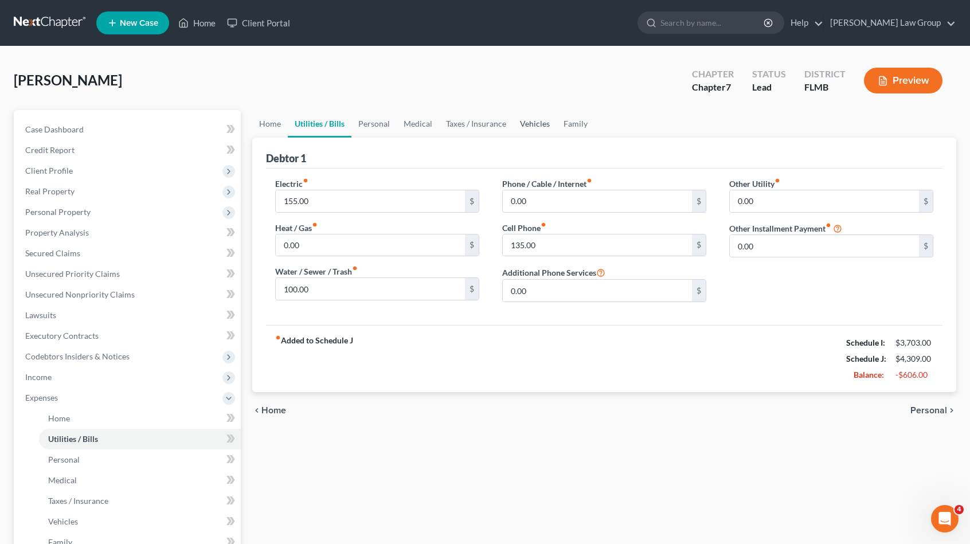
click at [536, 124] on link "Vehicles" at bounding box center [535, 124] width 44 height 28
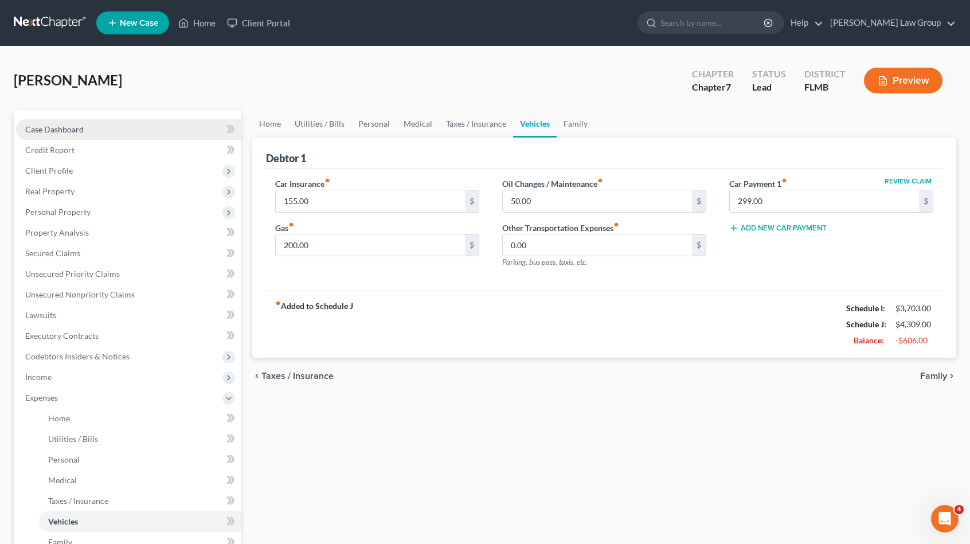
click at [58, 139] on link "Case Dashboard" at bounding box center [128, 129] width 225 height 21
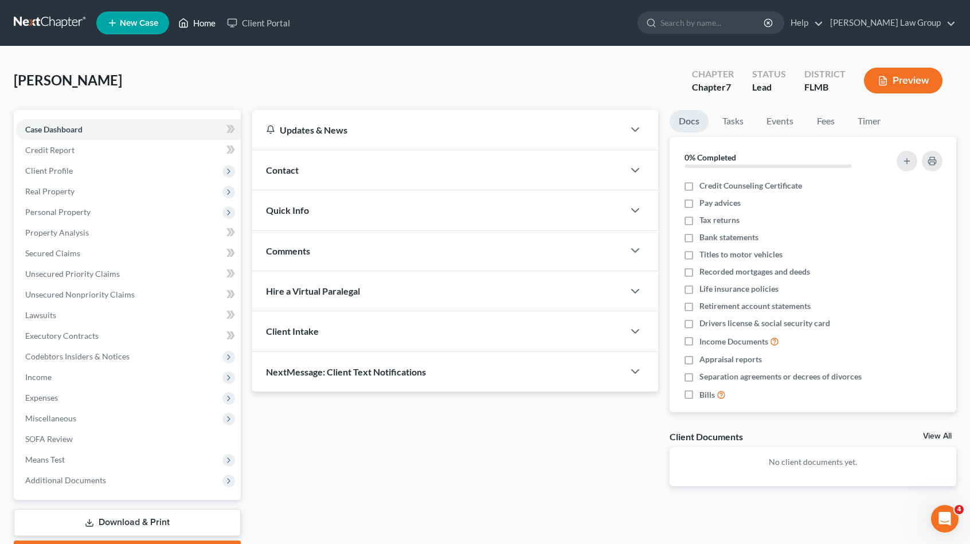
click at [206, 24] on link "Home" at bounding box center [197, 23] width 49 height 21
